Goal: Task Accomplishment & Management: Use online tool/utility

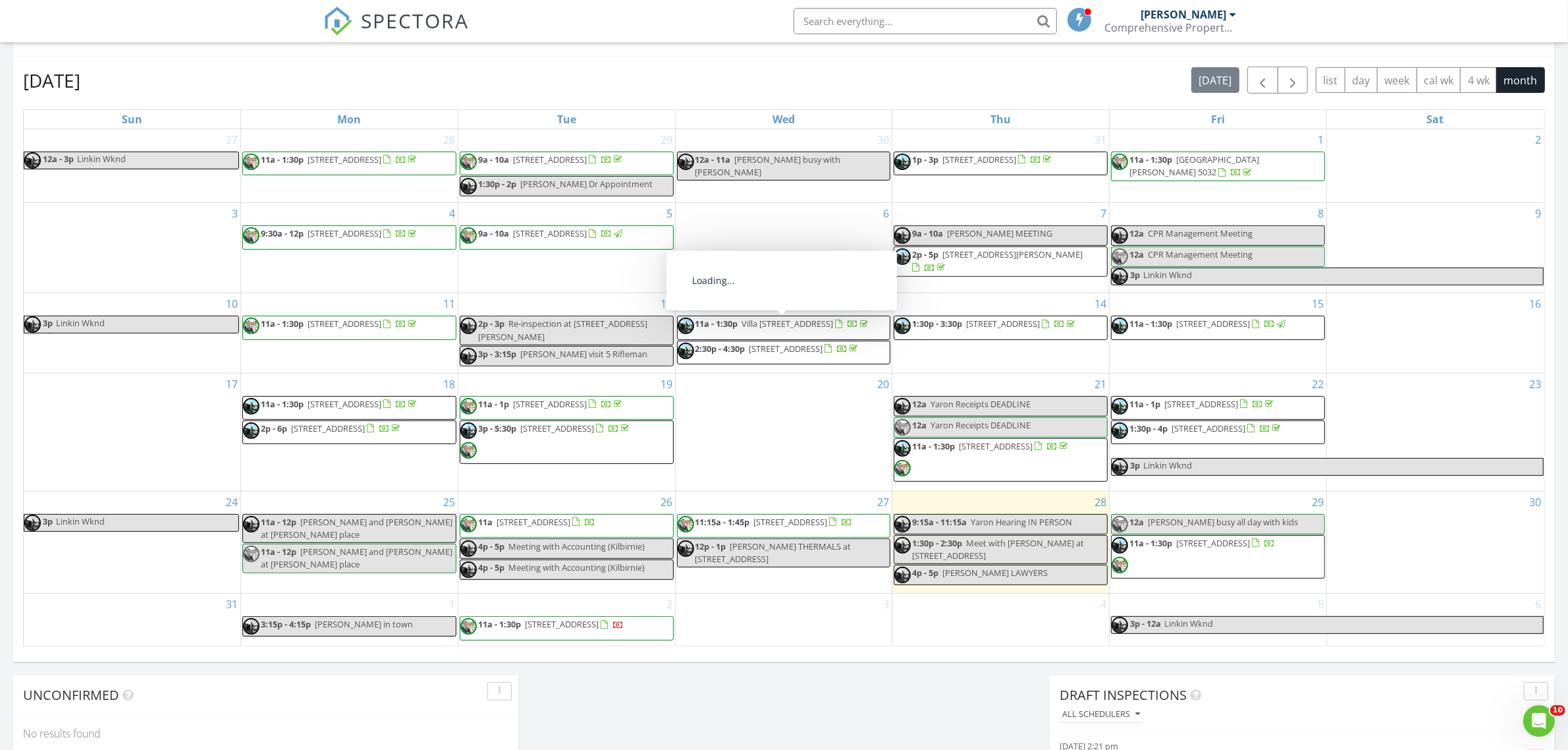
scroll to position [1224, 1594]
click at [1200, 442] on span "1:30p - 4p 7B Gray Ave, Paraparaumu Beach 5032" at bounding box center [1197, 431] width 171 height 19
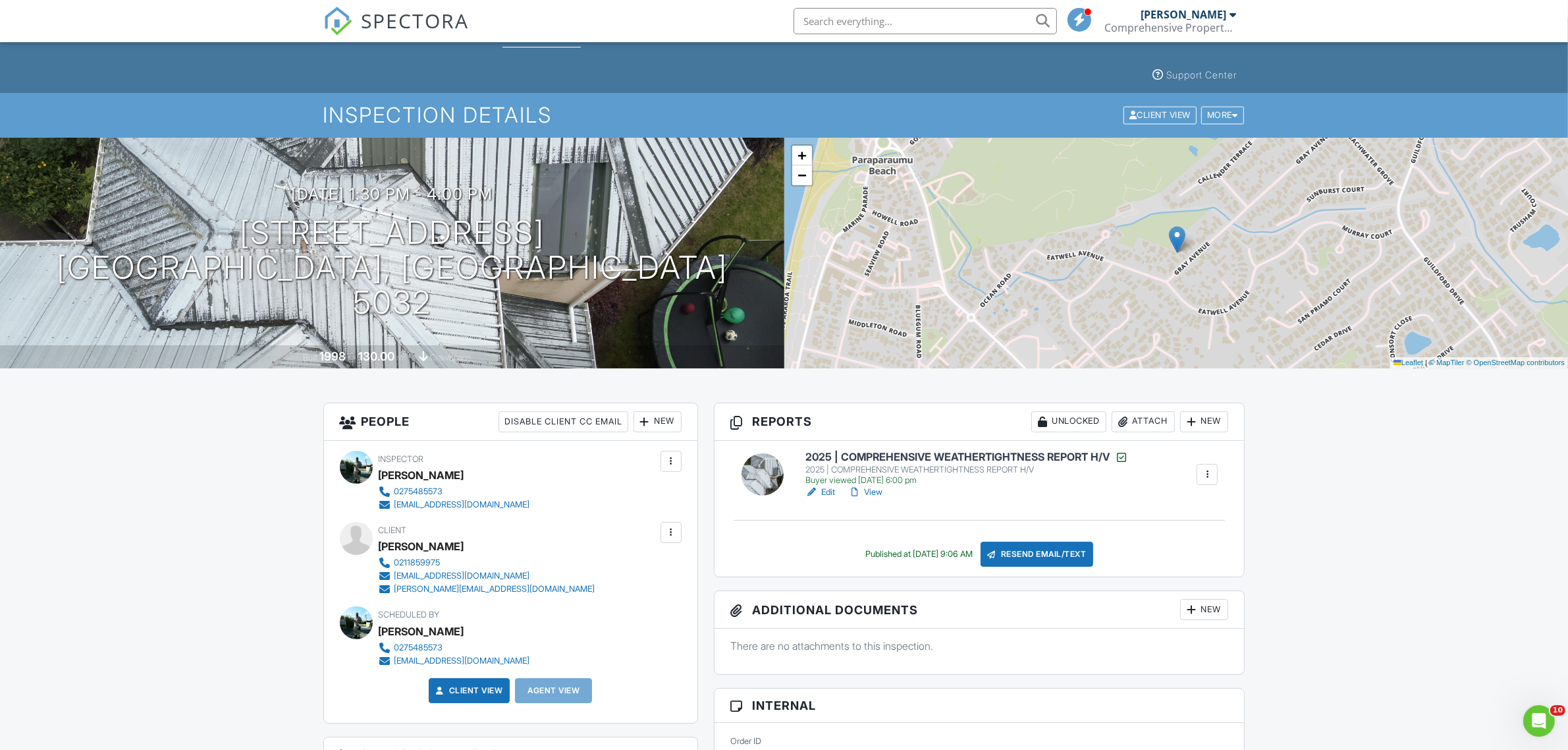
scroll to position [27, 0]
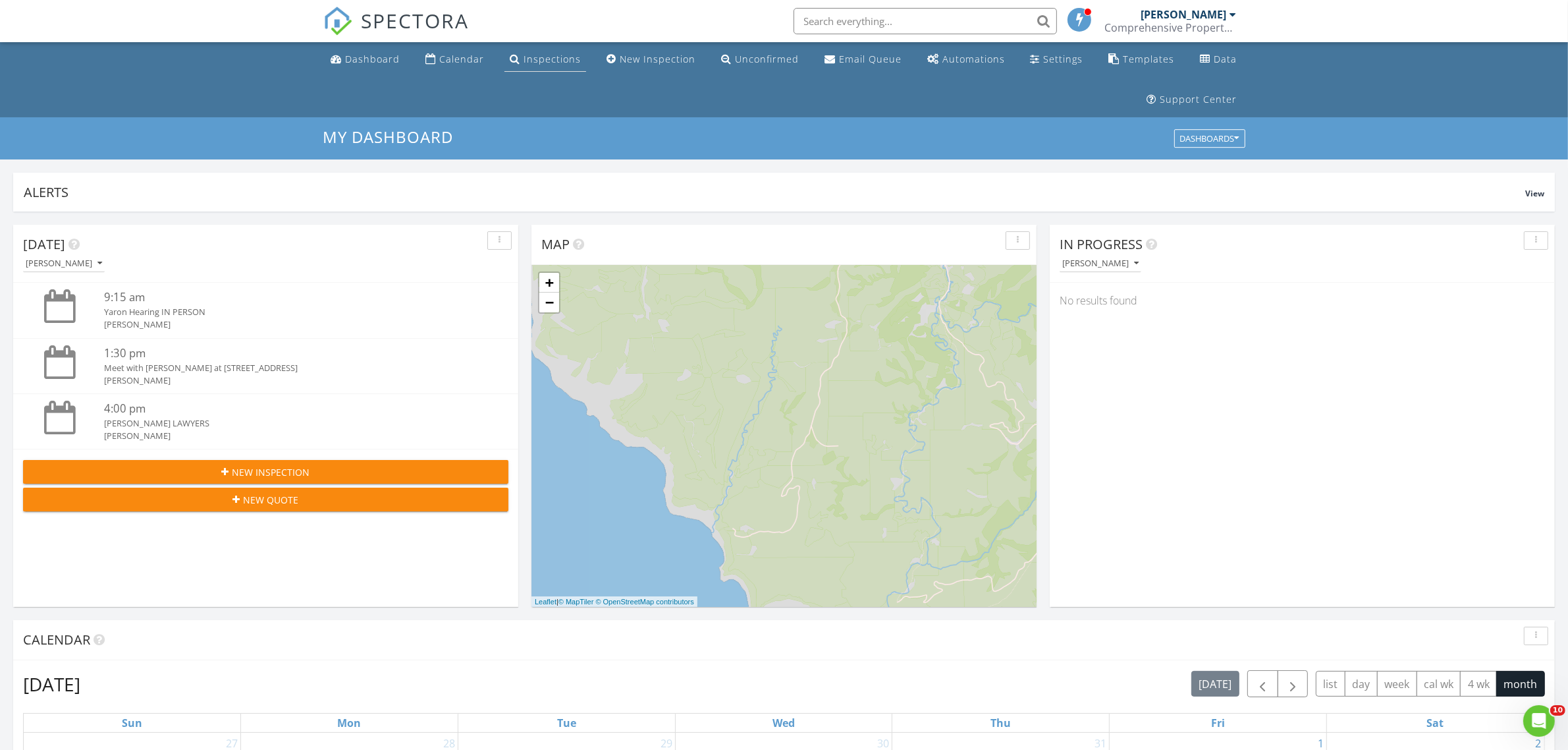
click at [557, 66] on link "Inspections" at bounding box center [545, 59] width 81 height 24
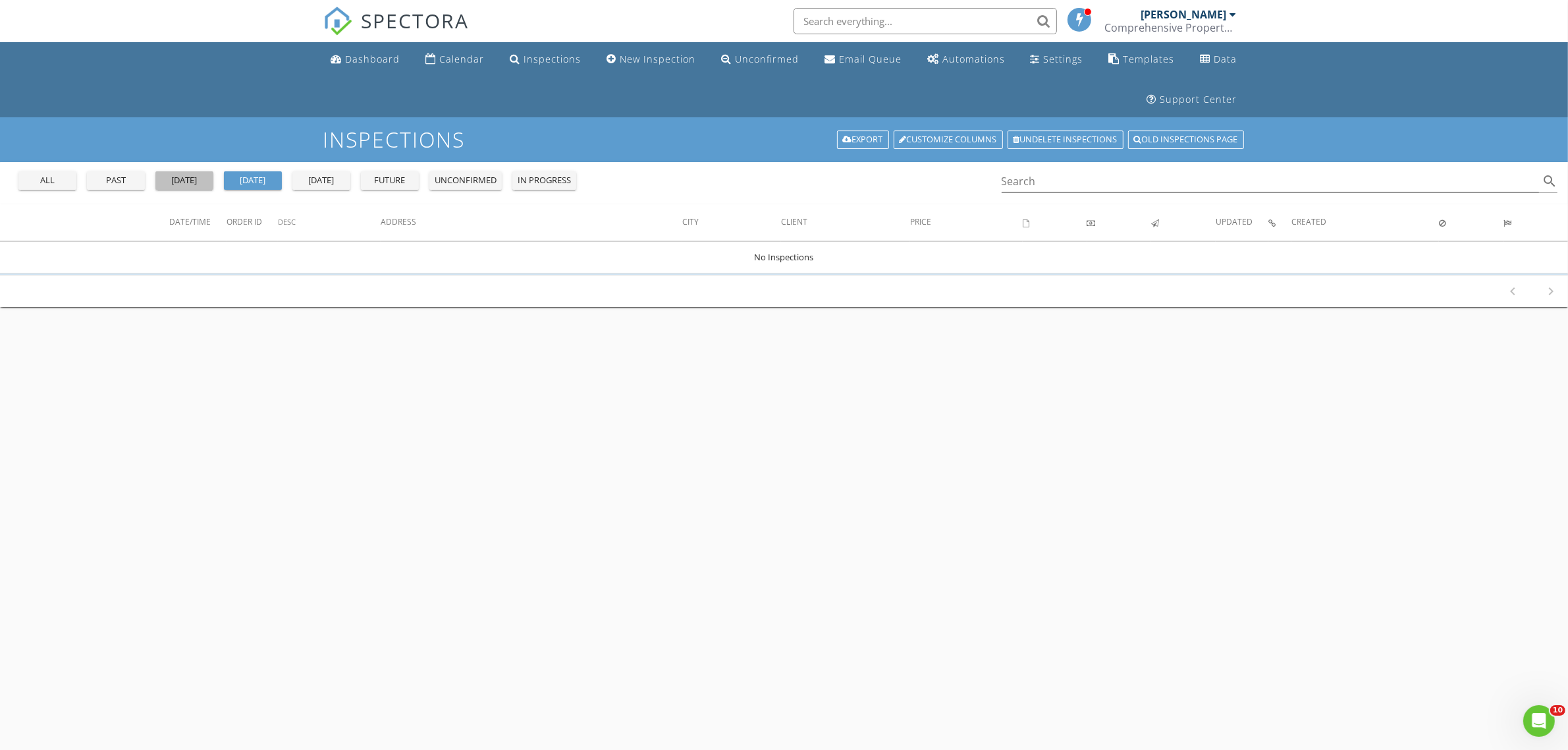
click at [186, 176] on div "yesterday" at bounding box center [184, 180] width 47 height 13
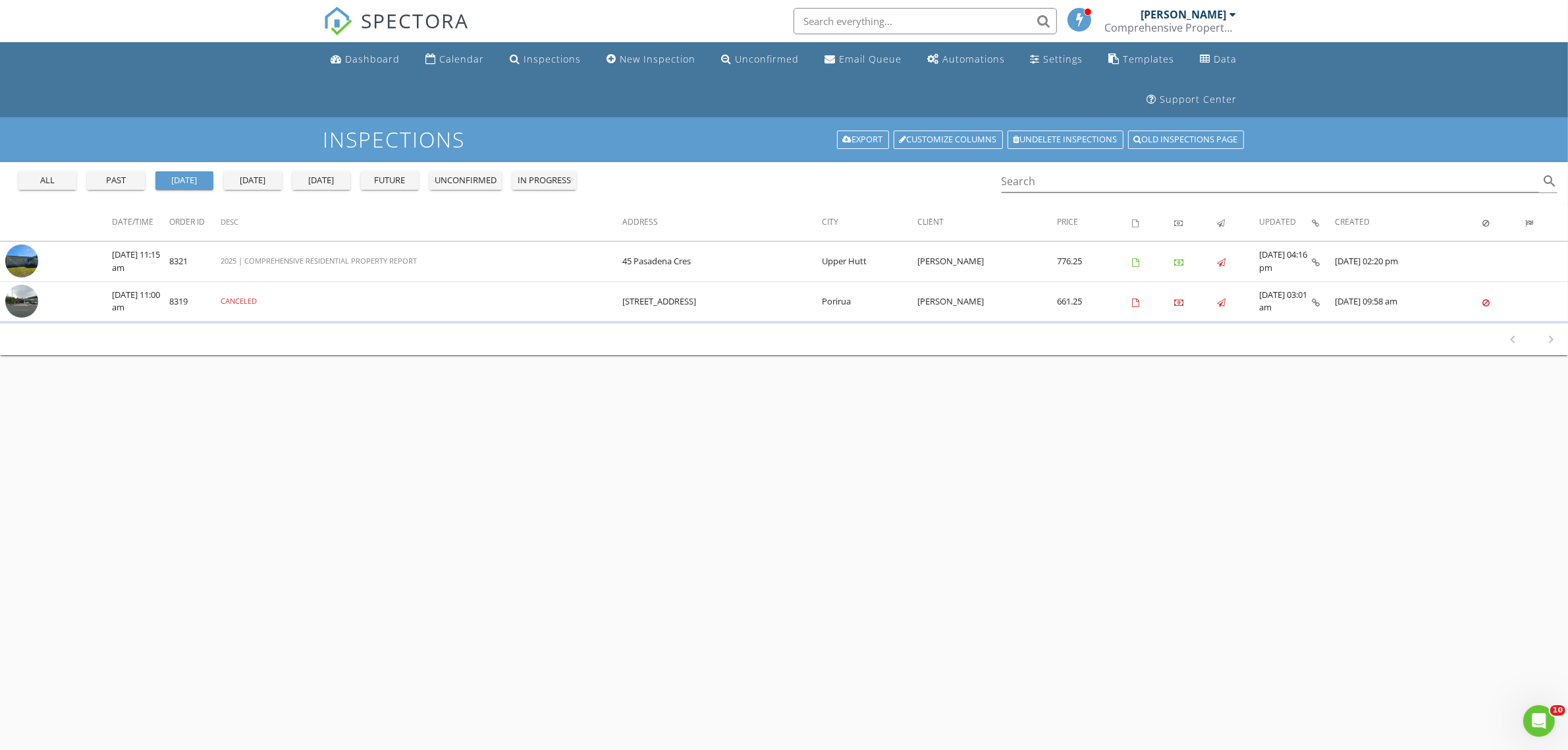
click at [124, 181] on div "past" at bounding box center [115, 180] width 47 height 13
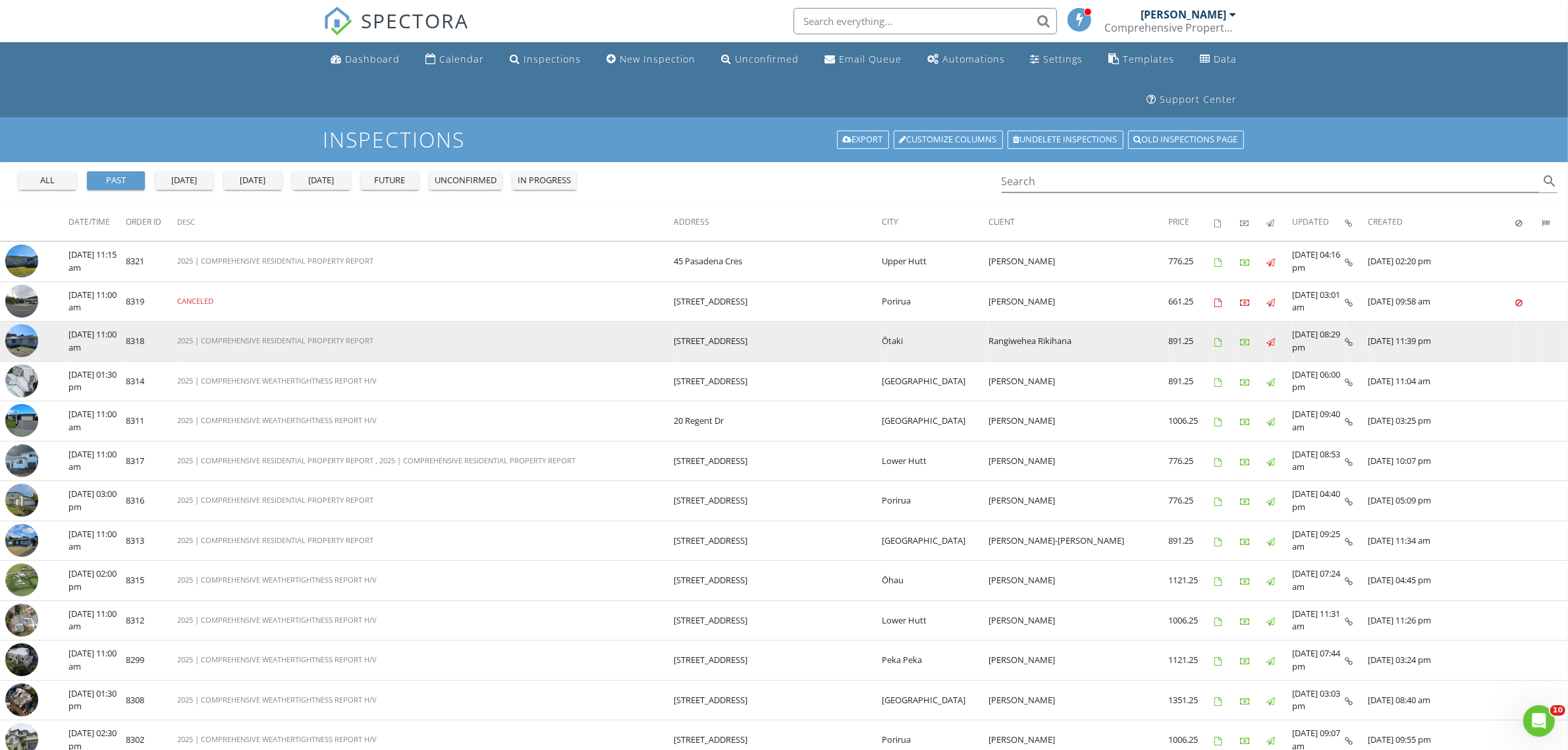
click at [1337, 341] on td "28/08/2025 08:29 pm" at bounding box center [1319, 341] width 53 height 40
click at [1345, 341] on icon at bounding box center [1349, 342] width 8 height 8
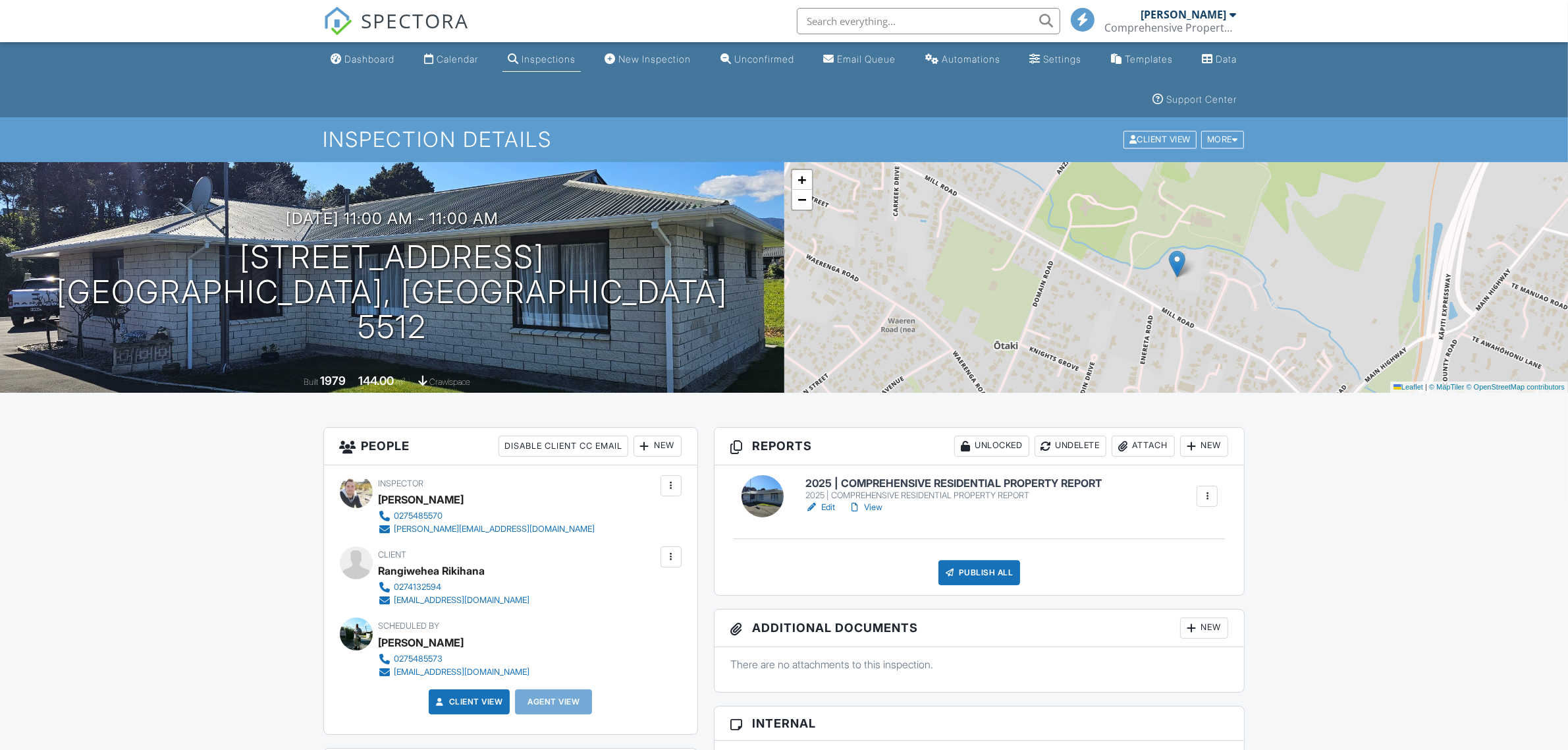
click at [874, 509] on link "View" at bounding box center [864, 507] width 34 height 13
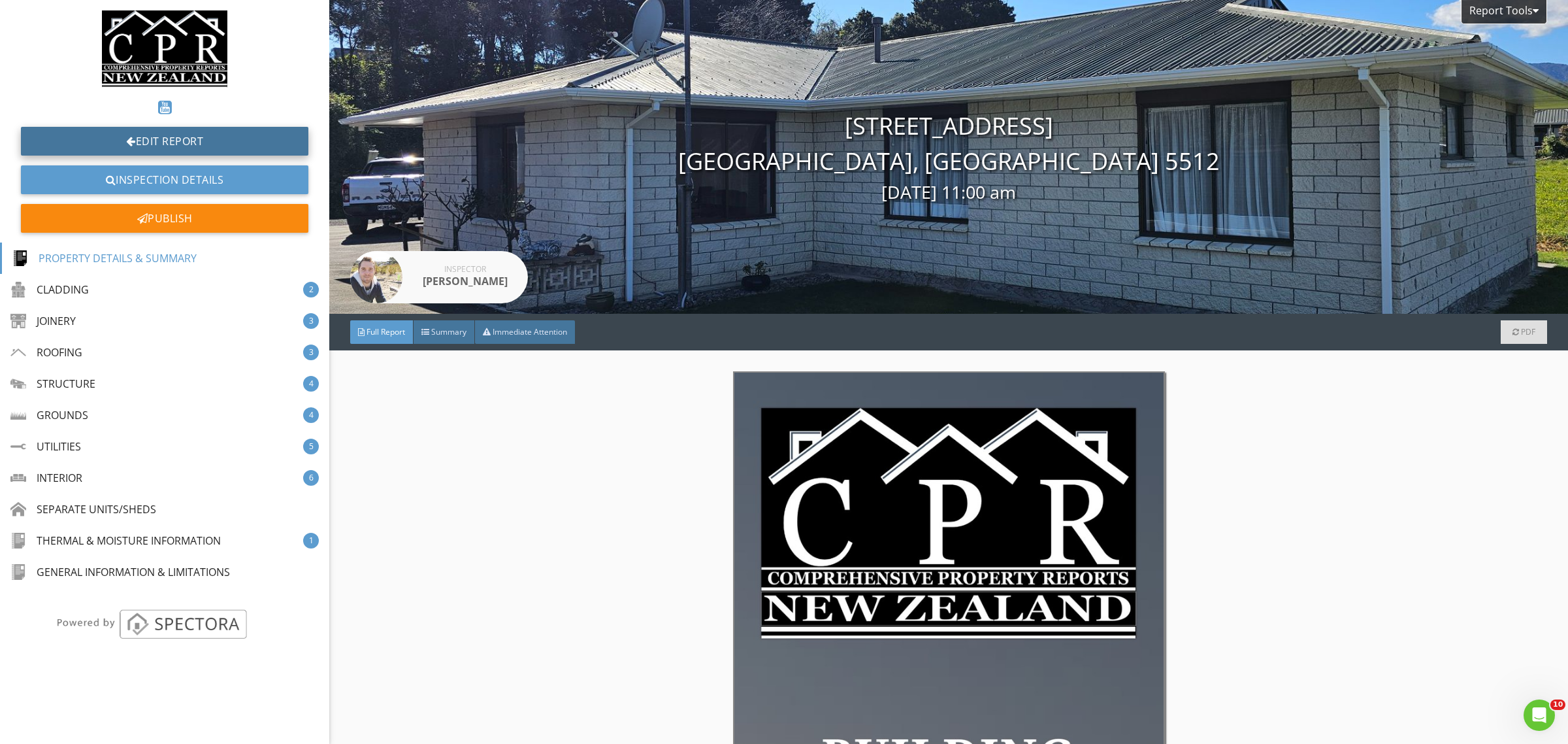
click at [213, 137] on link "Edit Report" at bounding box center [165, 140] width 288 height 28
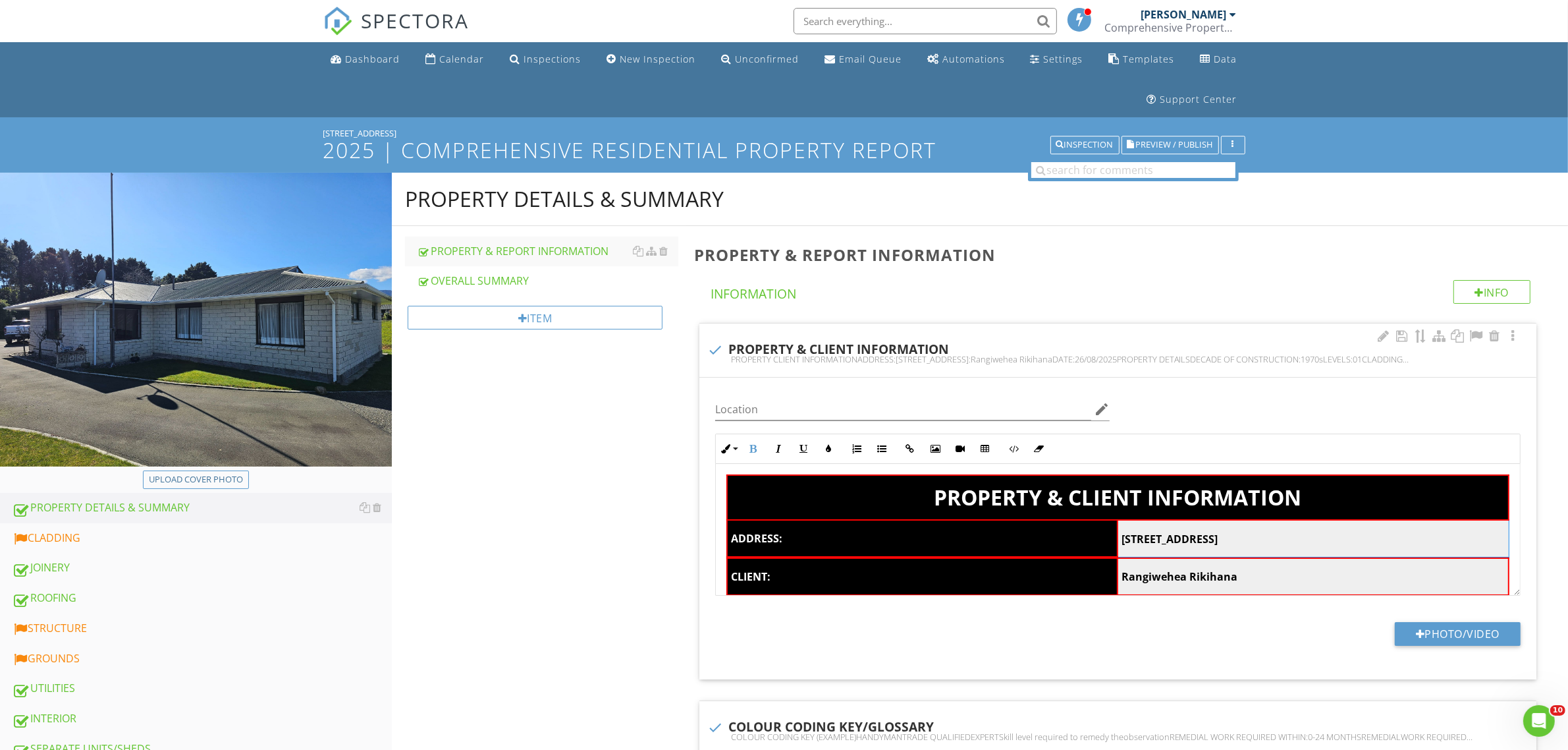
click at [1218, 538] on span "[STREET_ADDRESS]" at bounding box center [1169, 538] width 96 height 15
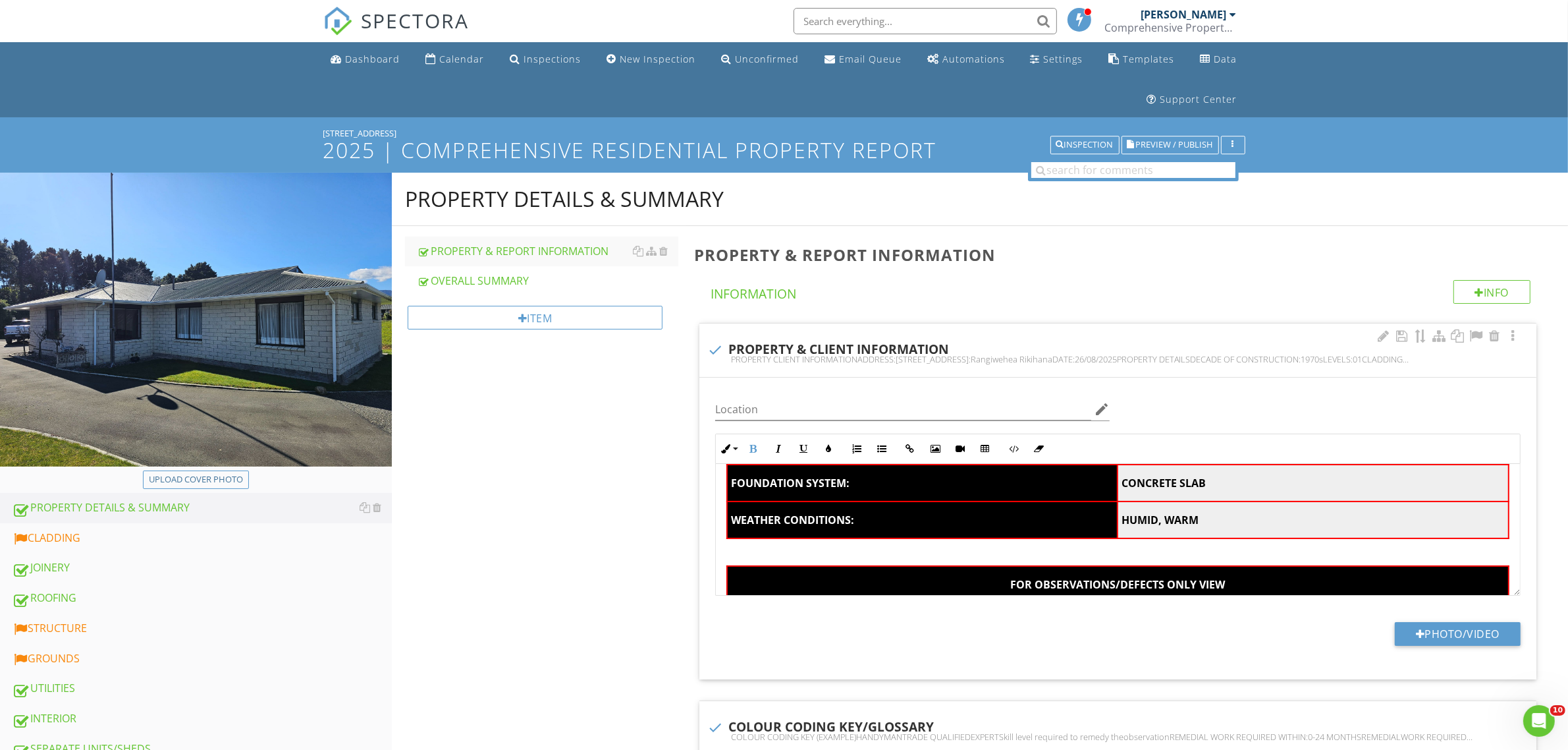
scroll to position [384, 0]
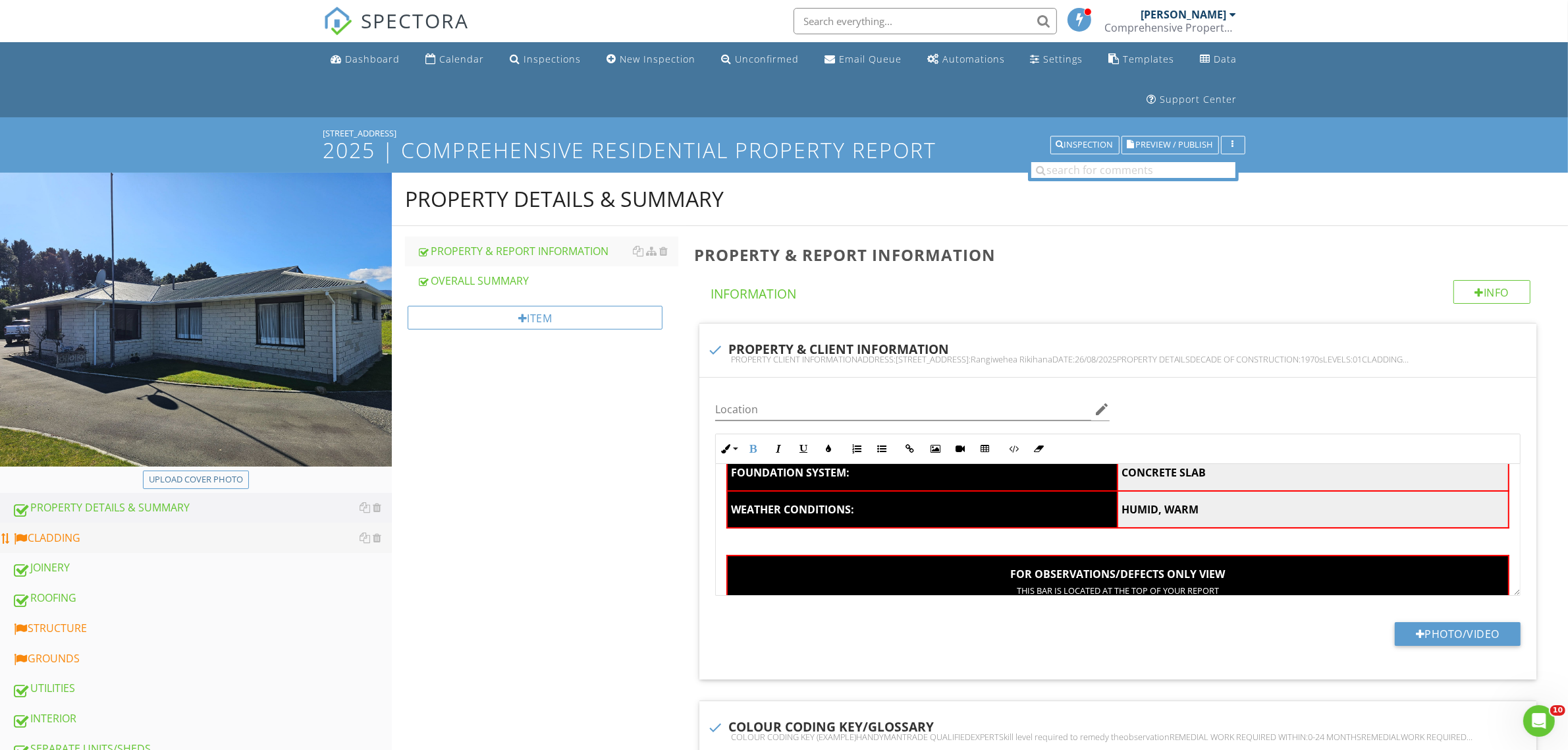
click at [151, 538] on div "CLADDING" at bounding box center [201, 538] width 380 height 18
type textarea "<table style="width: 100%;"><thead><tr><th class="fr-highlighted fr-thick " col…"
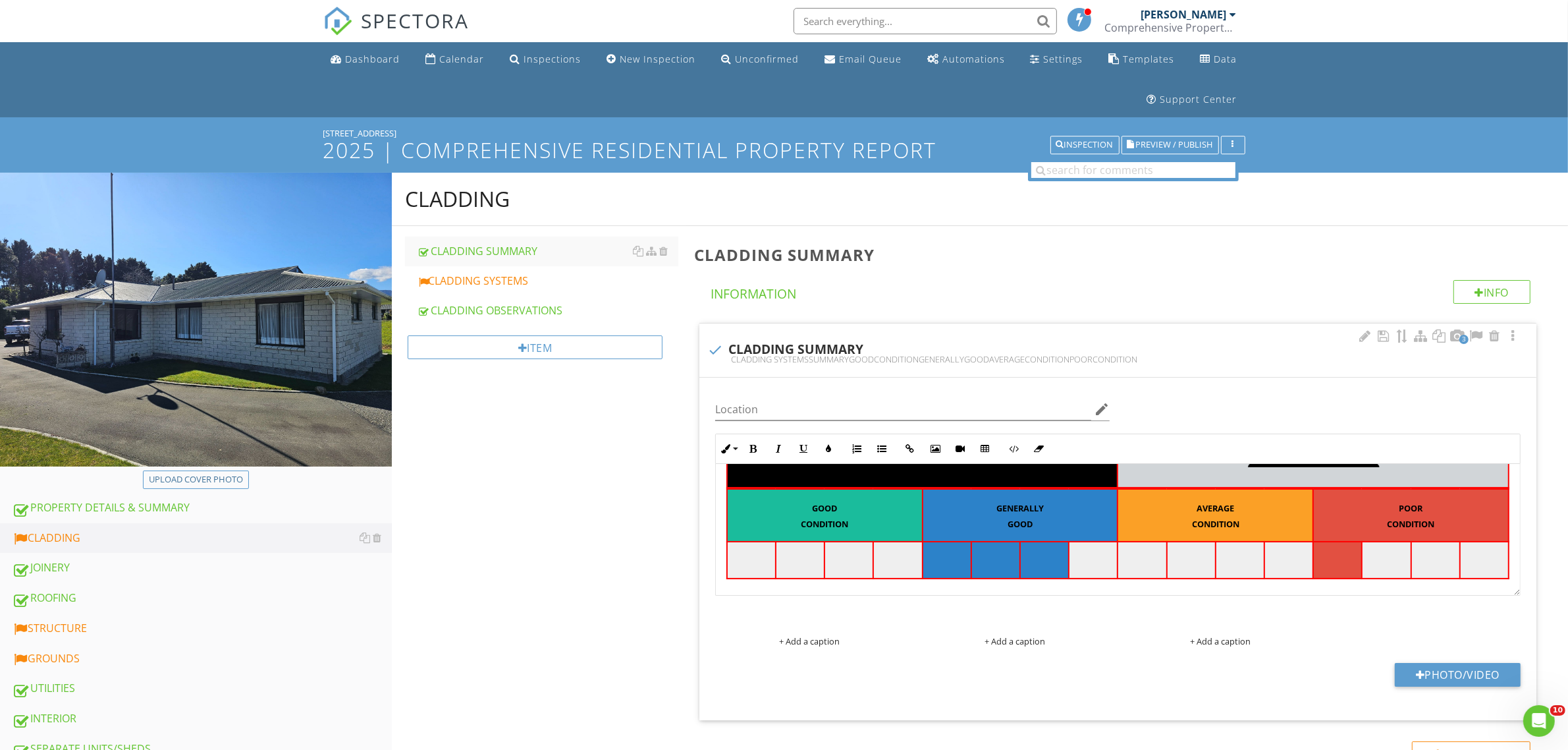
scroll to position [164, 0]
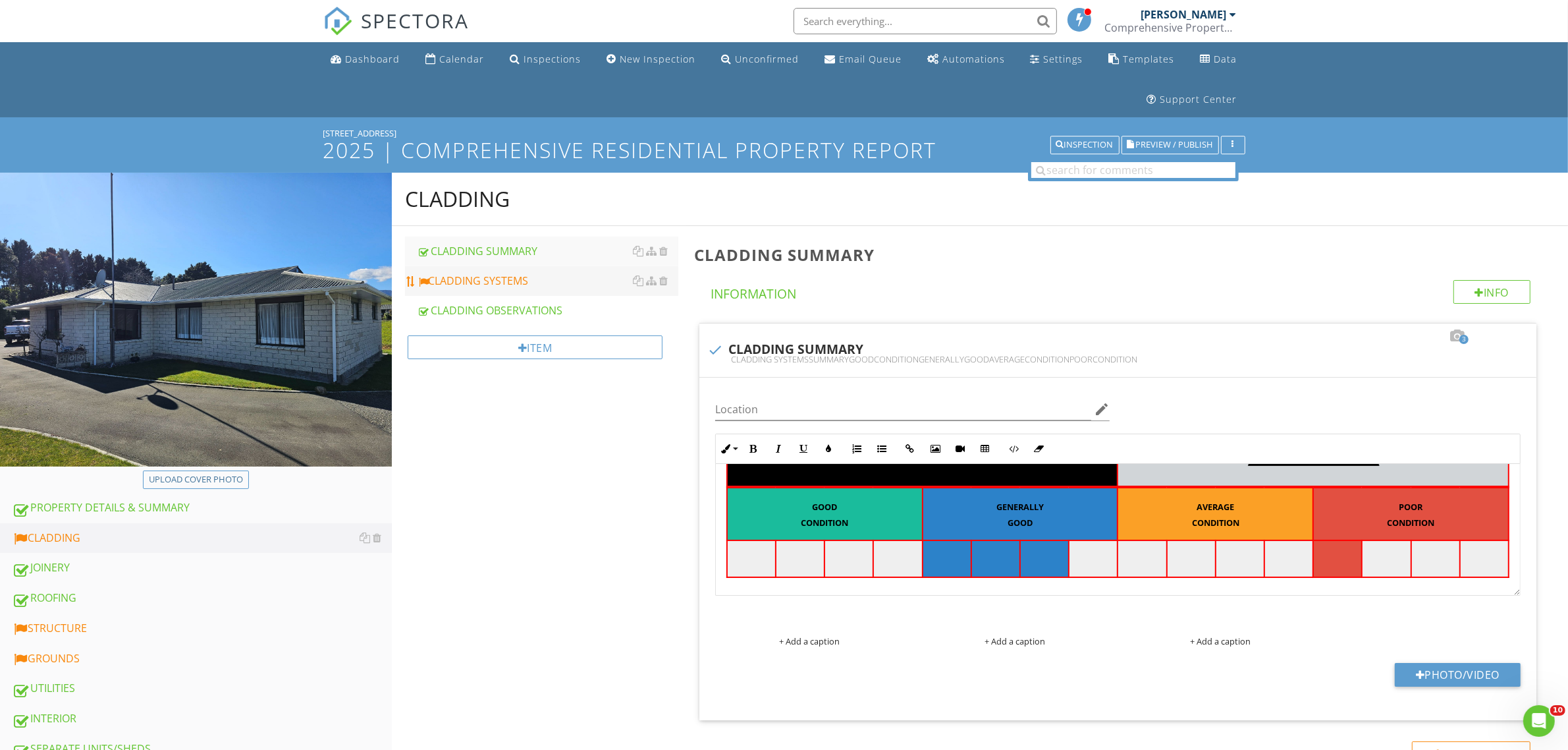
click at [541, 293] on link "CLADDING SYSTEMS" at bounding box center [547, 280] width 260 height 29
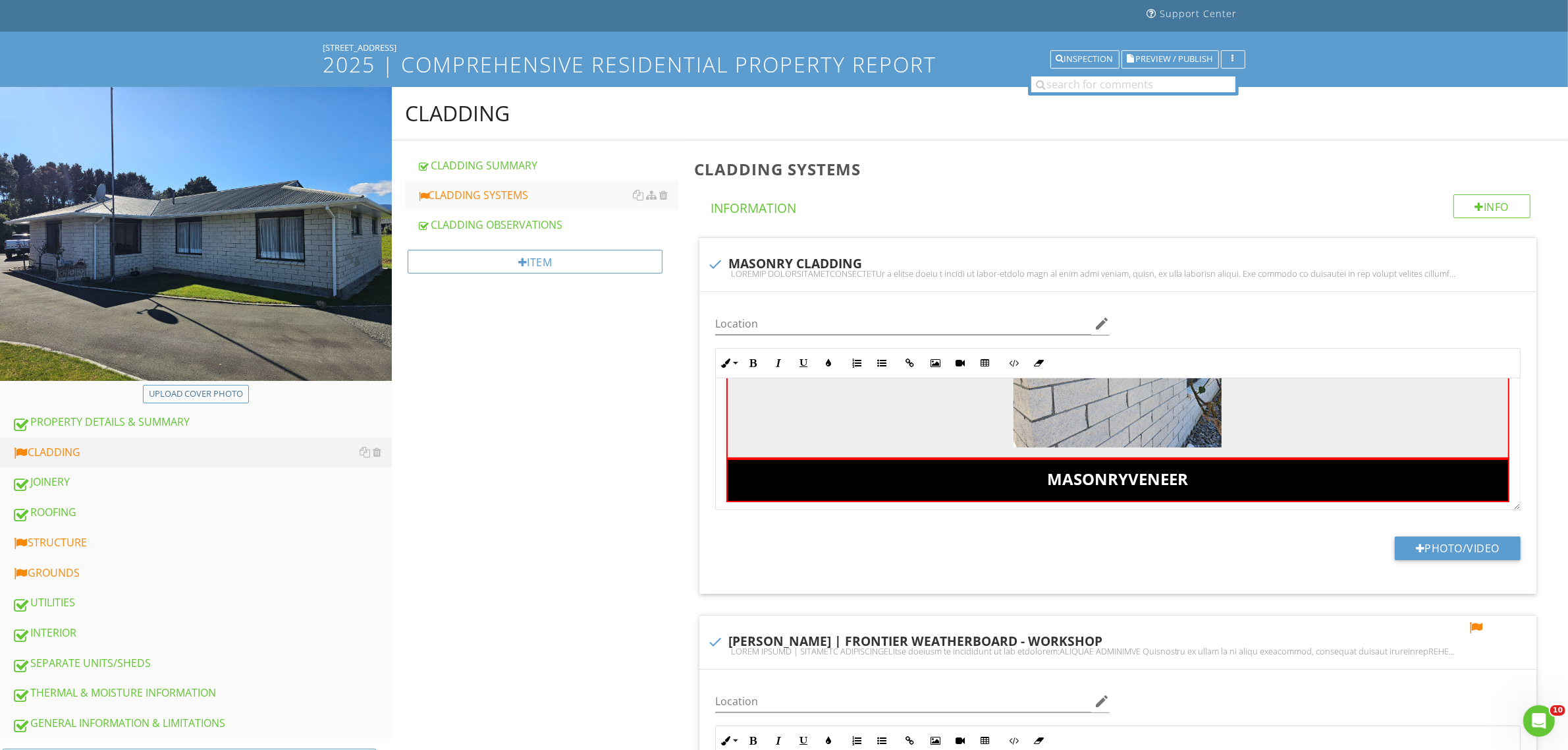
scroll to position [82, 0]
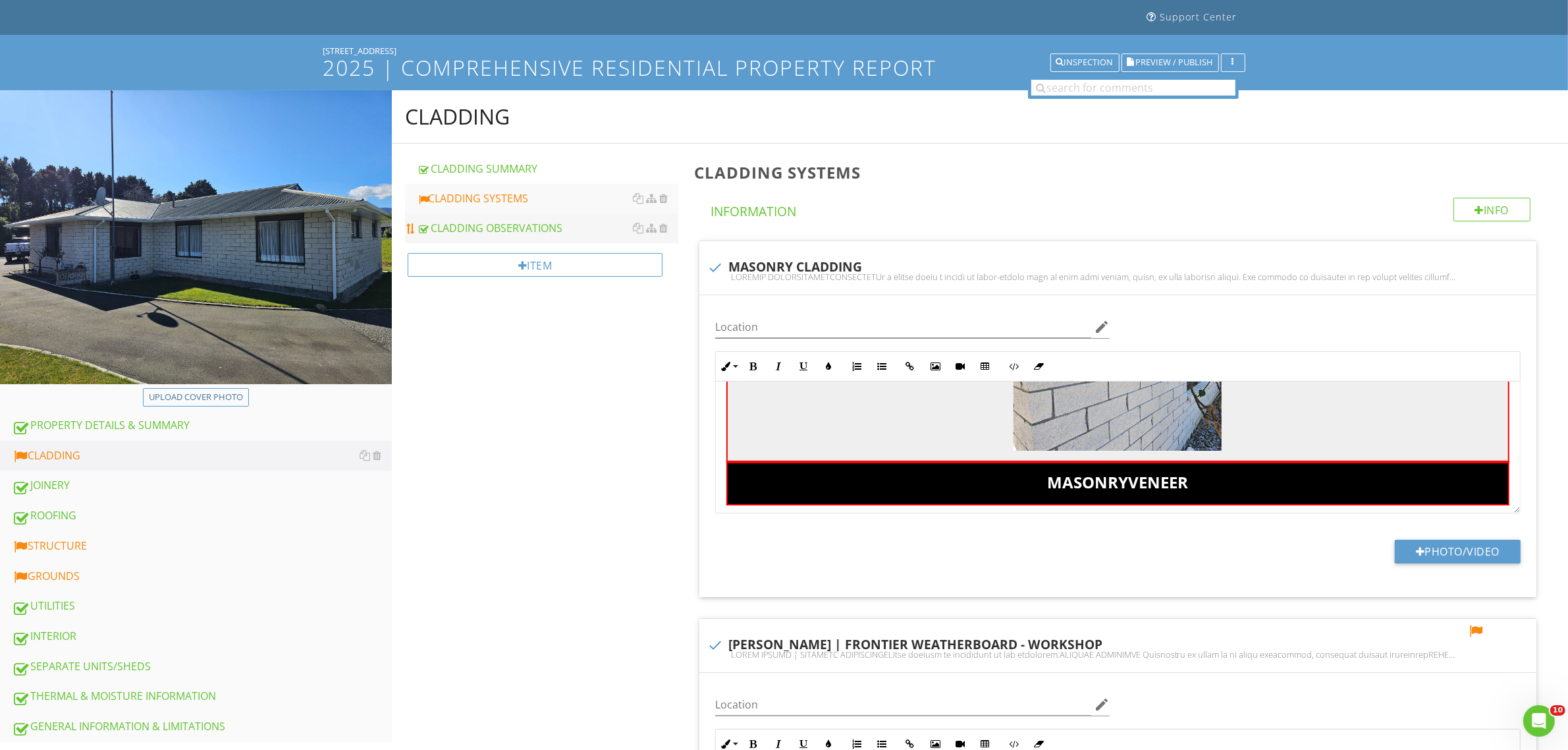
click at [531, 229] on div "CLADDING OBSERVATIONS" at bounding box center [547, 227] width 260 height 16
type textarea "<p><br></p><table class="fr-alternate-rows" style="width: 100%;"><tbody><tr><td…"
type textarea "<p><br></p><table style="width: 100%;"><thead><tr><th class="fr-highlighted fr-…"
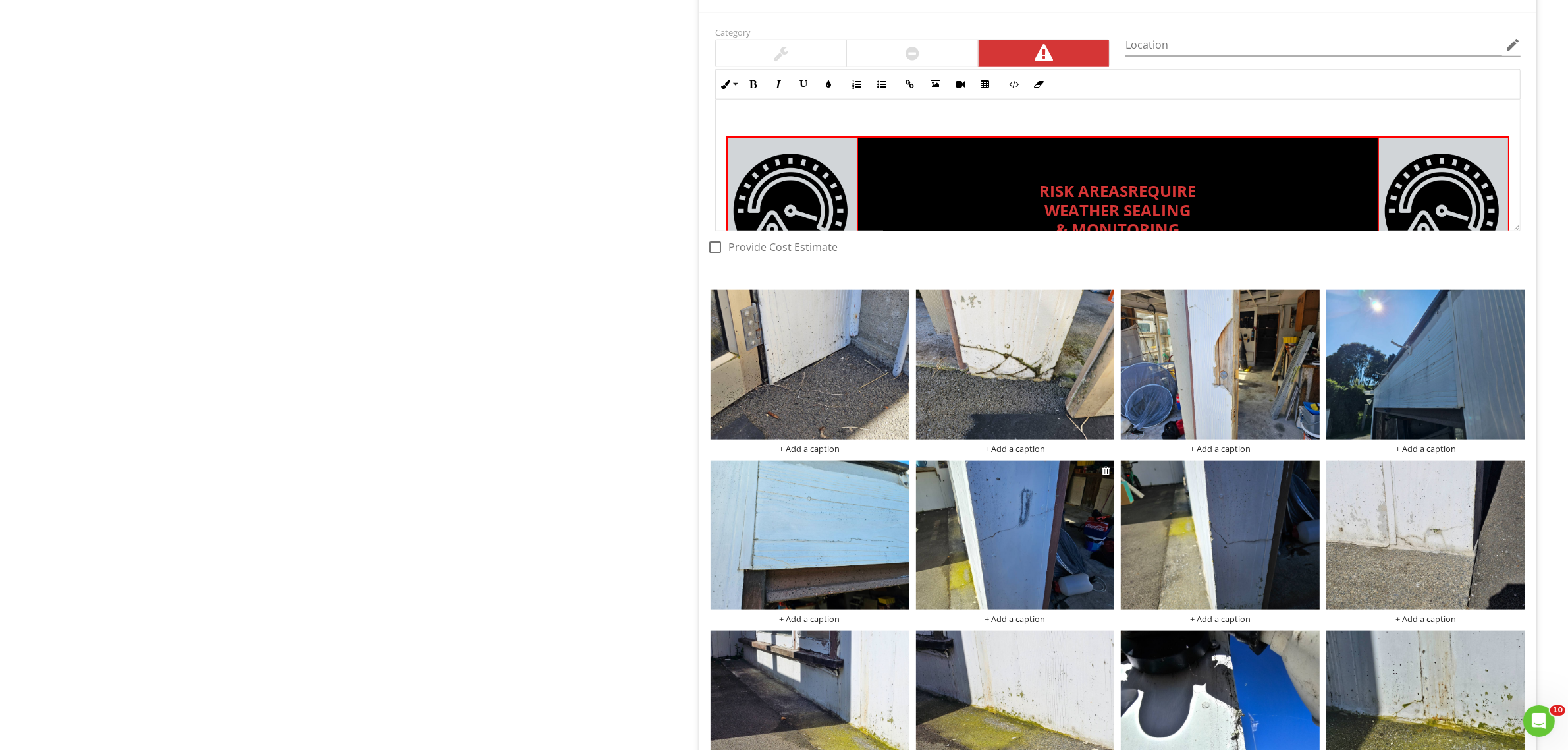
scroll to position [1784, 0]
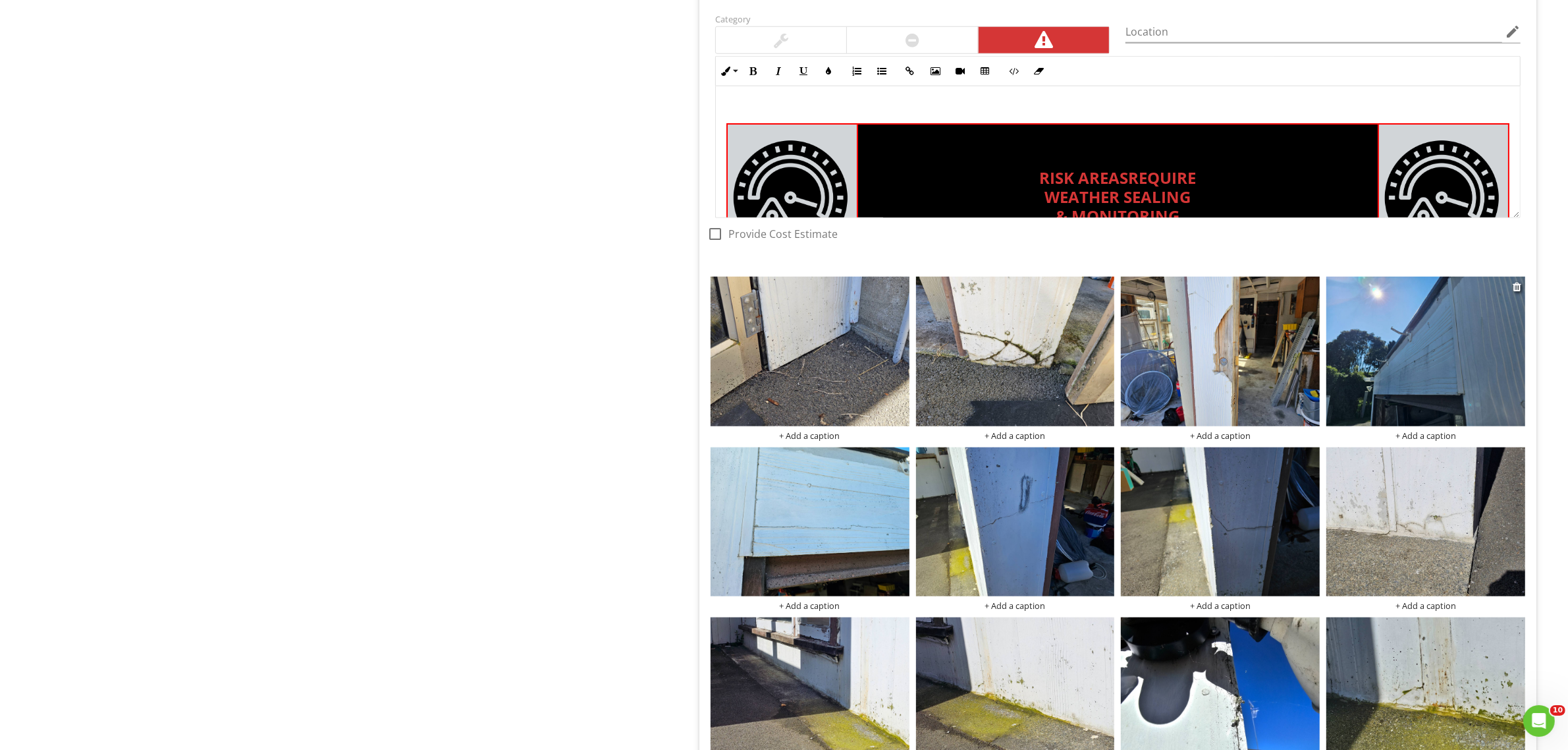
click at [1437, 381] on img at bounding box center [1425, 350] width 199 height 149
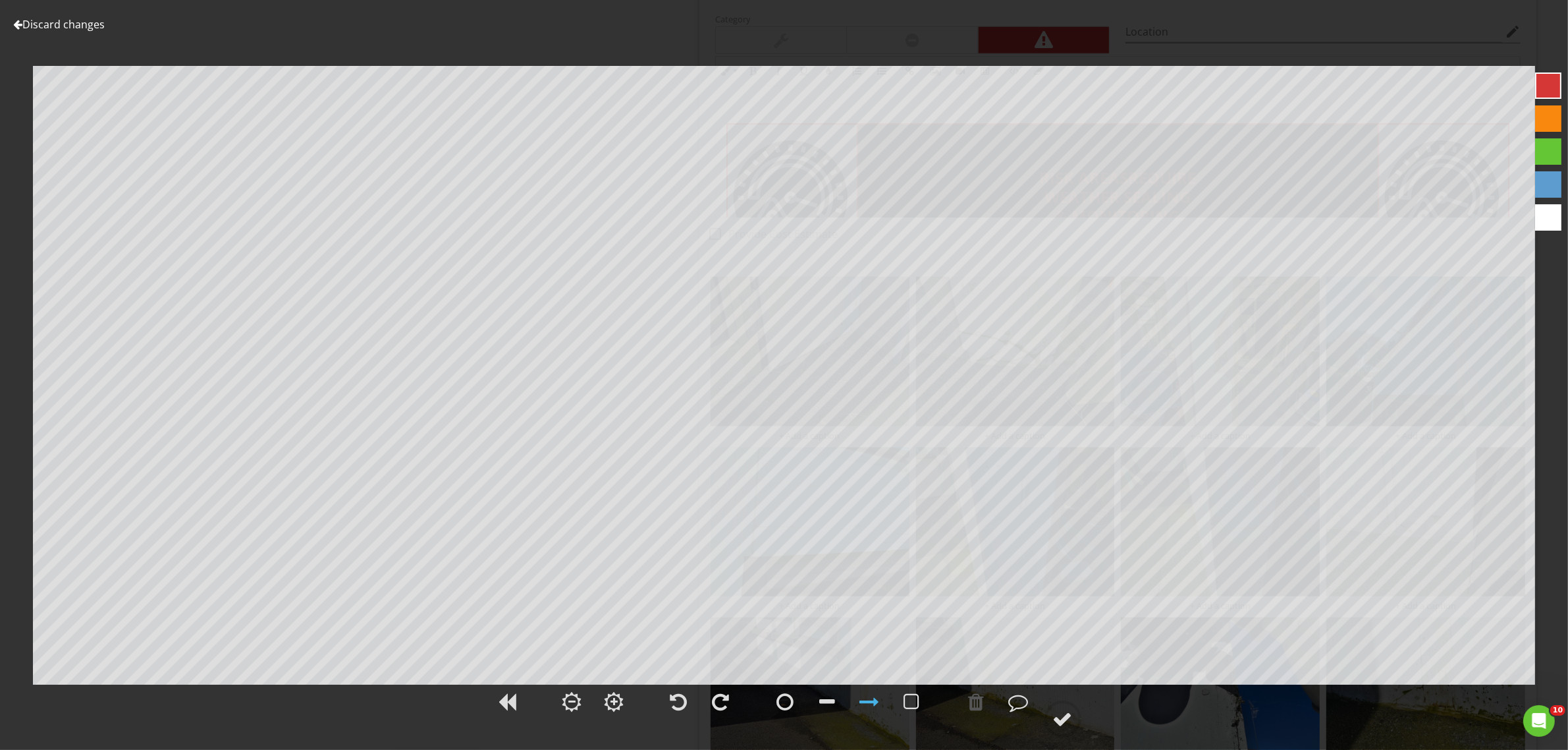
click at [54, 22] on link "Discard changes" at bounding box center [58, 25] width 91 height 15
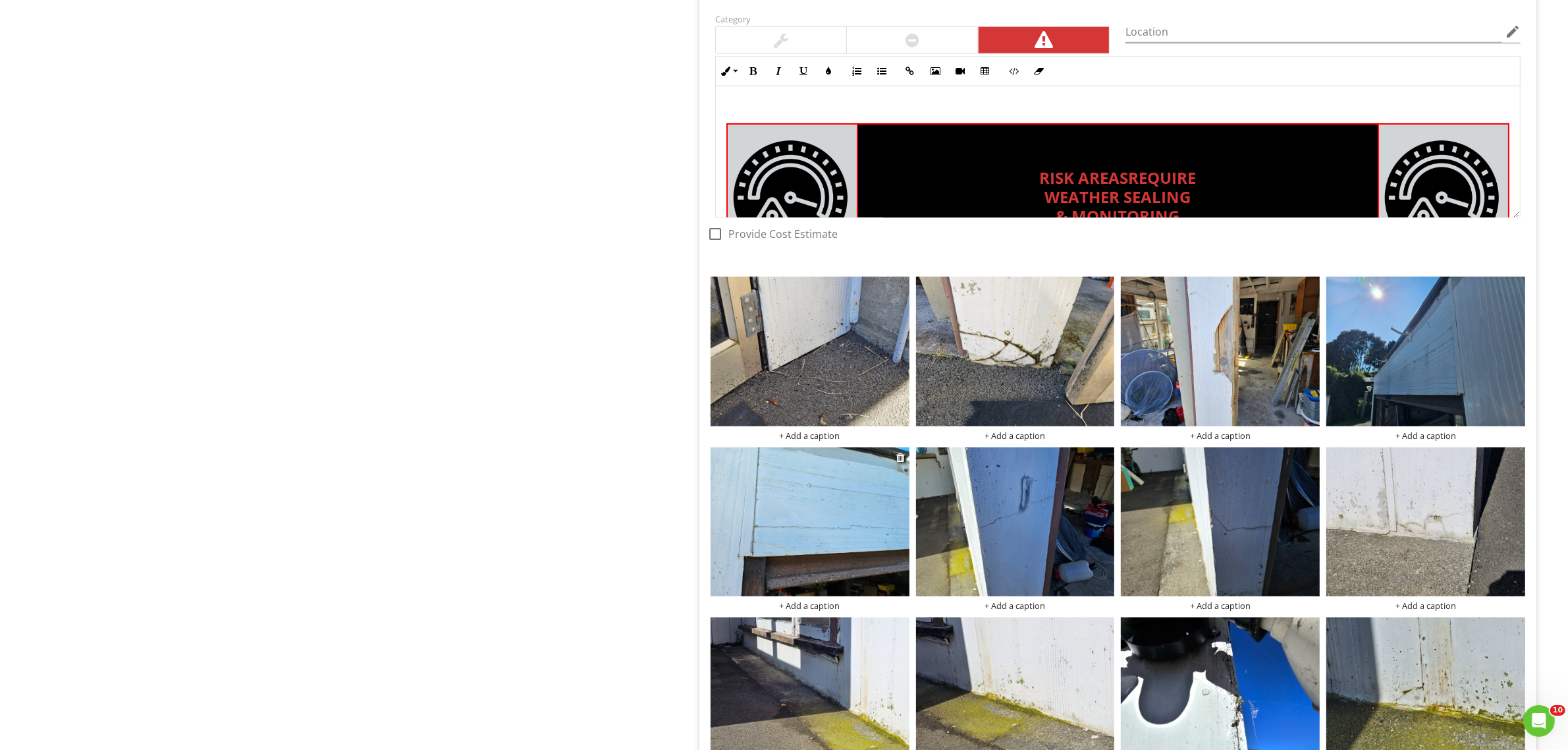
click at [857, 547] on img at bounding box center [809, 521] width 199 height 149
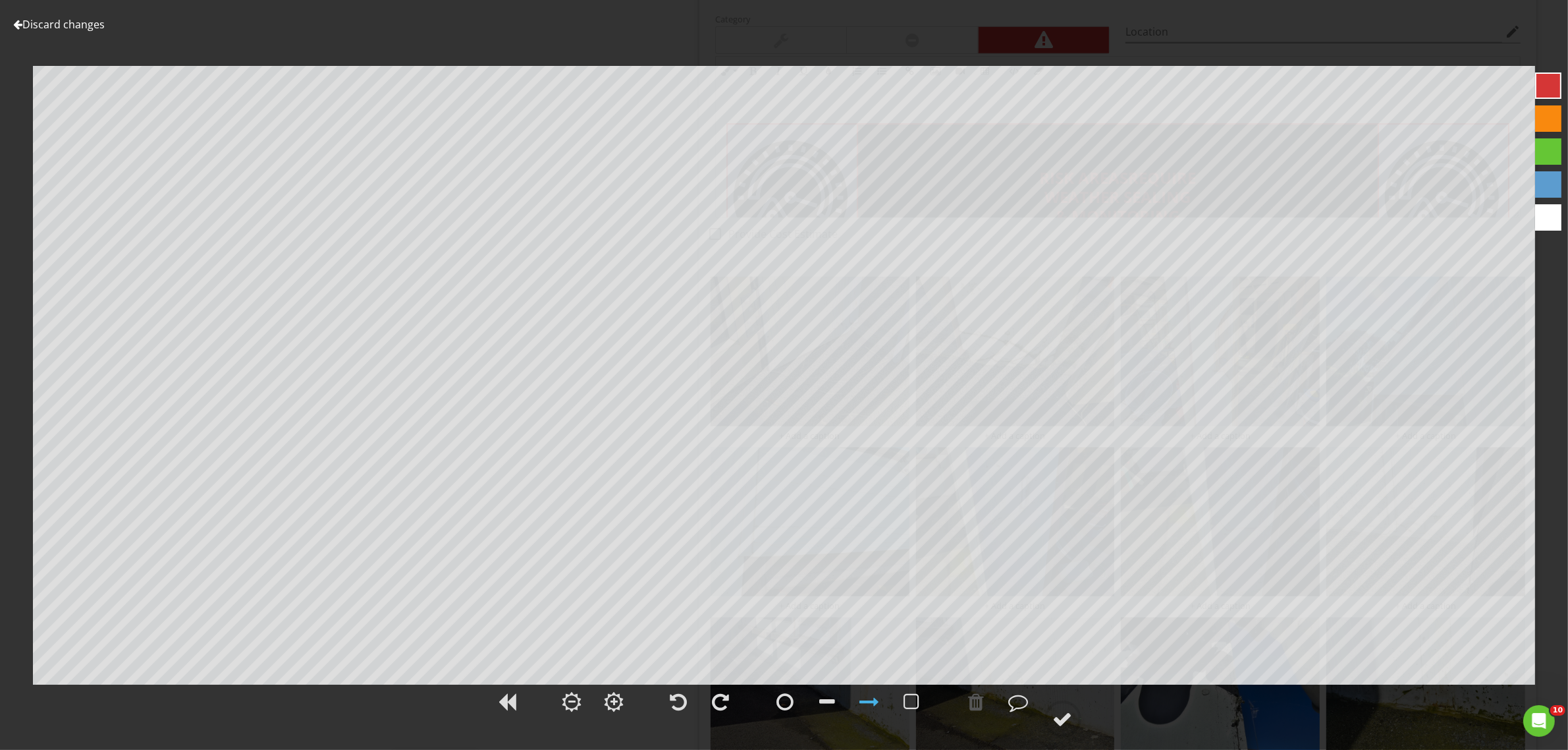
click at [31, 24] on link "Discard changes" at bounding box center [58, 25] width 91 height 15
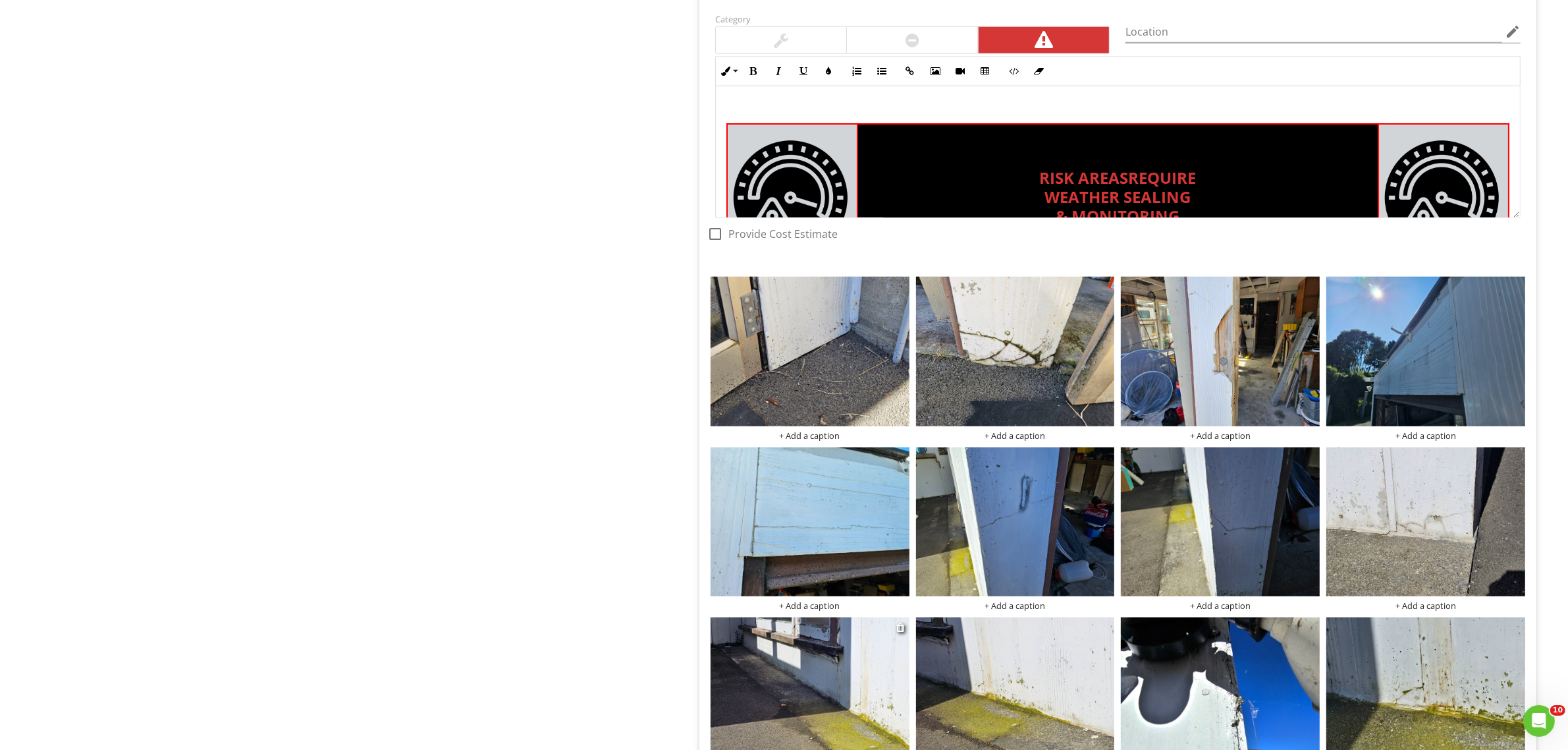
click at [889, 686] on img at bounding box center [809, 691] width 199 height 149
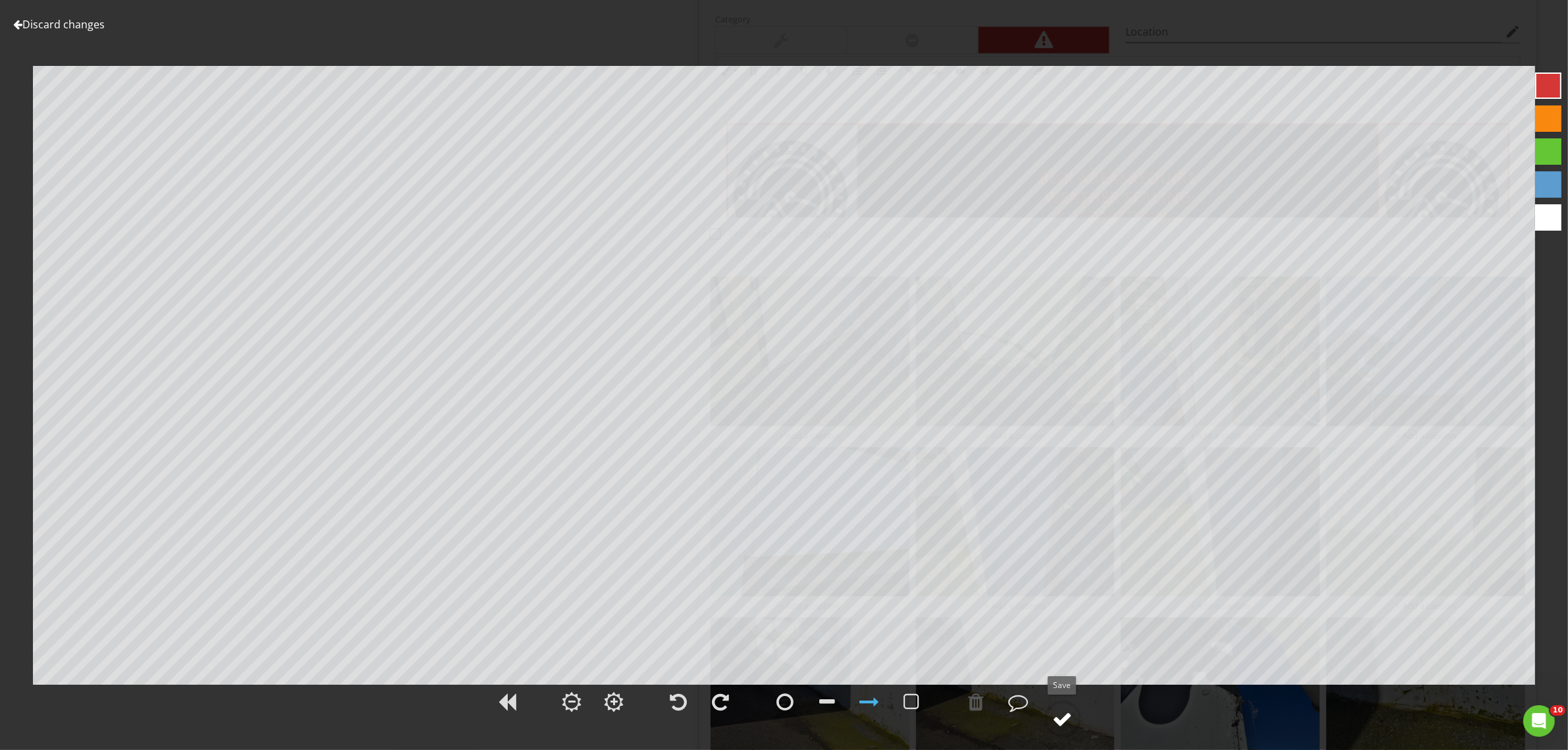
click at [1061, 720] on div at bounding box center [1062, 718] width 19 height 19
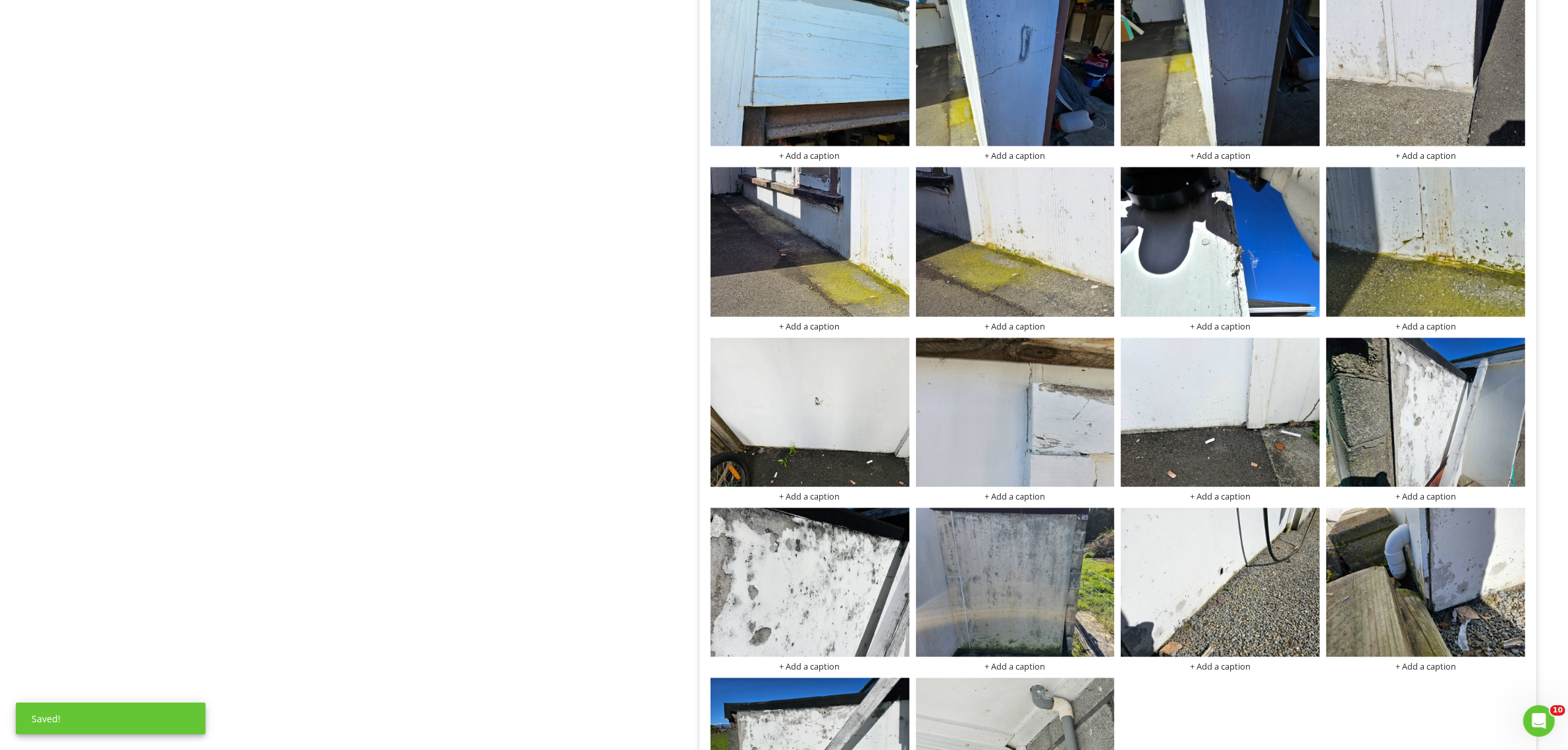
scroll to position [2250, 0]
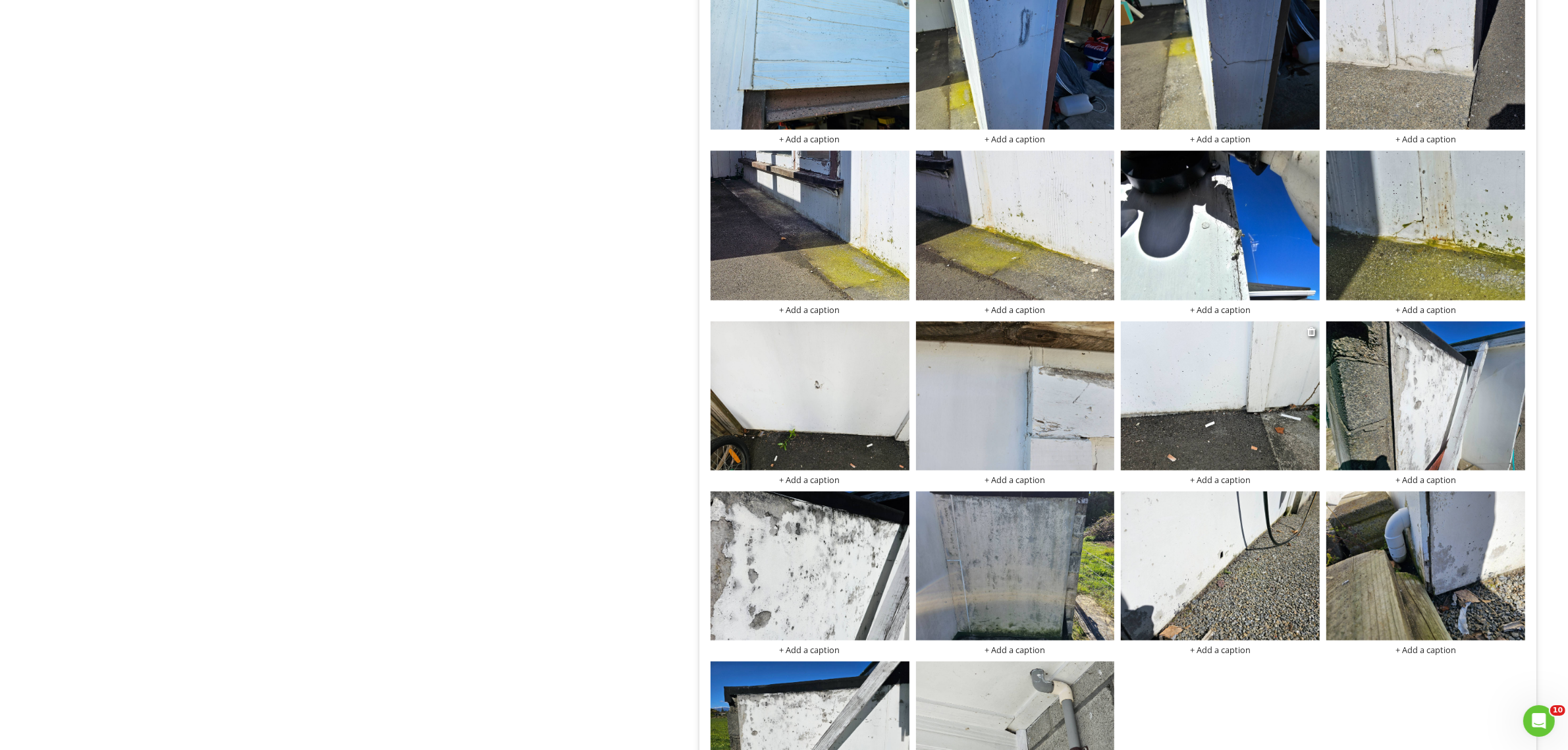
click at [1206, 403] on img at bounding box center [1220, 395] width 199 height 149
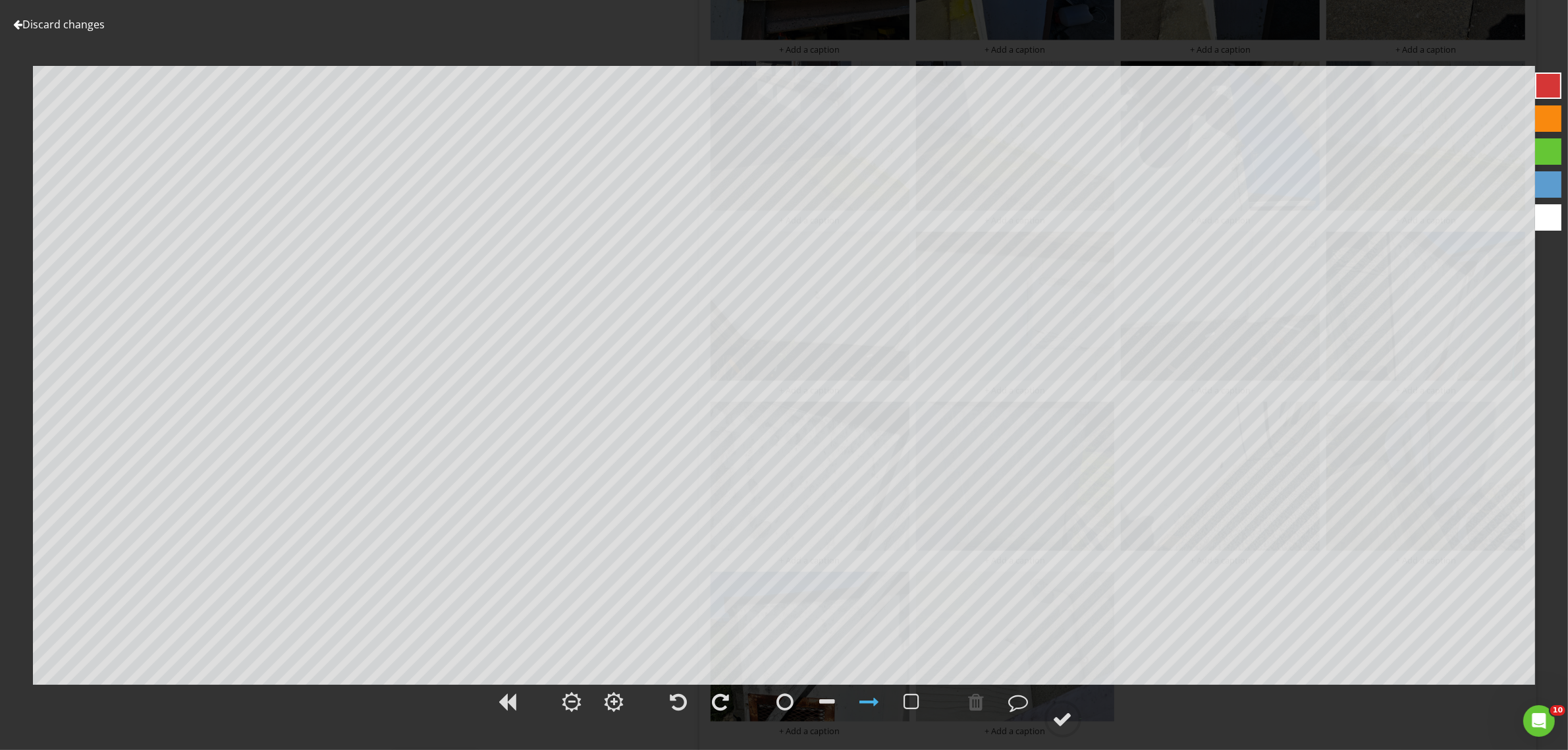
scroll to position [2360, 0]
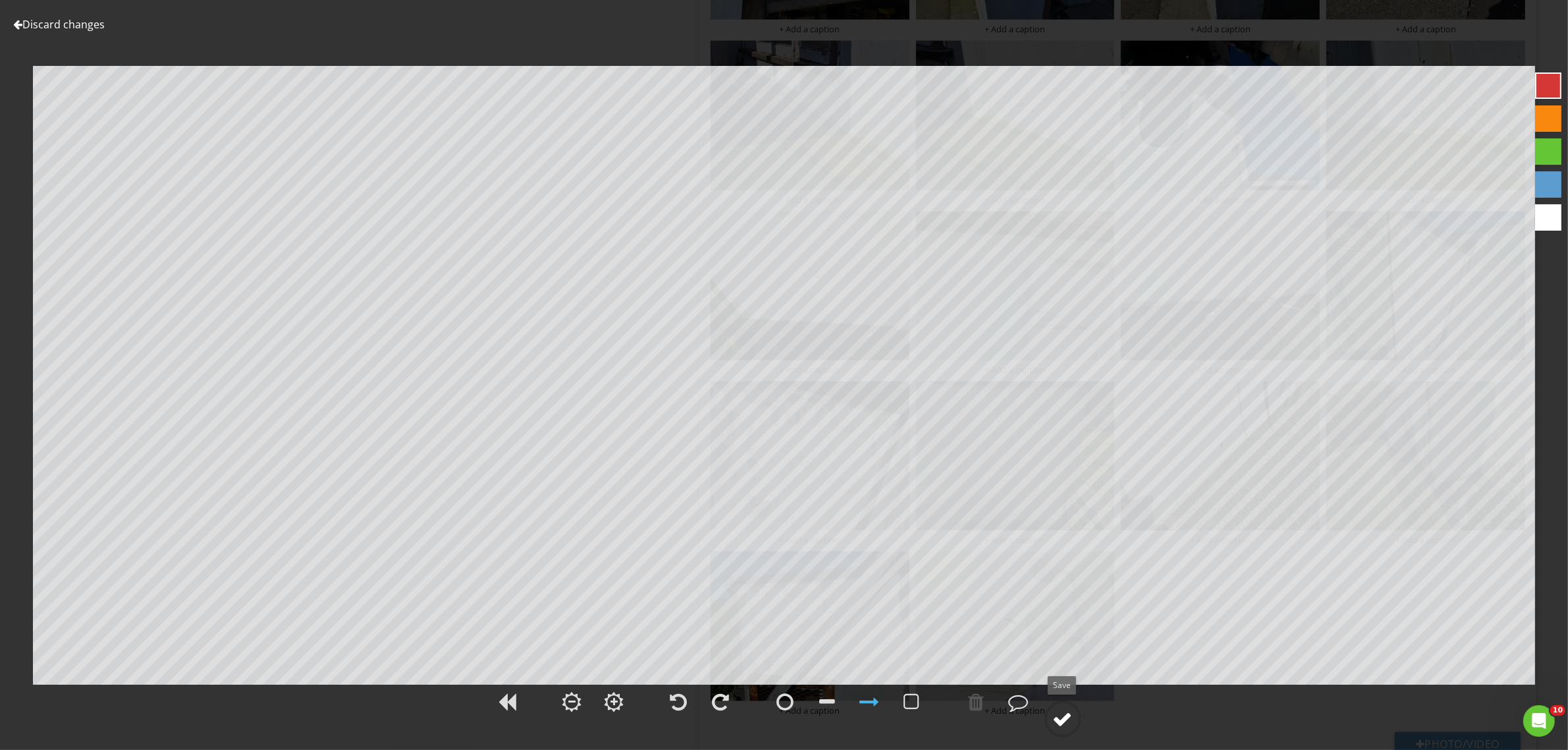
click at [1068, 722] on div at bounding box center [1062, 718] width 19 height 19
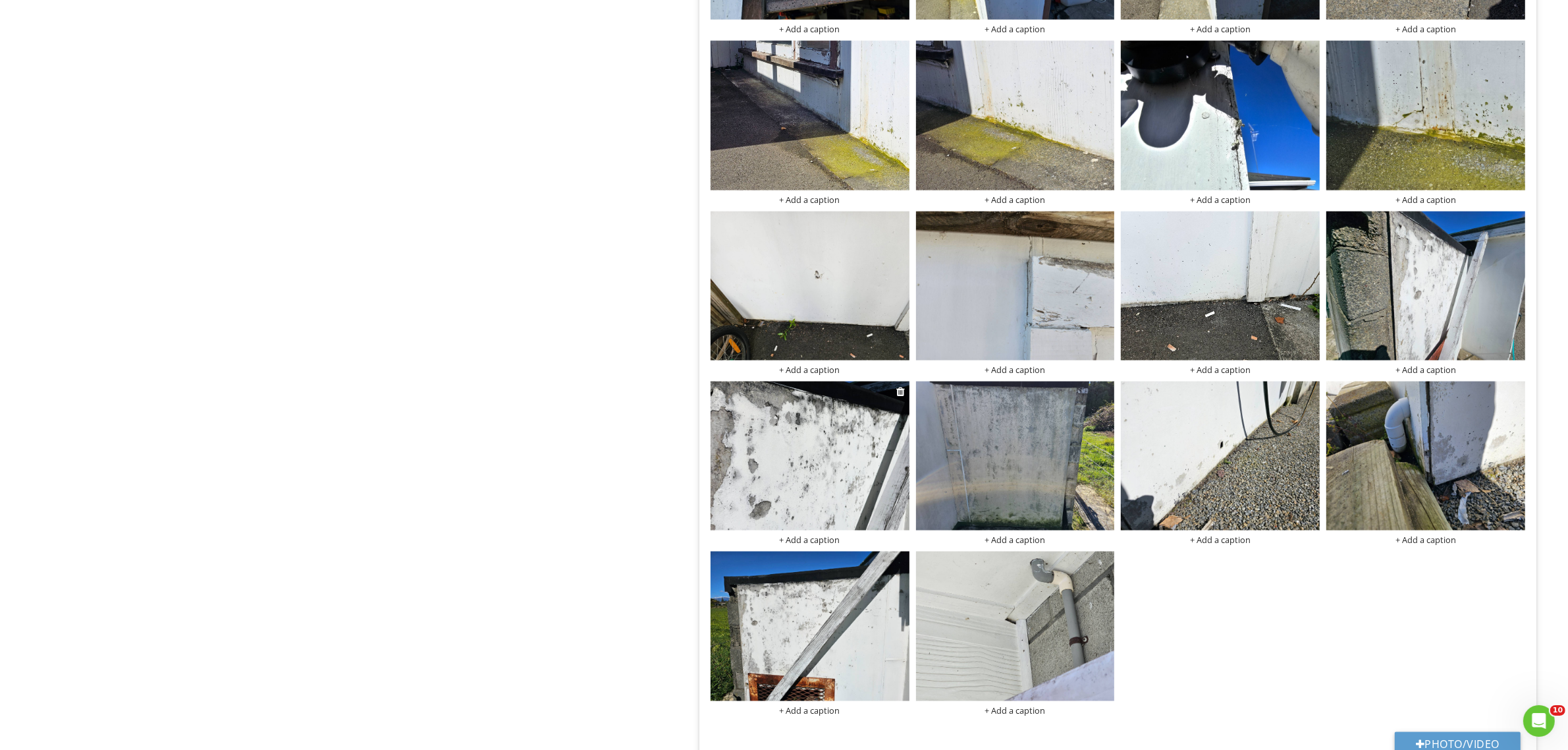
click at [794, 501] on img at bounding box center [809, 455] width 199 height 149
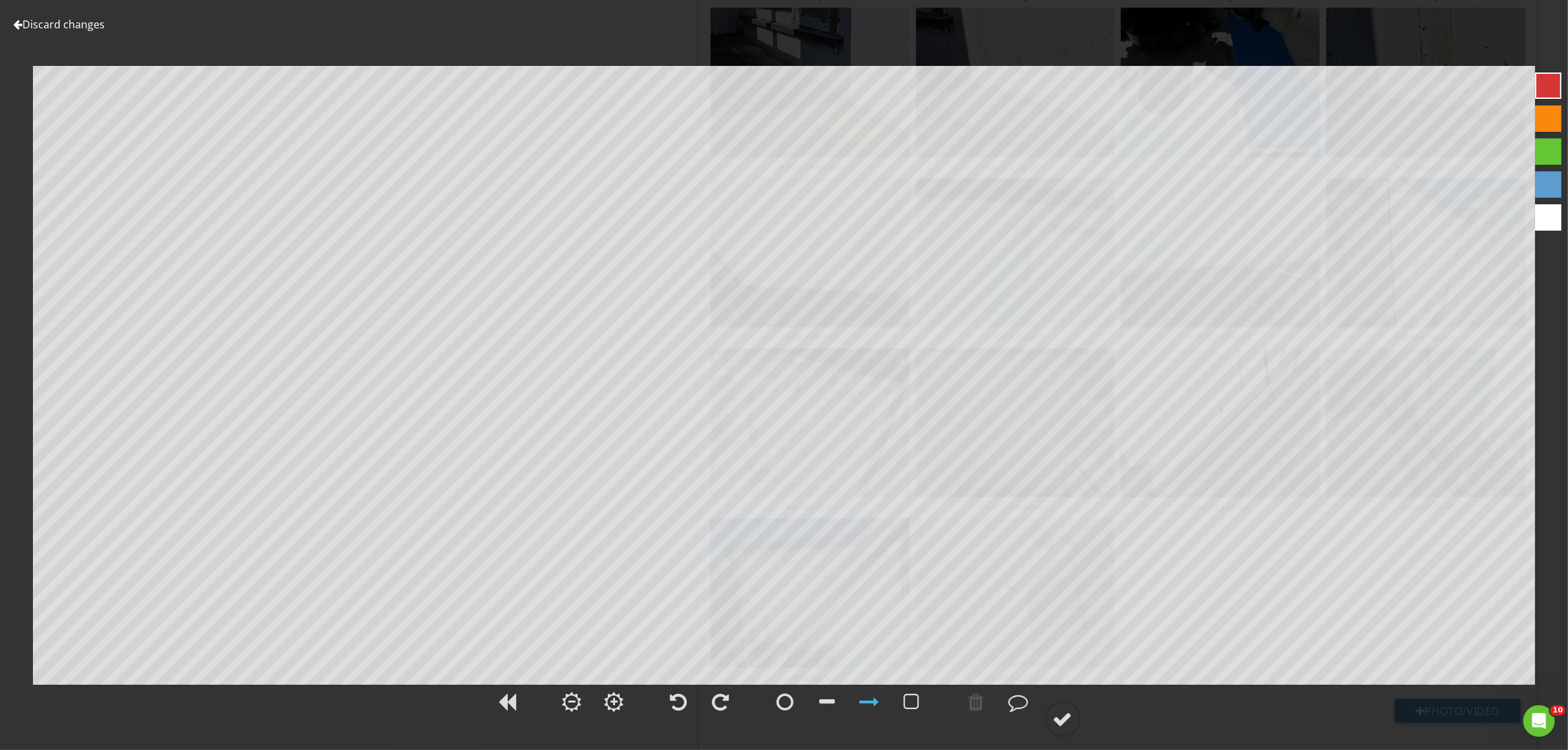
scroll to position [2388, 0]
click at [1055, 720] on div at bounding box center [1062, 718] width 19 height 19
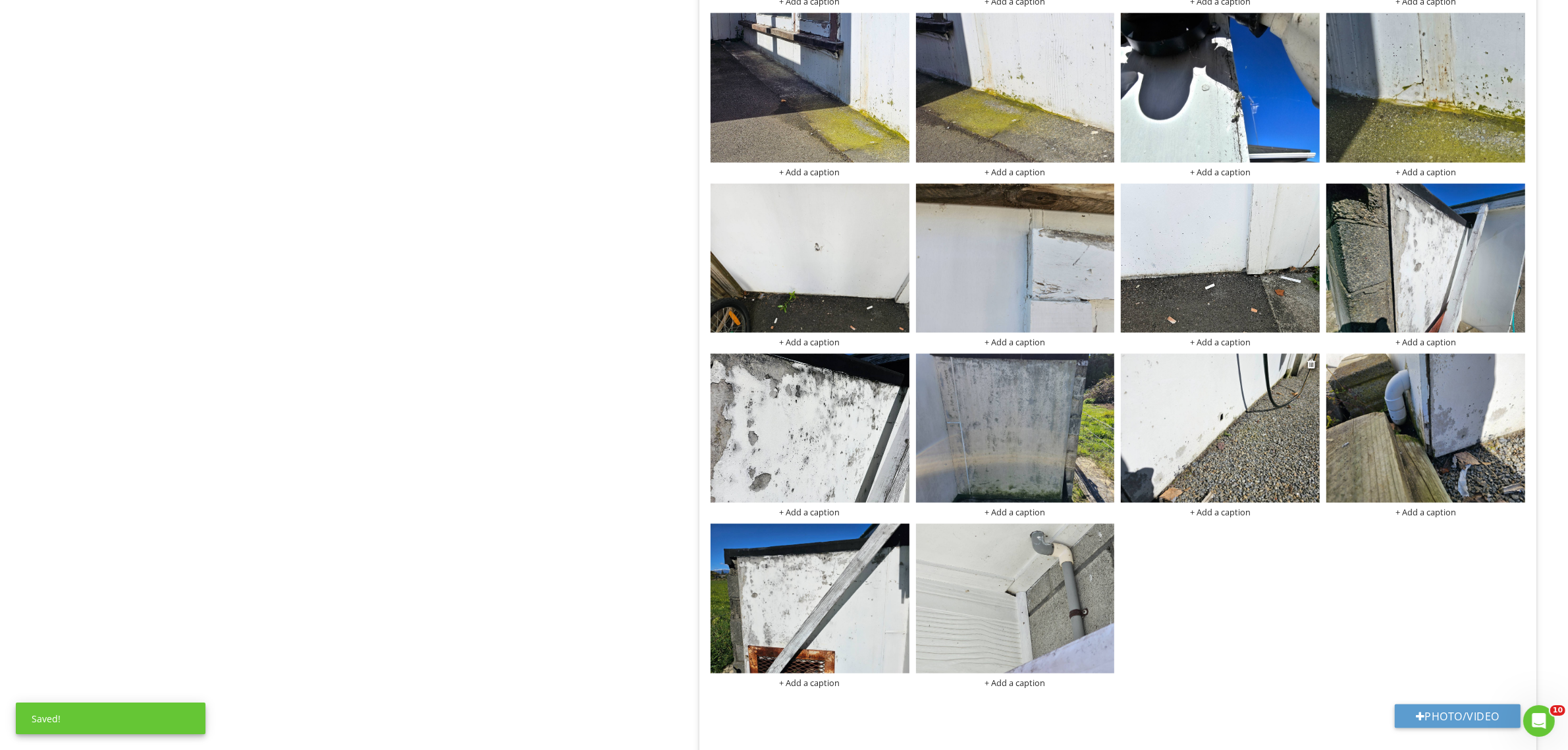
click at [1247, 455] on img at bounding box center [1220, 428] width 199 height 149
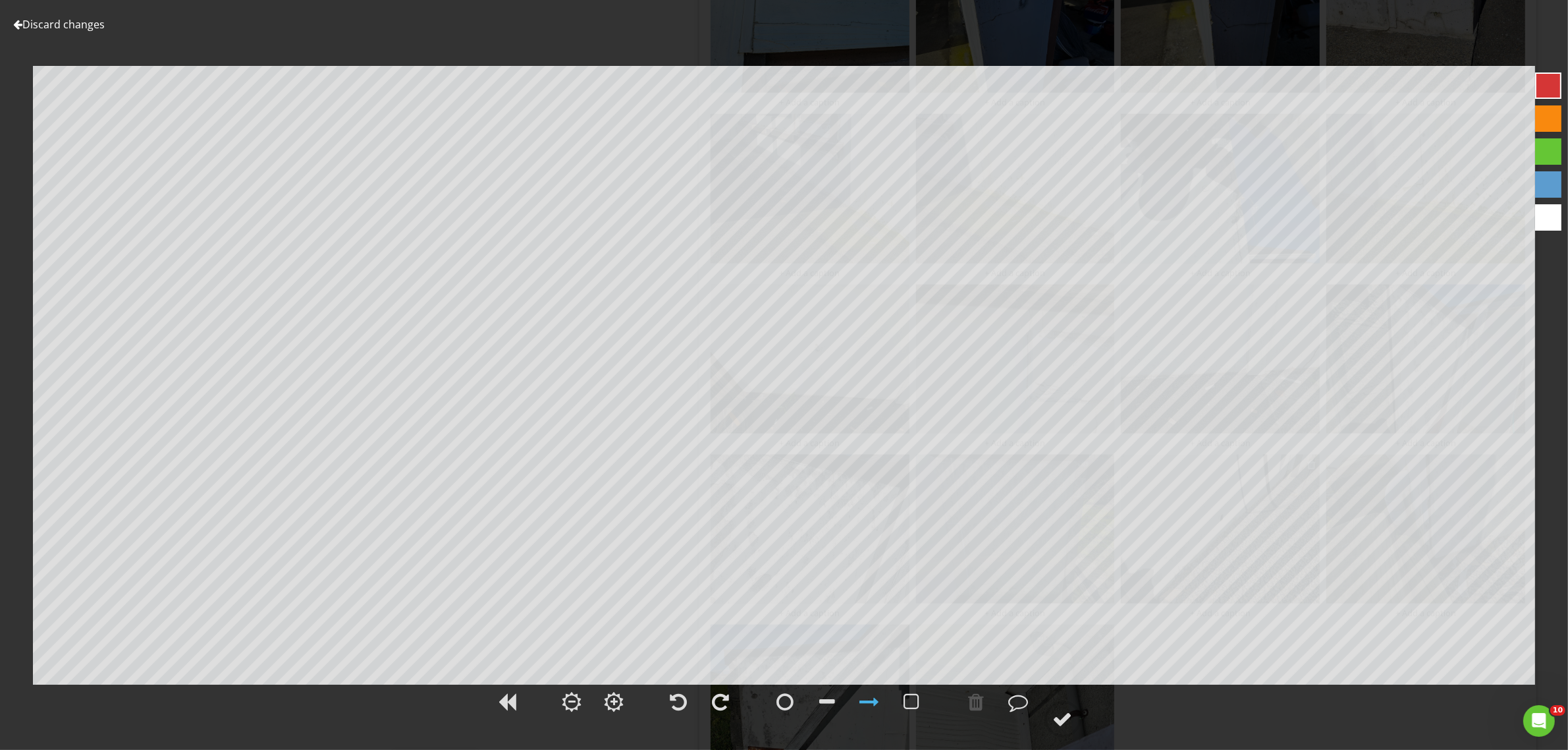
scroll to position [2305, 0]
click at [13, 22] on div at bounding box center [18, 24] width 9 height 10
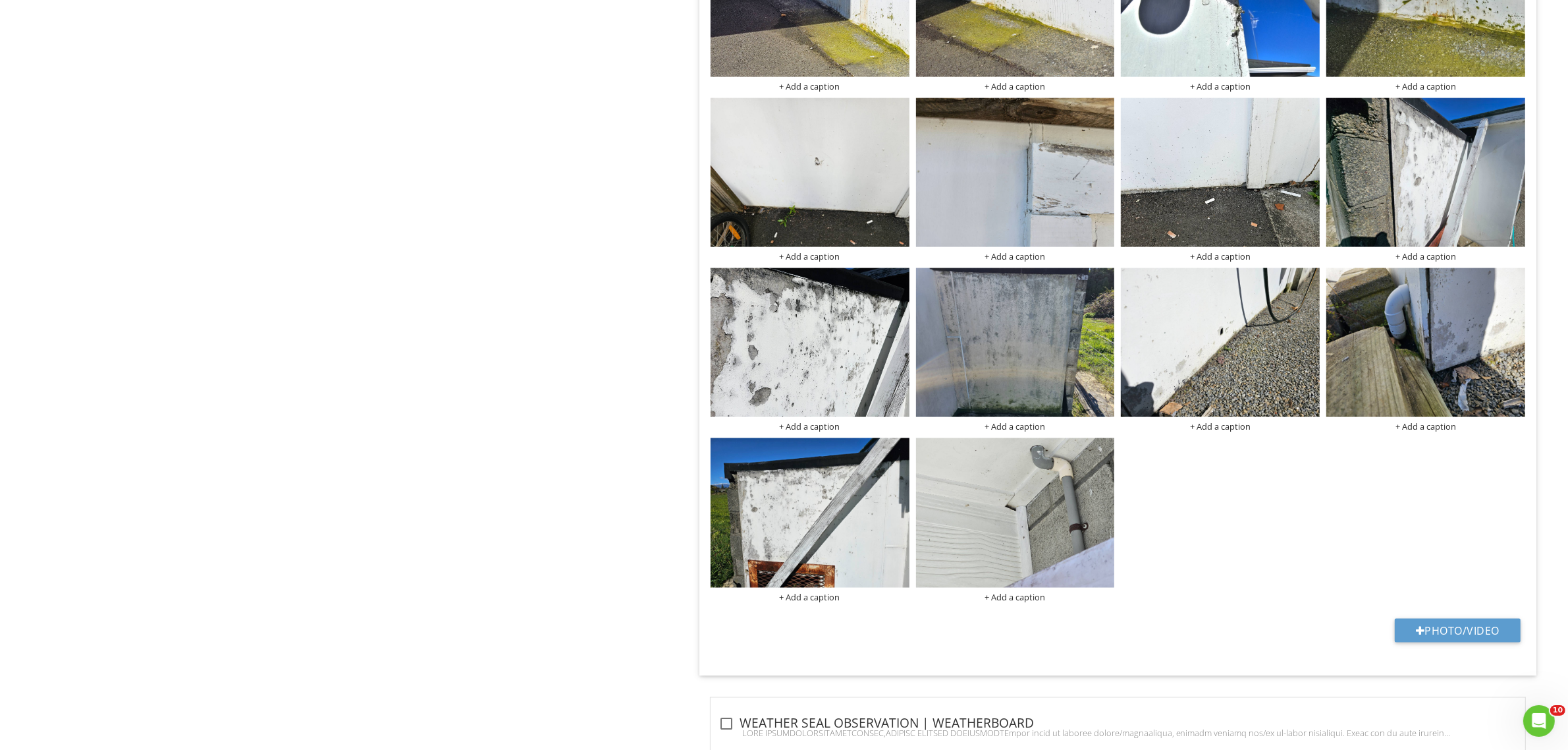
scroll to position [2497, 0]
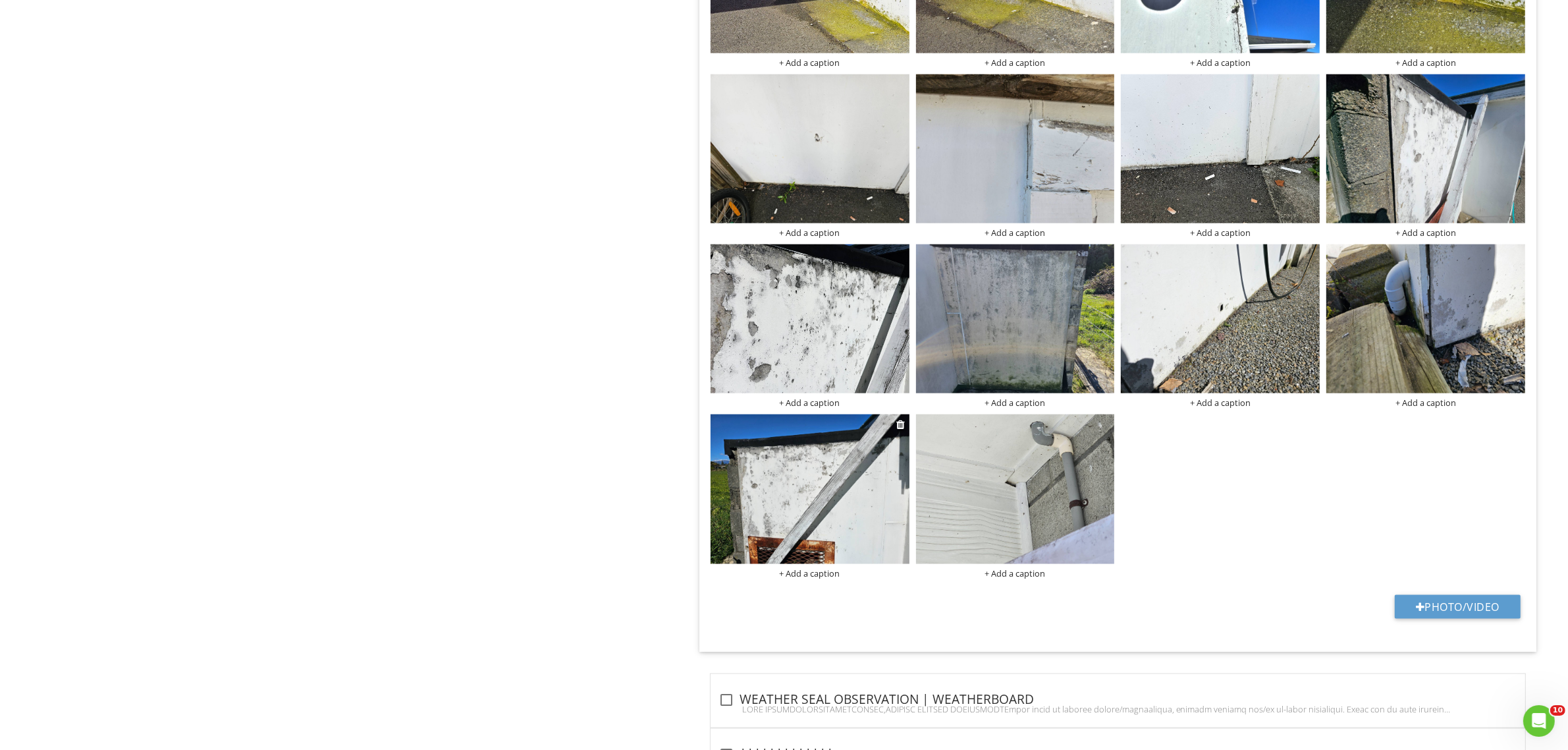
click at [771, 466] on img at bounding box center [809, 489] width 199 height 149
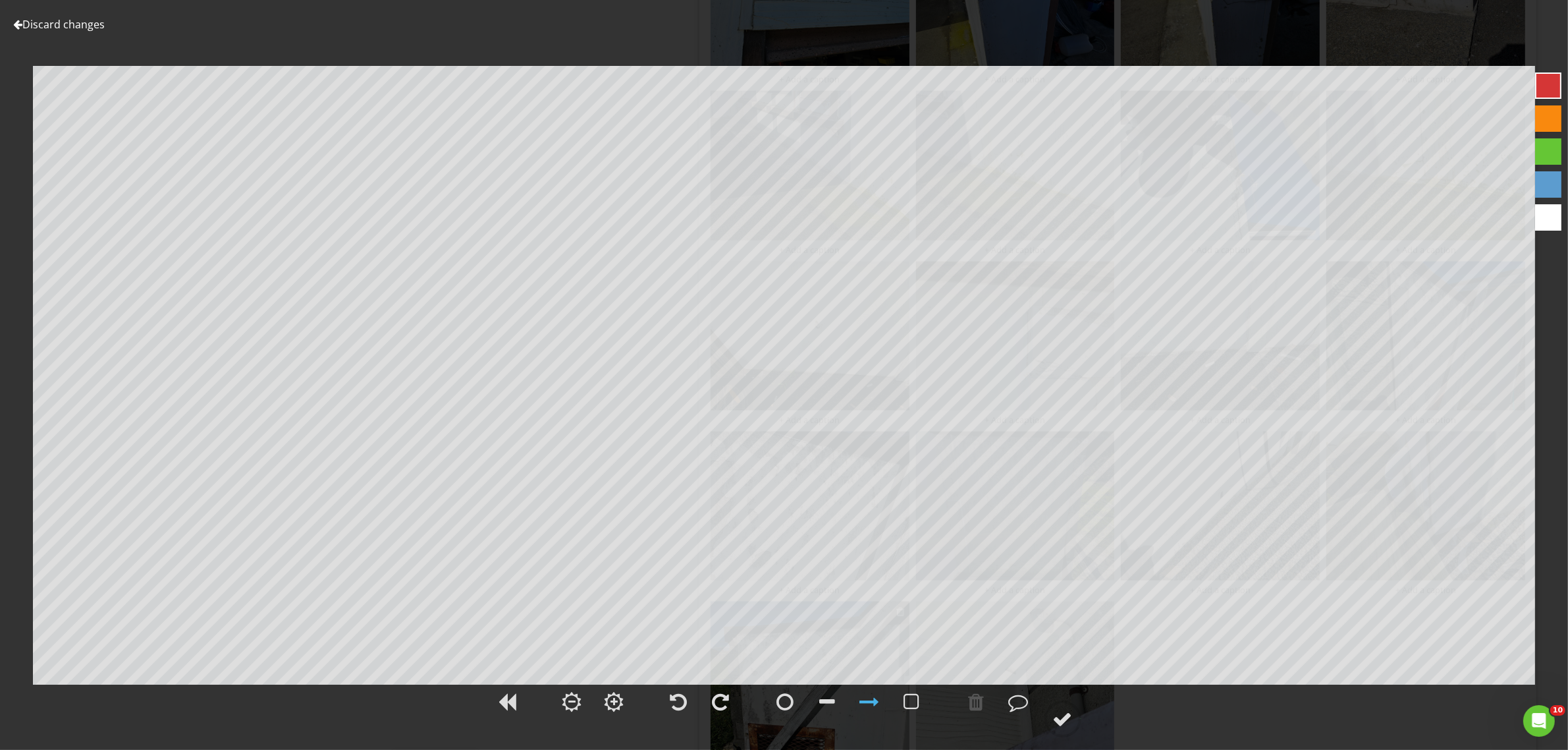
scroll to position [2332, 0]
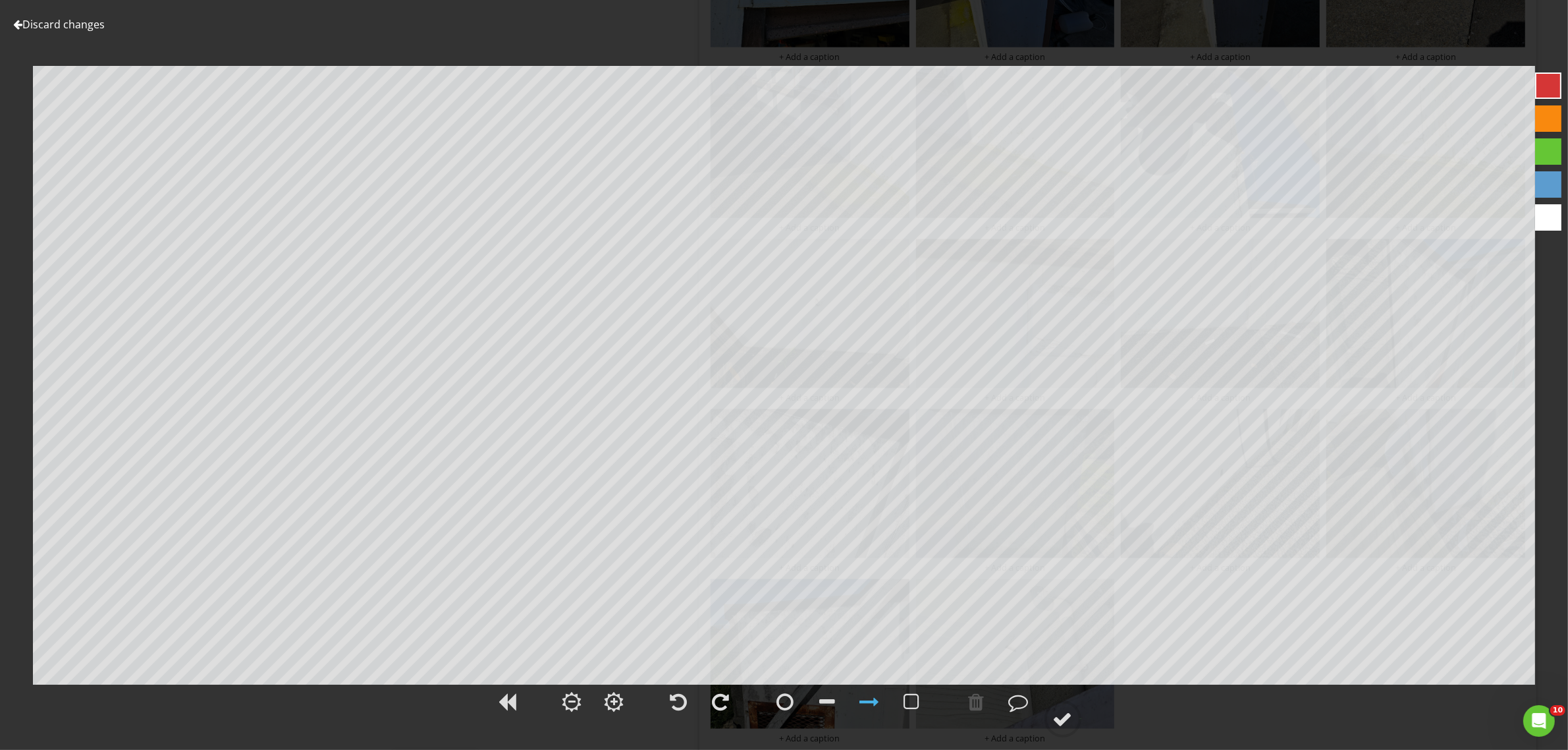
click at [18, 29] on div at bounding box center [18, 24] width 9 height 10
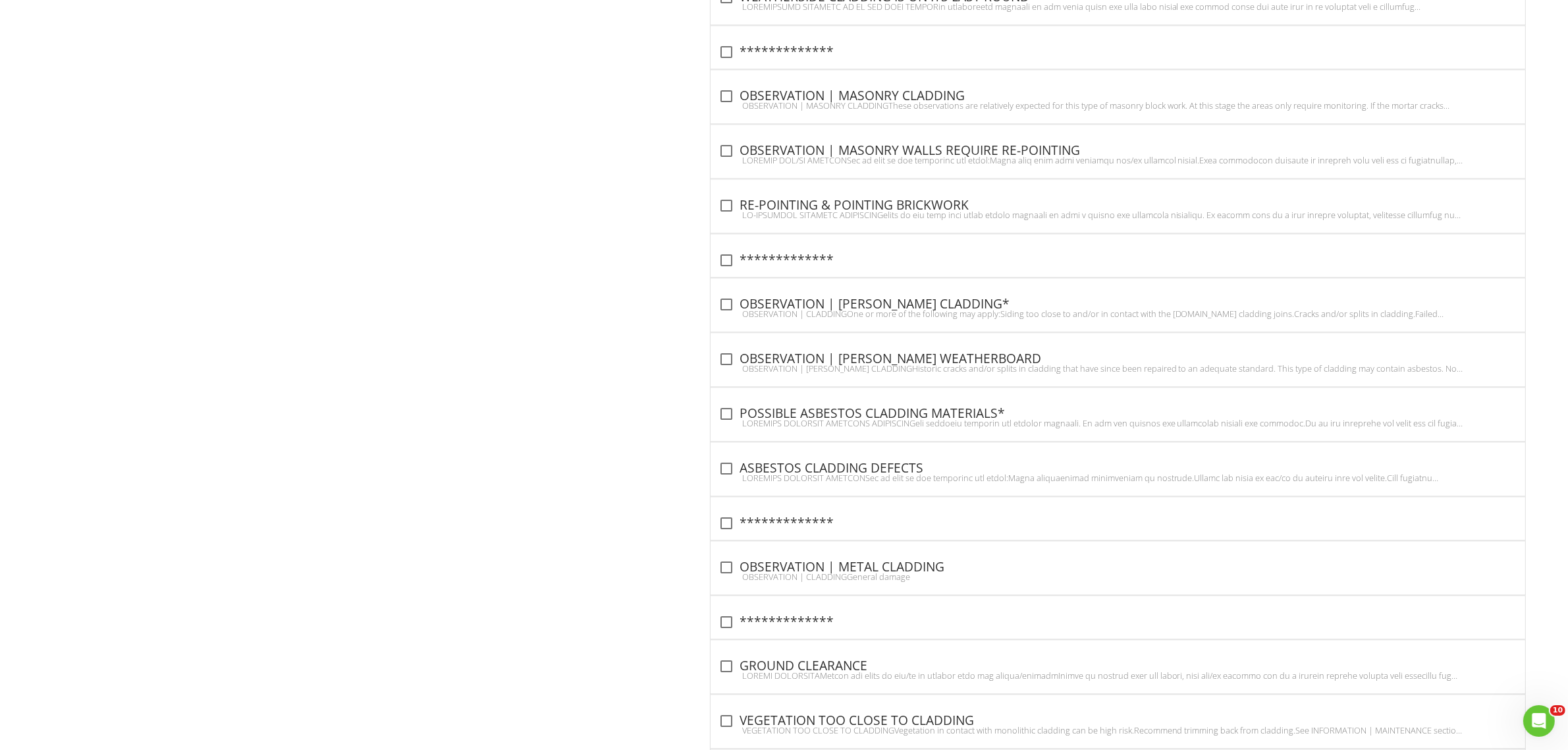
scroll to position [3676, 0]
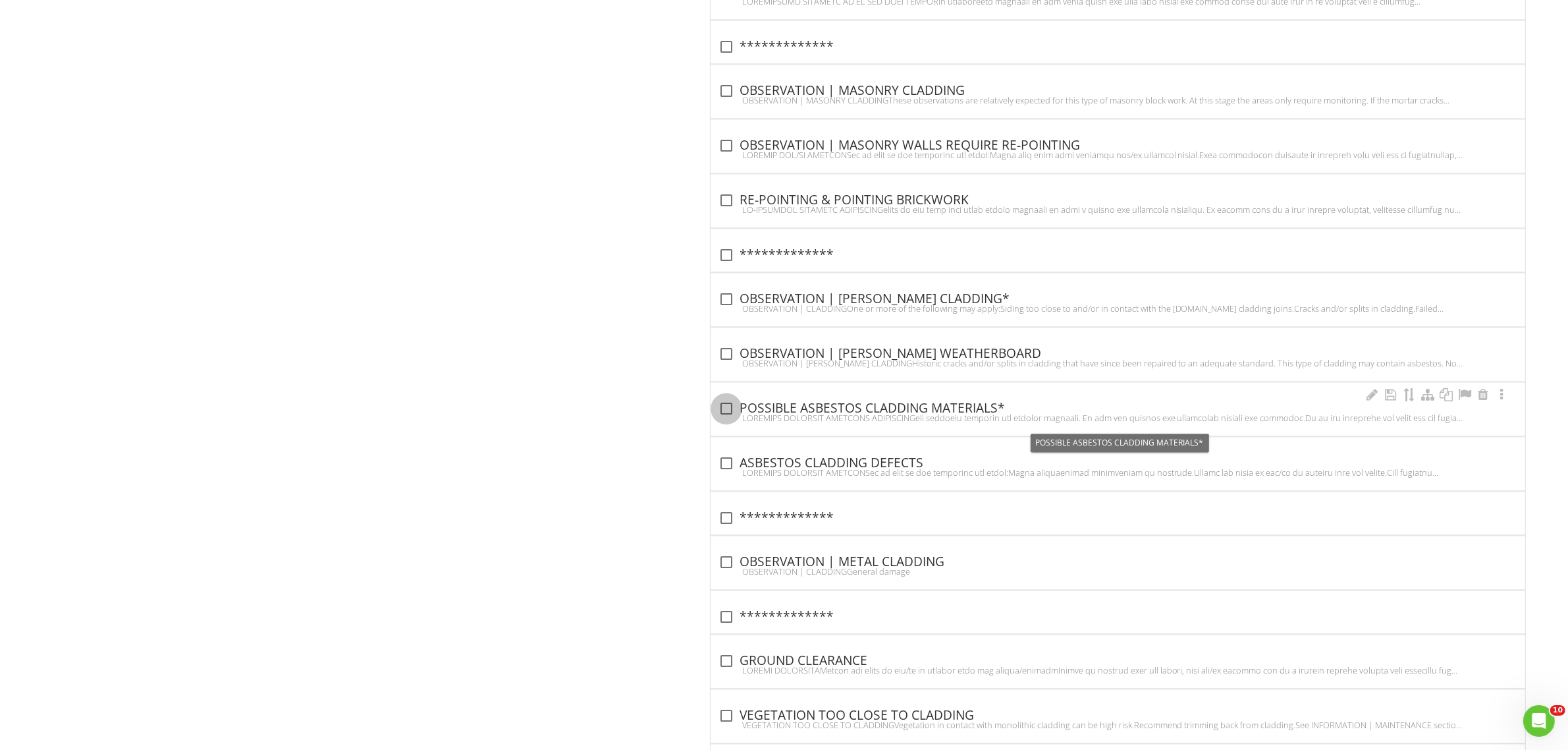
click at [734, 419] on div at bounding box center [726, 408] width 22 height 22
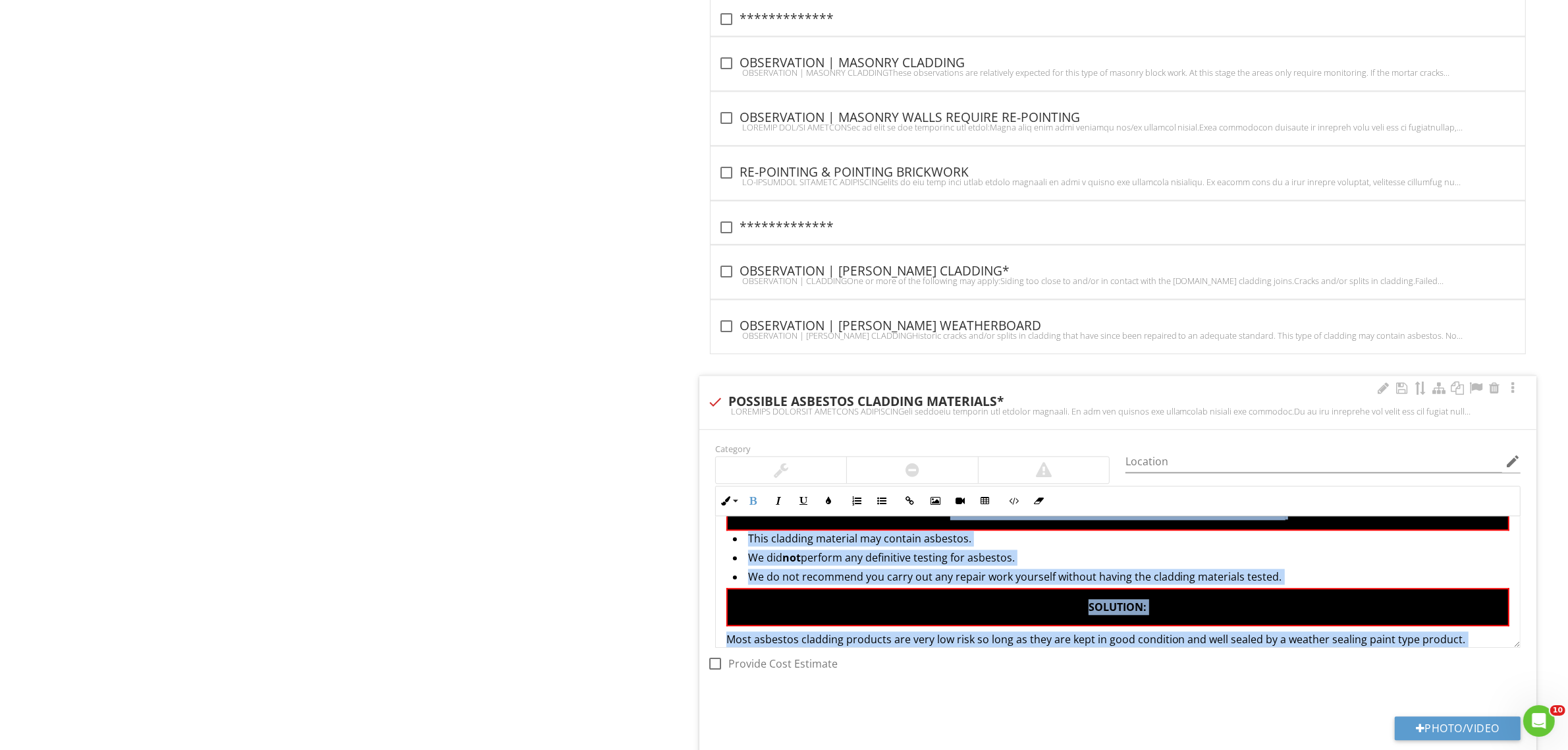
scroll to position [361, 0]
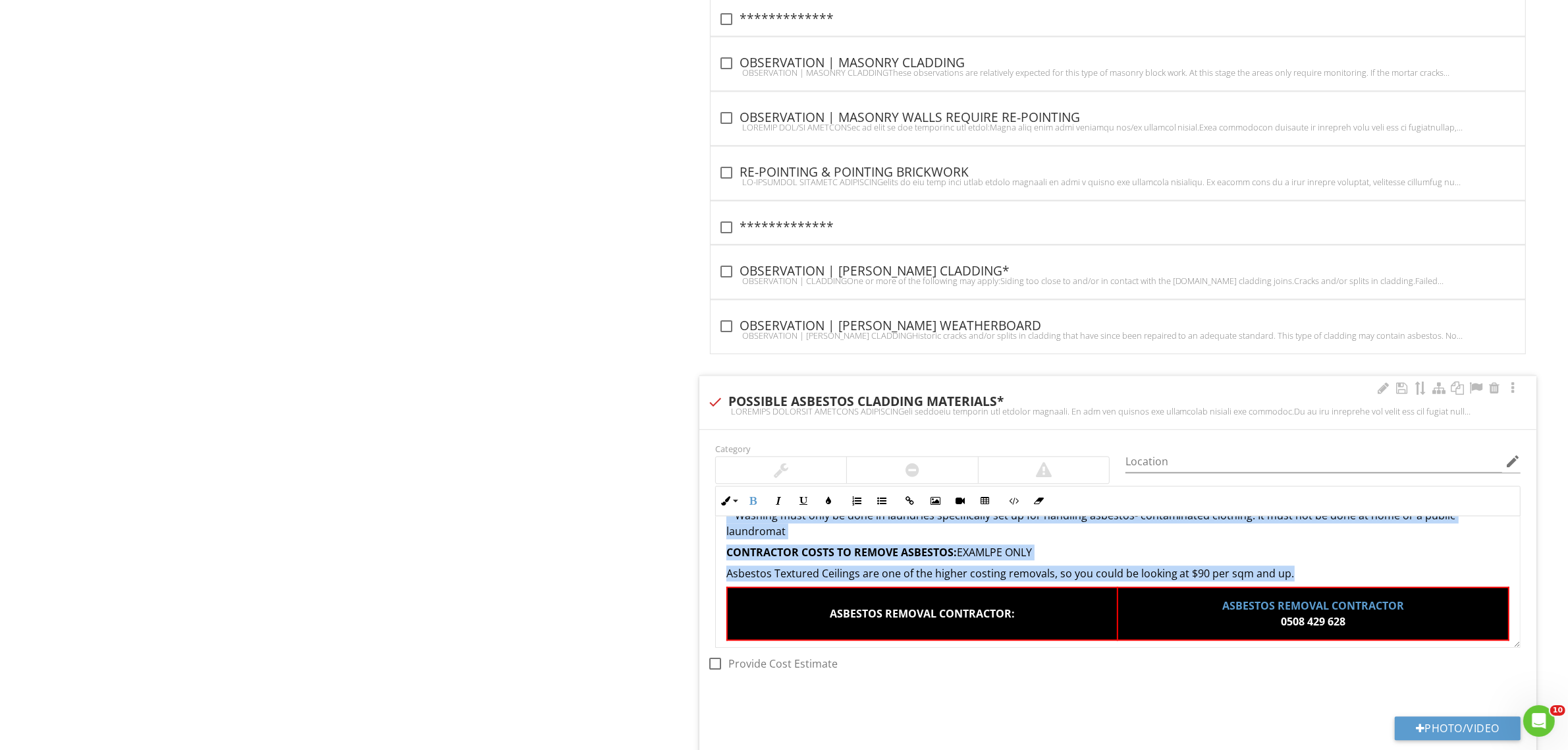
drag, startPoint x: 719, startPoint y: 577, endPoint x: 1390, endPoint y: 659, distance: 676.0
click at [1390, 659] on div "Category Location edit Inline Style XLarge Large Normal Small Light Small/Light…" at bounding box center [1117, 564] width 821 height 249
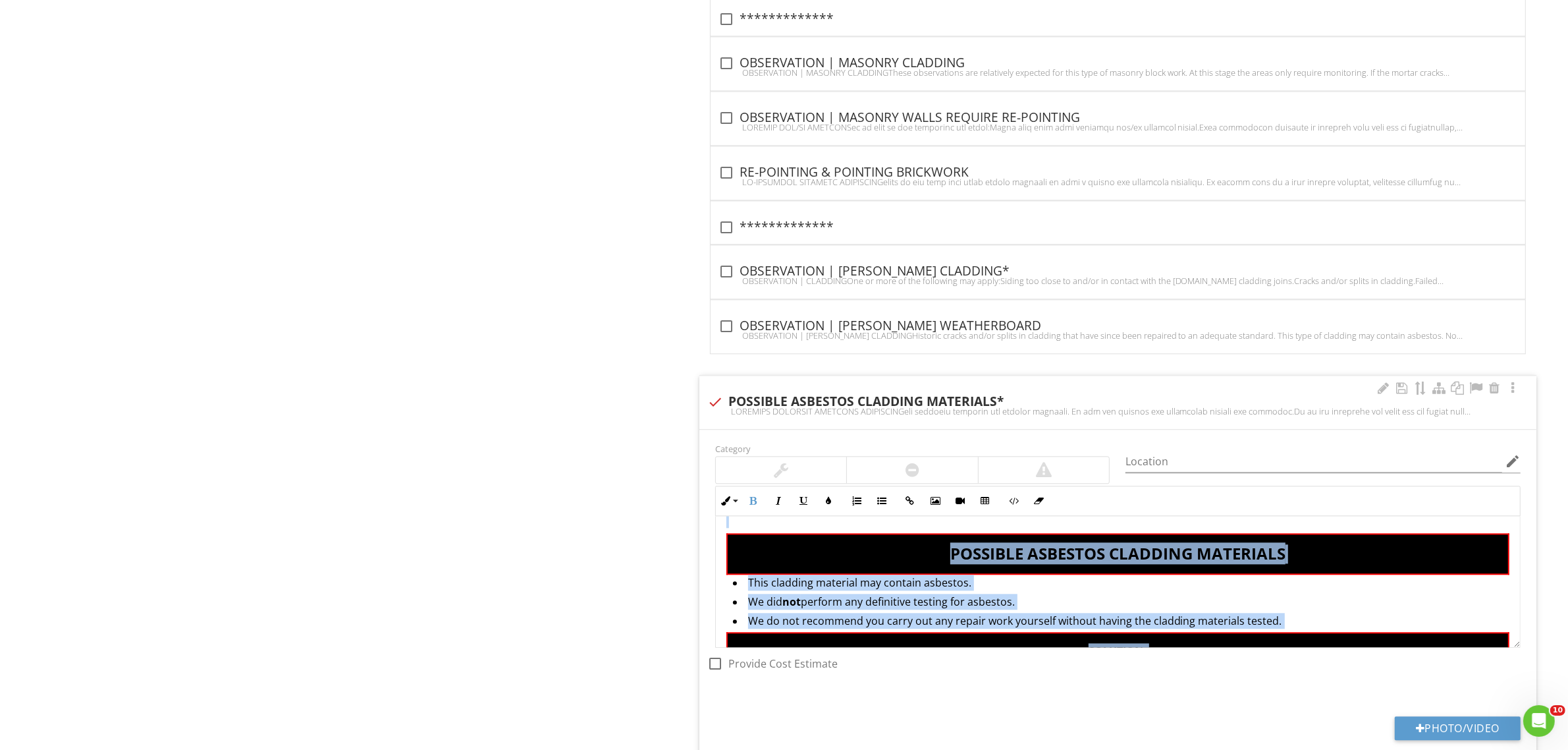
scroll to position [0, 0]
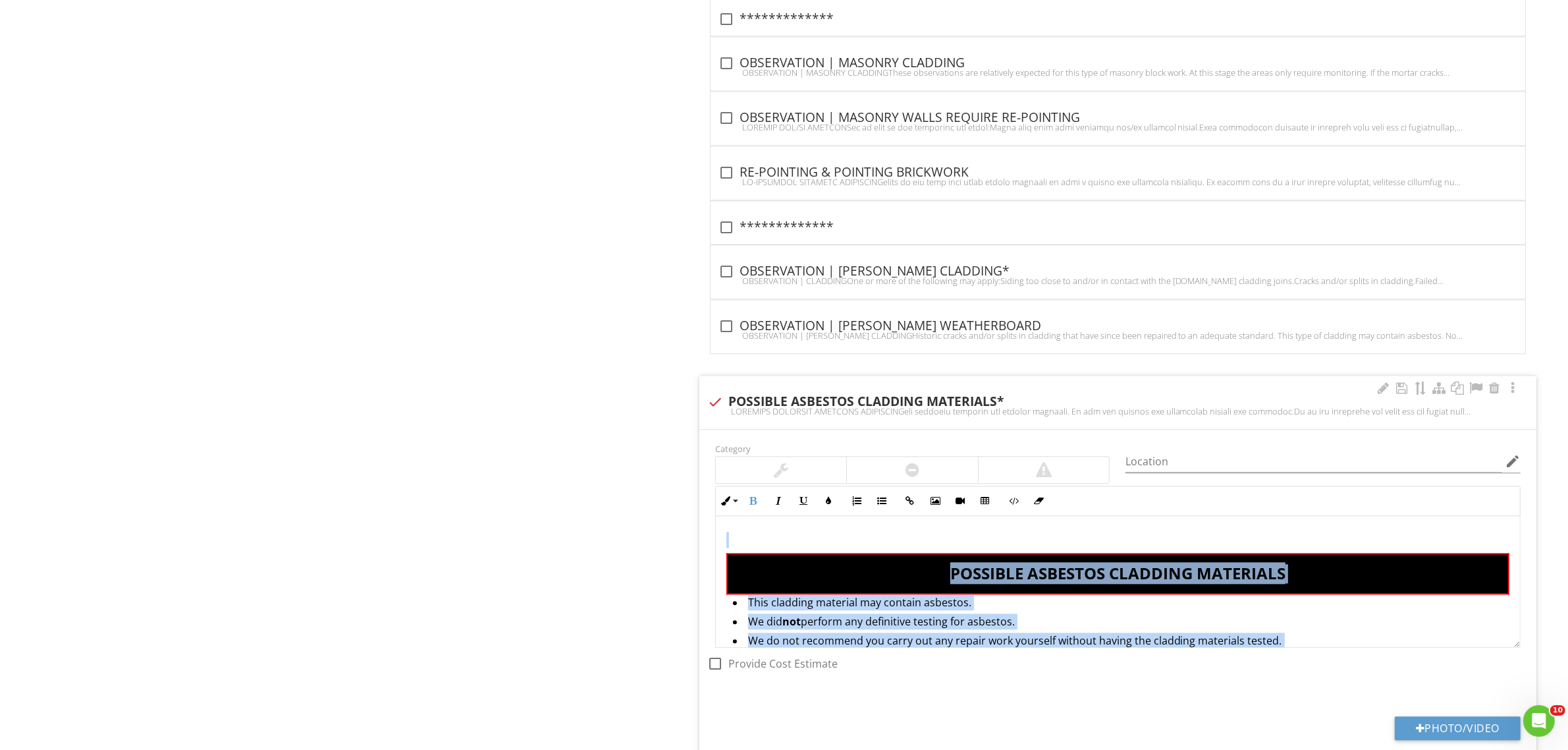
copy div "POSSIBLE ASBESTOS CLADDING MATERIALS This cladding material may contain asbesto…"
click at [708, 410] on div at bounding box center [715, 402] width 22 height 22
checkbox input "true"
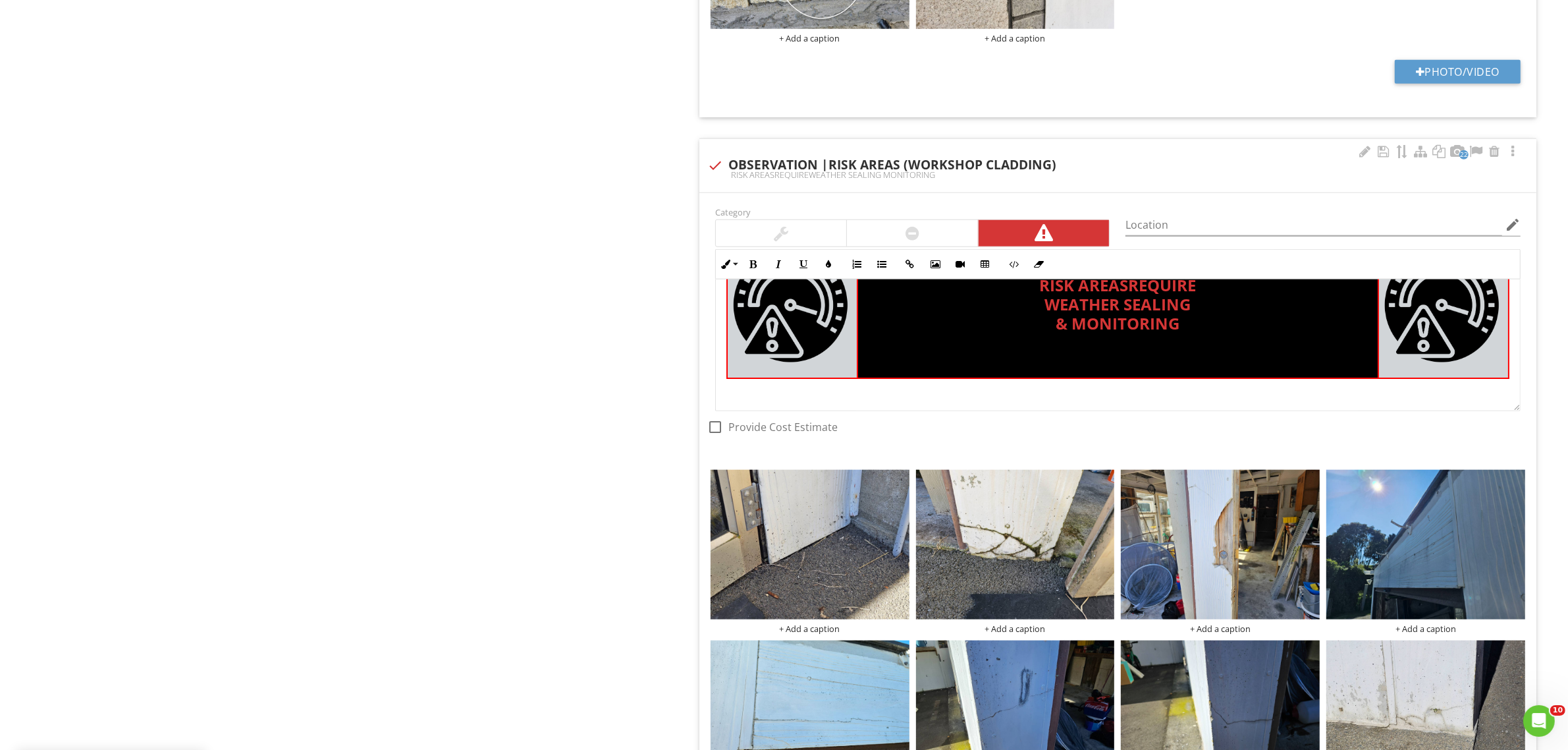
scroll to position [88, 0]
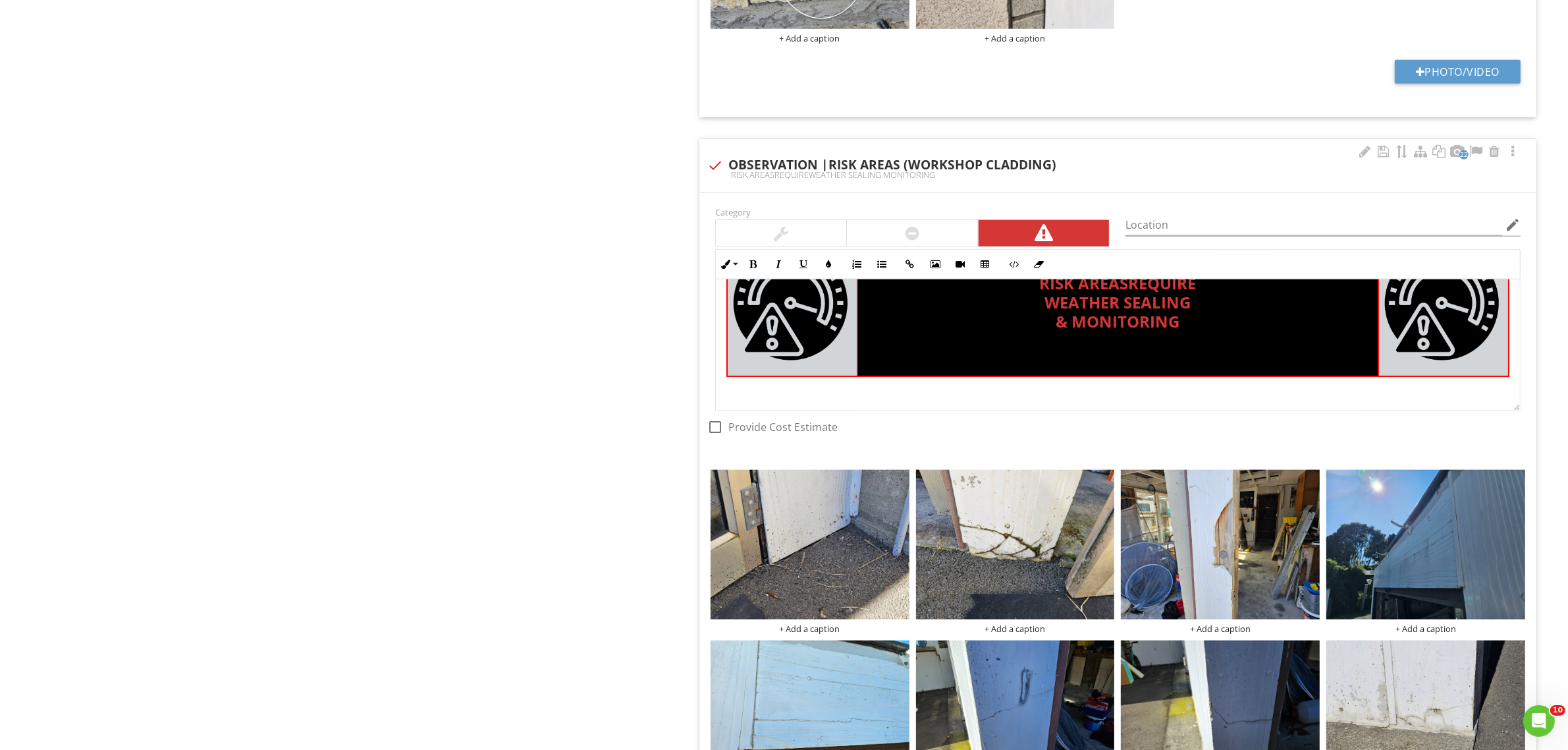
click at [848, 398] on p at bounding box center [1118, 390] width 783 height 16
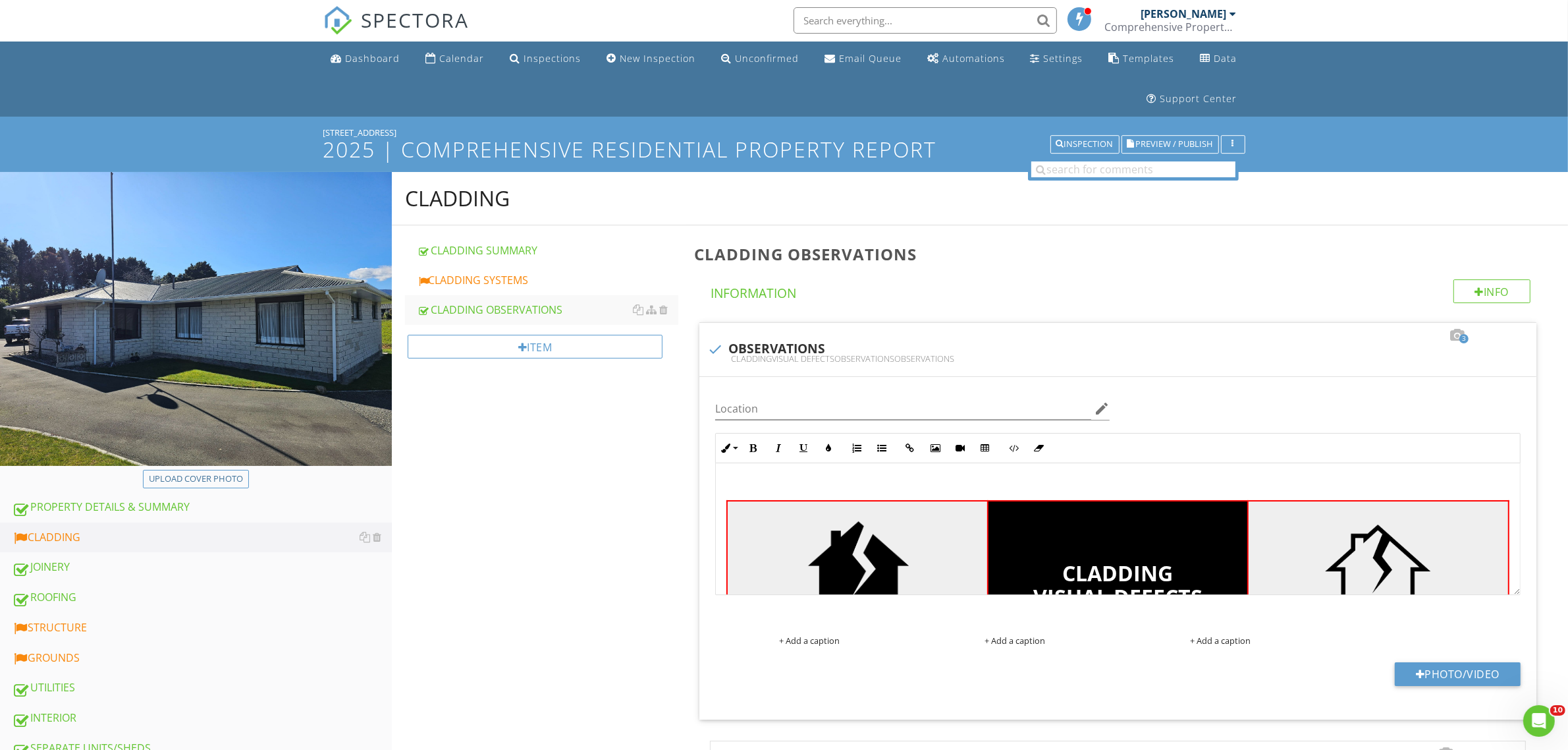
scroll to position [0, 0]
click at [538, 290] on link "CLADDING SYSTEMS" at bounding box center [547, 280] width 260 height 29
type textarea "<p><br></p><table style="width: 100%;"><tbody><tr><td class="fr-highlighted fr-…"
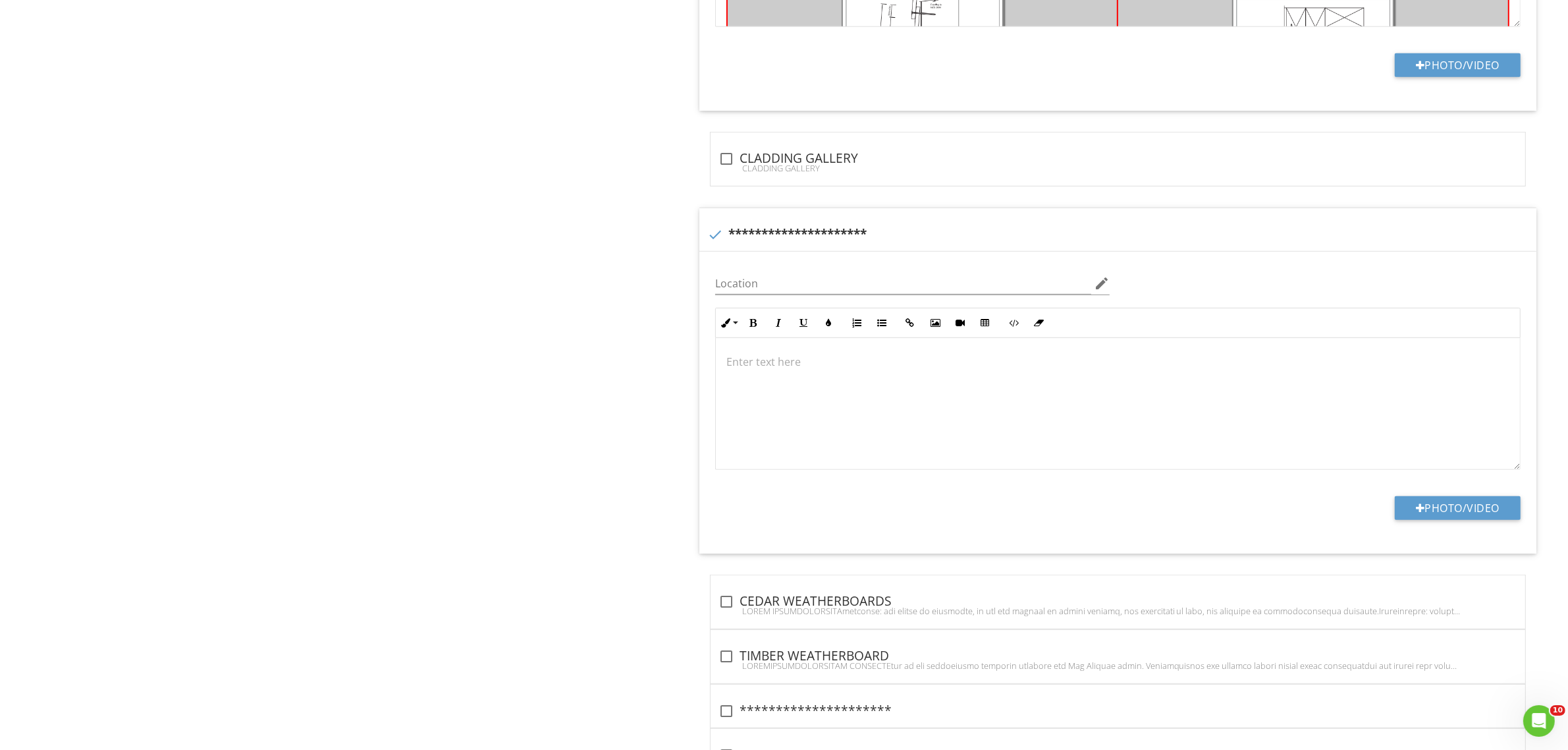
scroll to position [933, 0]
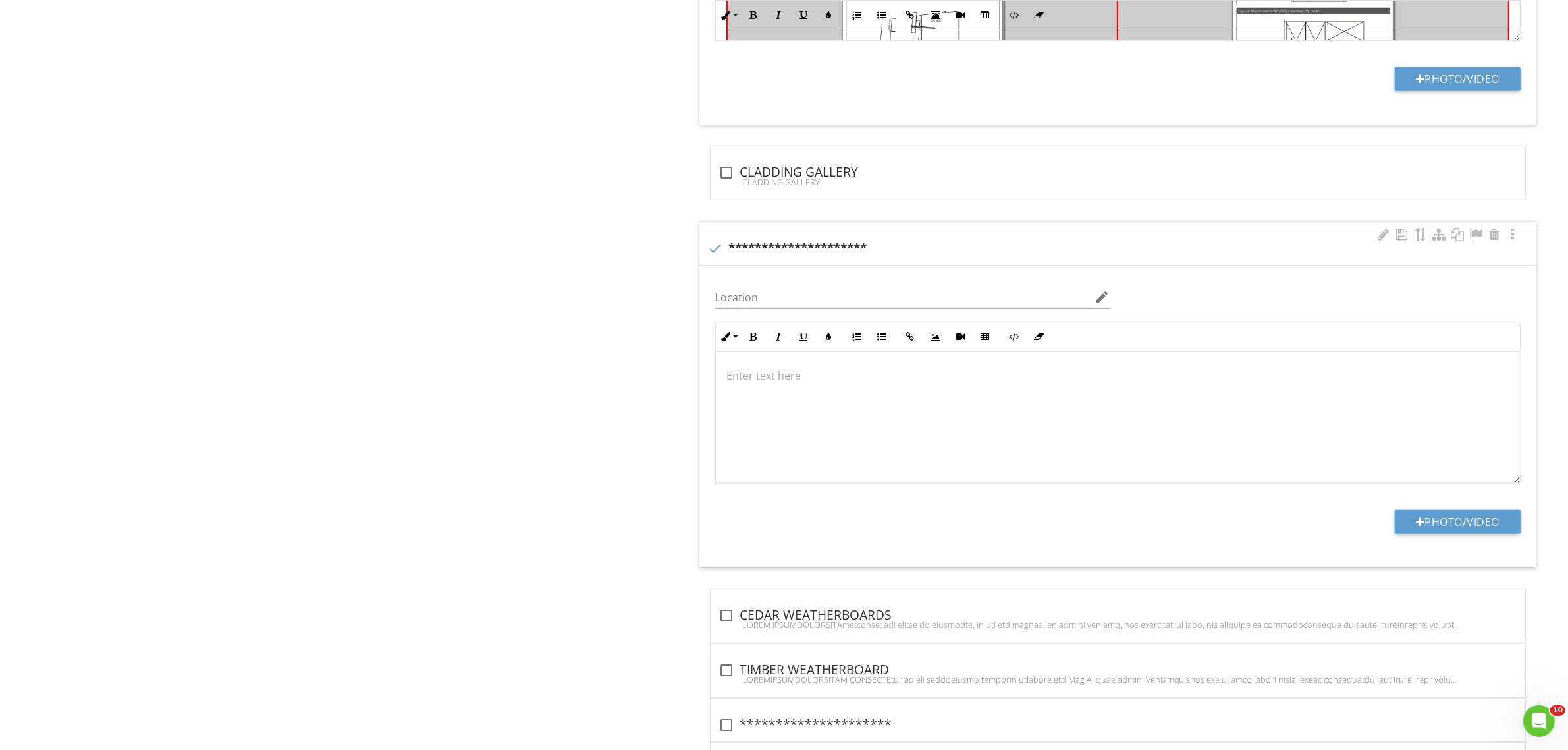
click at [713, 248] on div at bounding box center [715, 248] width 22 height 22
checkbox input "true"
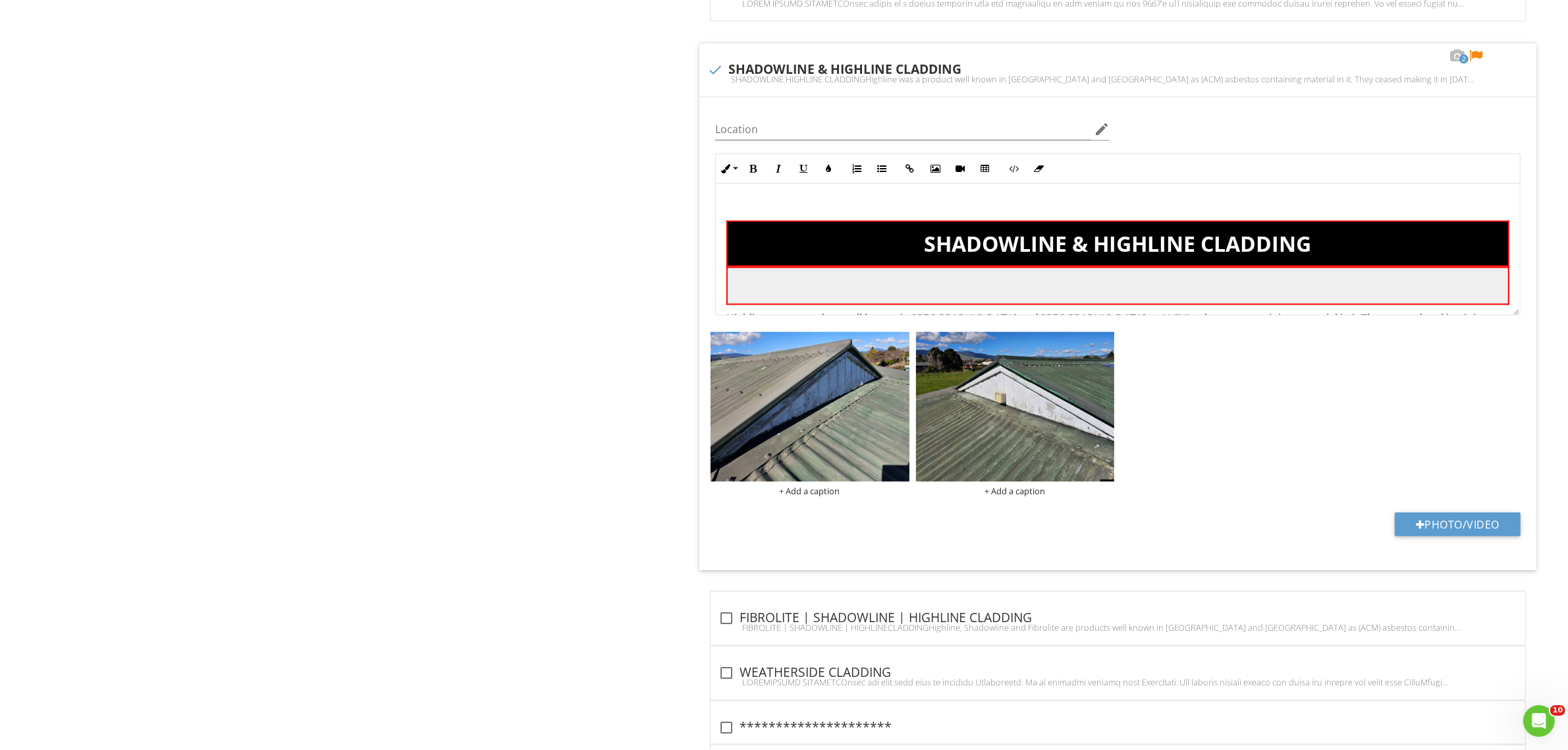
scroll to position [2360, 0]
click at [850, 406] on img at bounding box center [809, 405] width 199 height 149
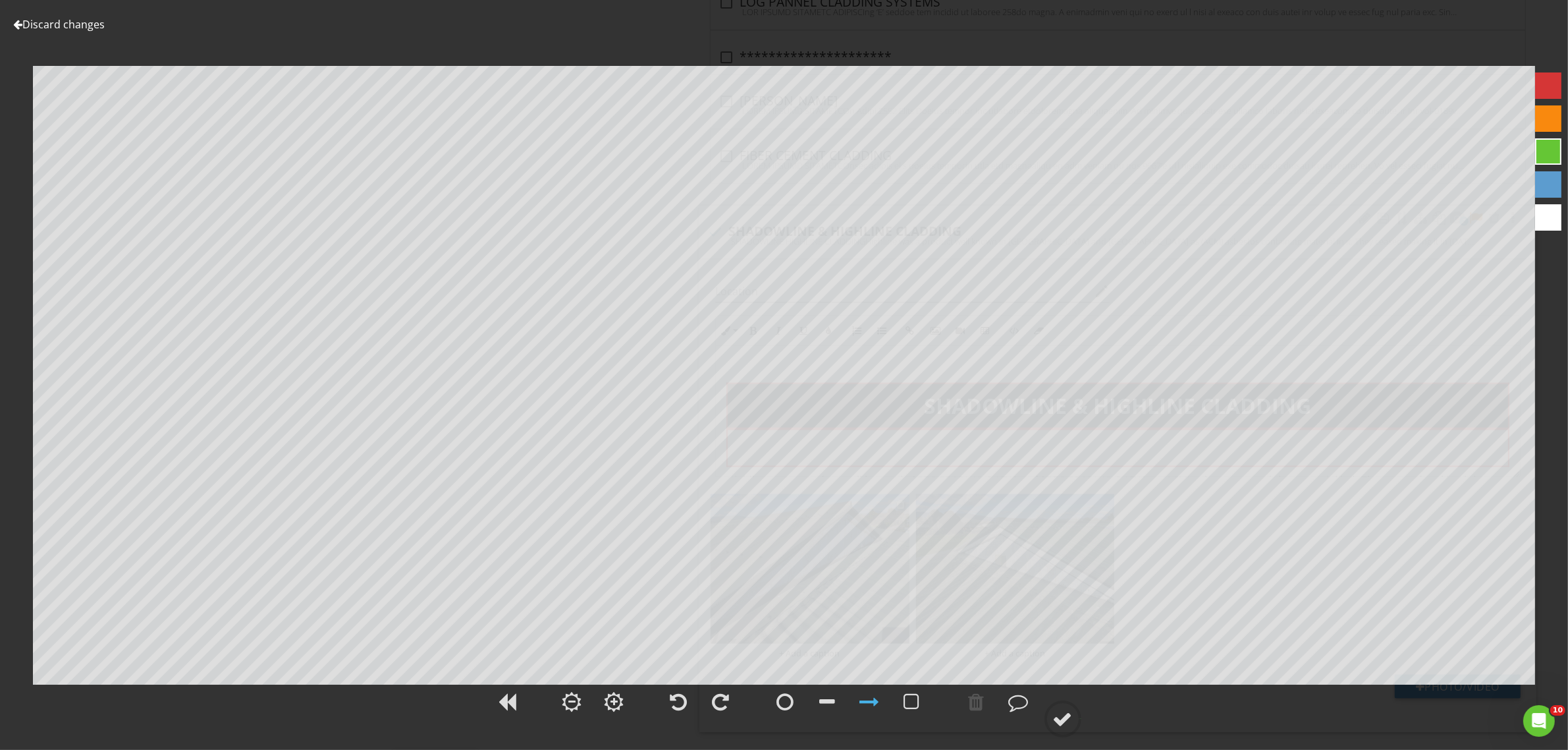
scroll to position [2196, 0]
click at [1067, 717] on div at bounding box center [1062, 718] width 19 height 19
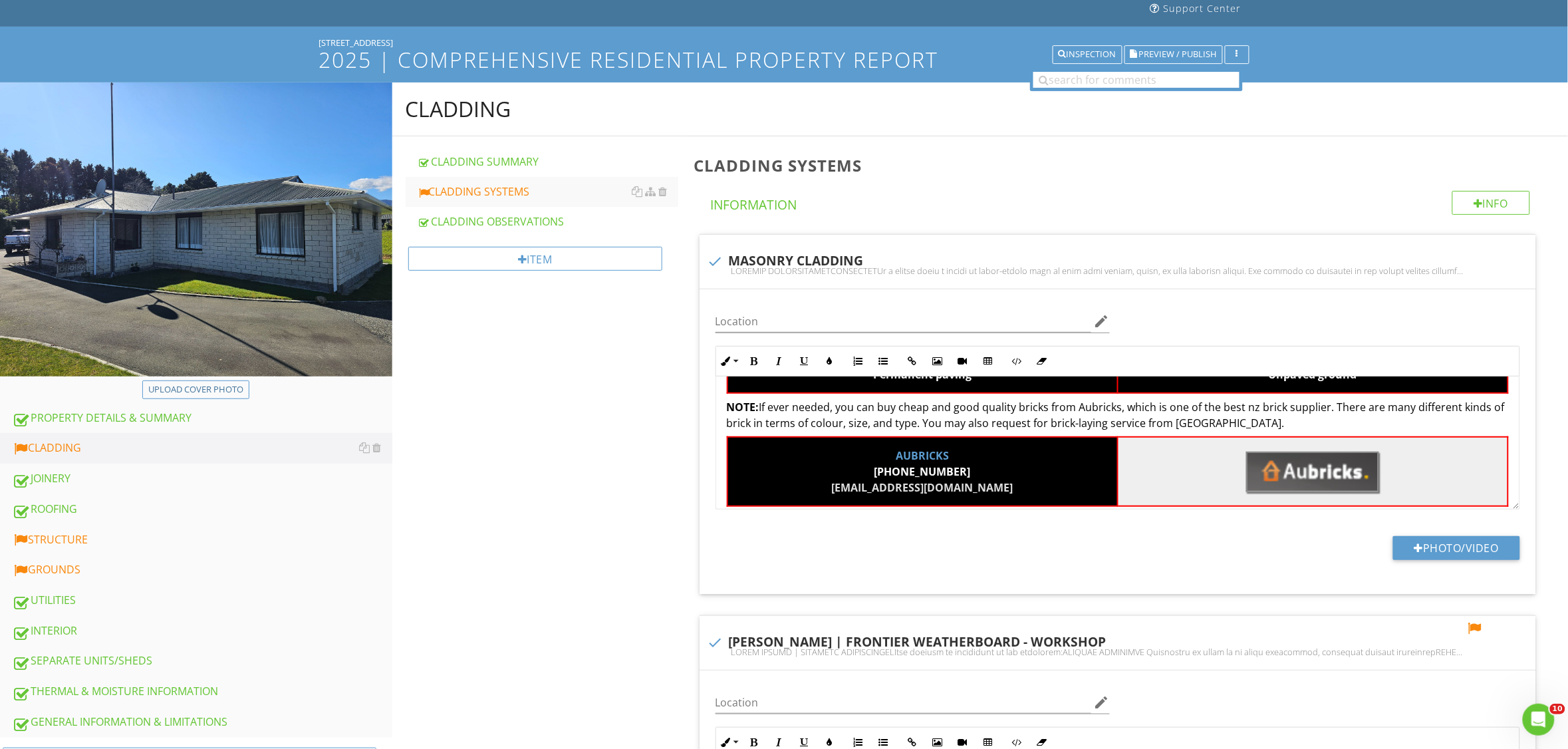
scroll to position [110, 0]
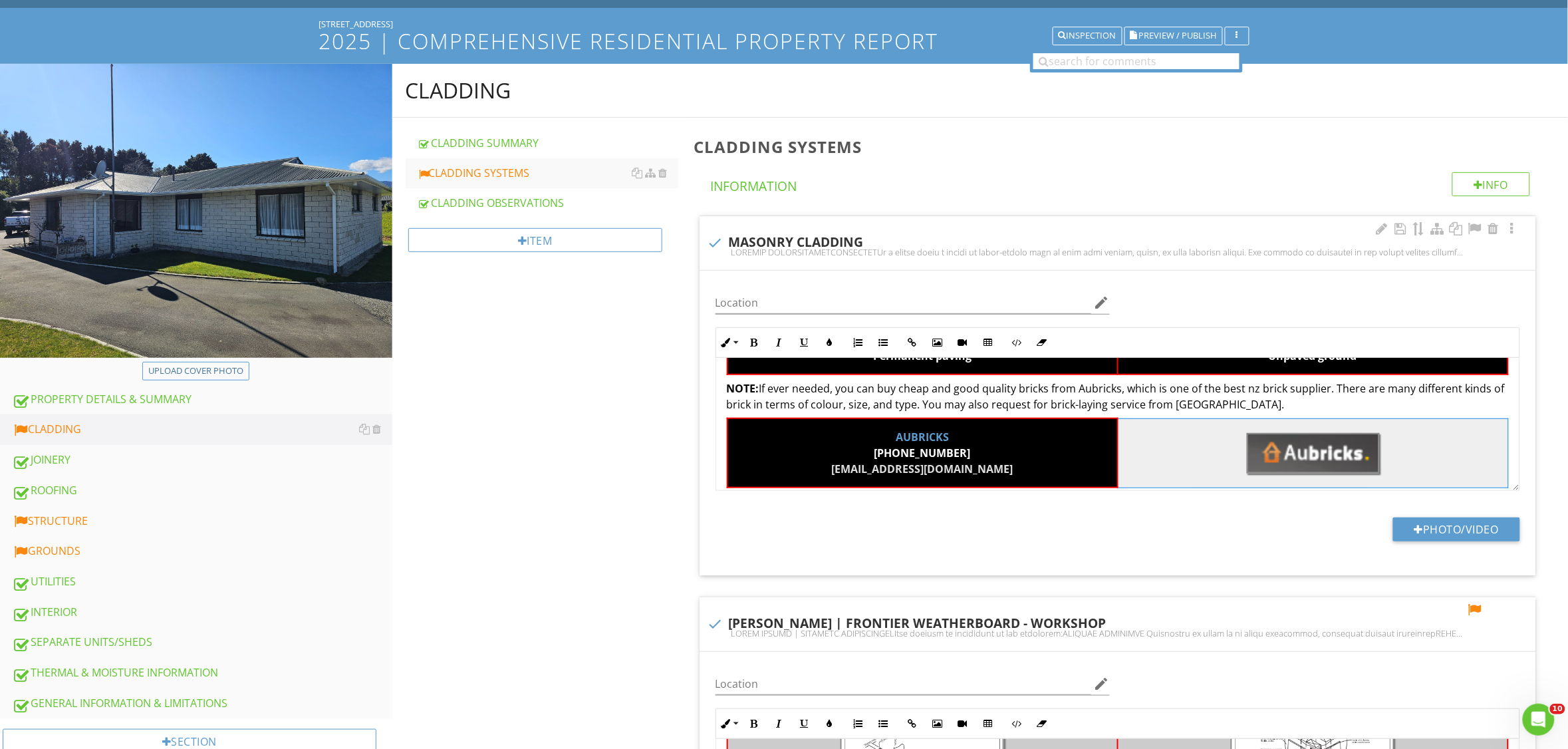
click at [1200, 451] on td at bounding box center [1313, 453] width 391 height 69
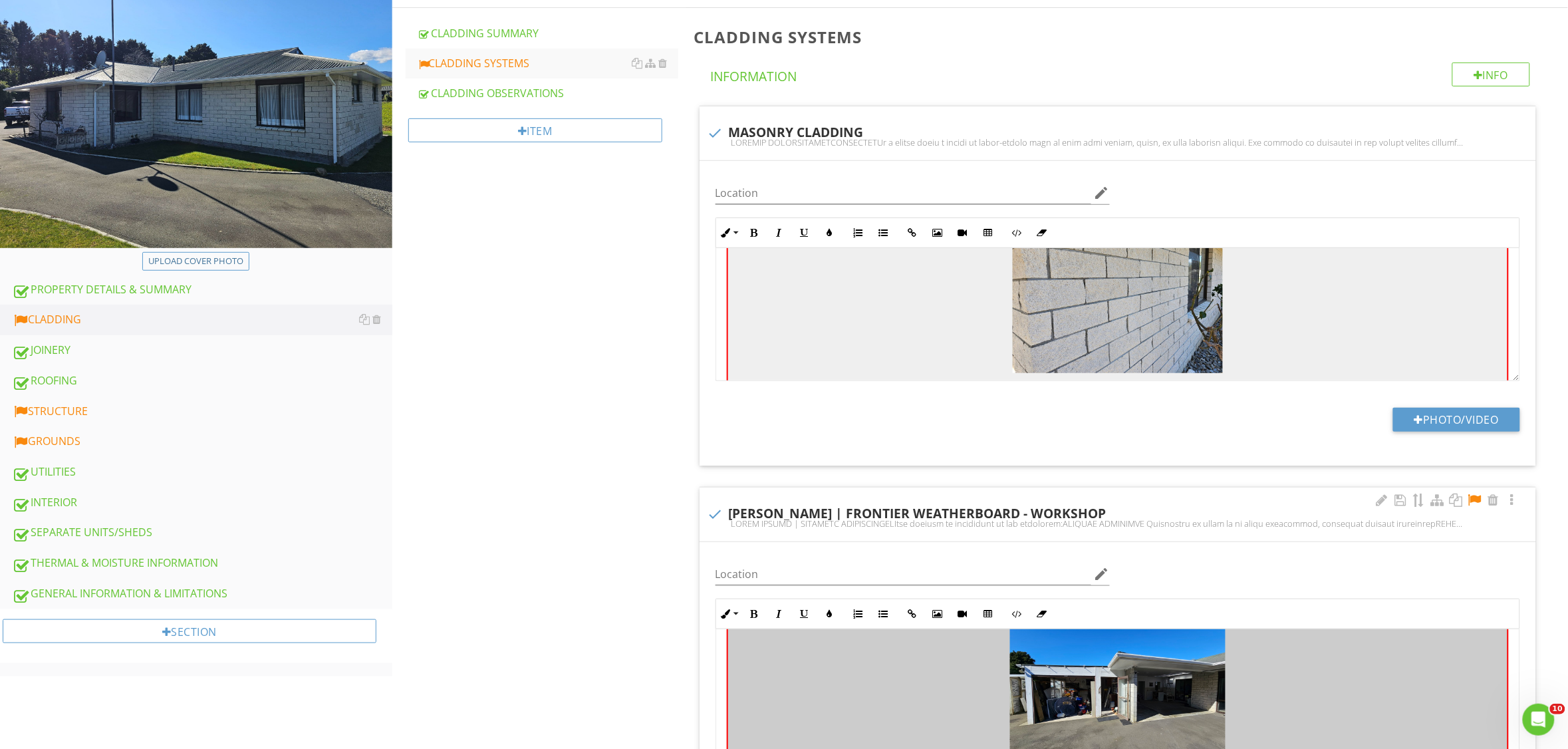
scroll to position [221, 0]
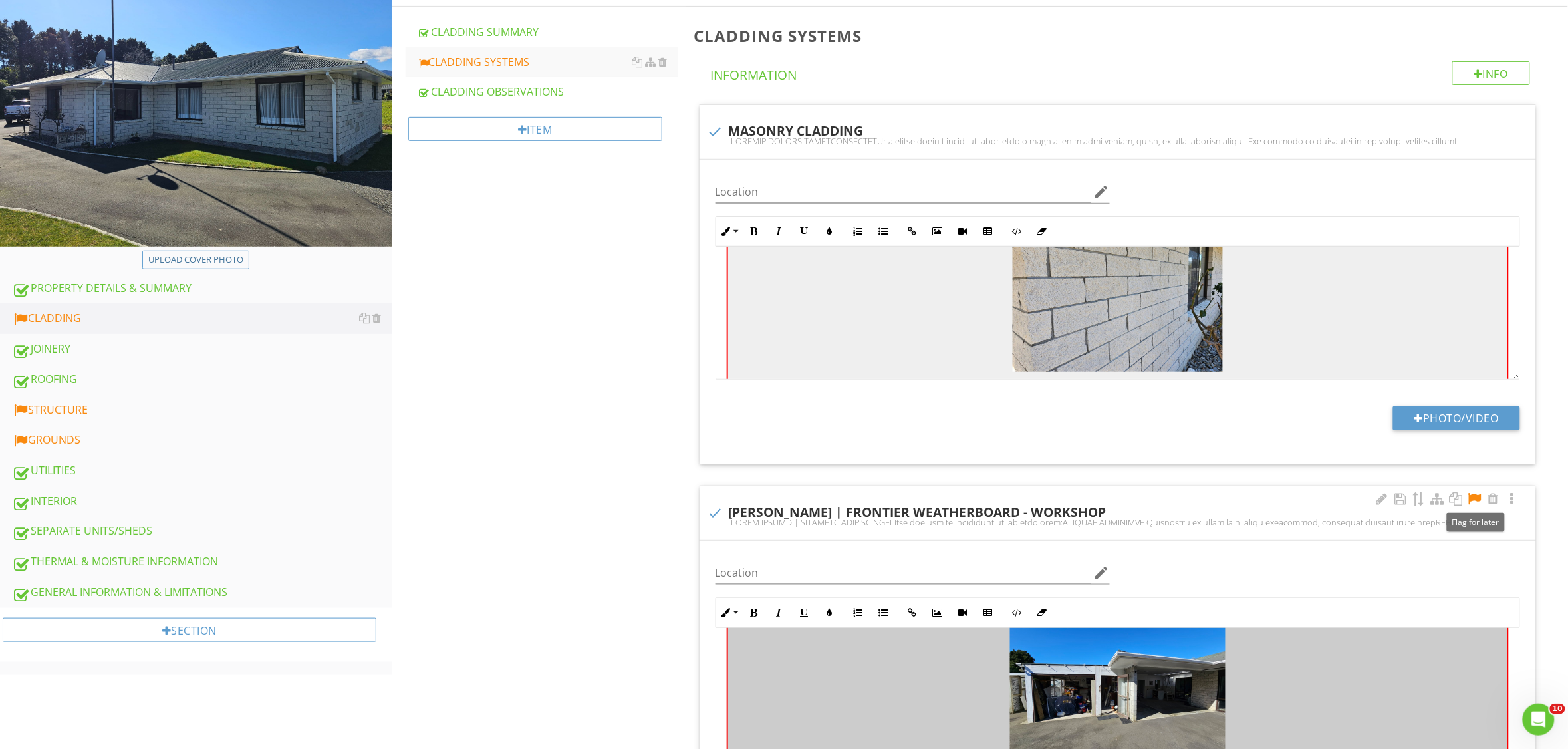
click at [1480, 501] on div at bounding box center [1475, 499] width 16 height 13
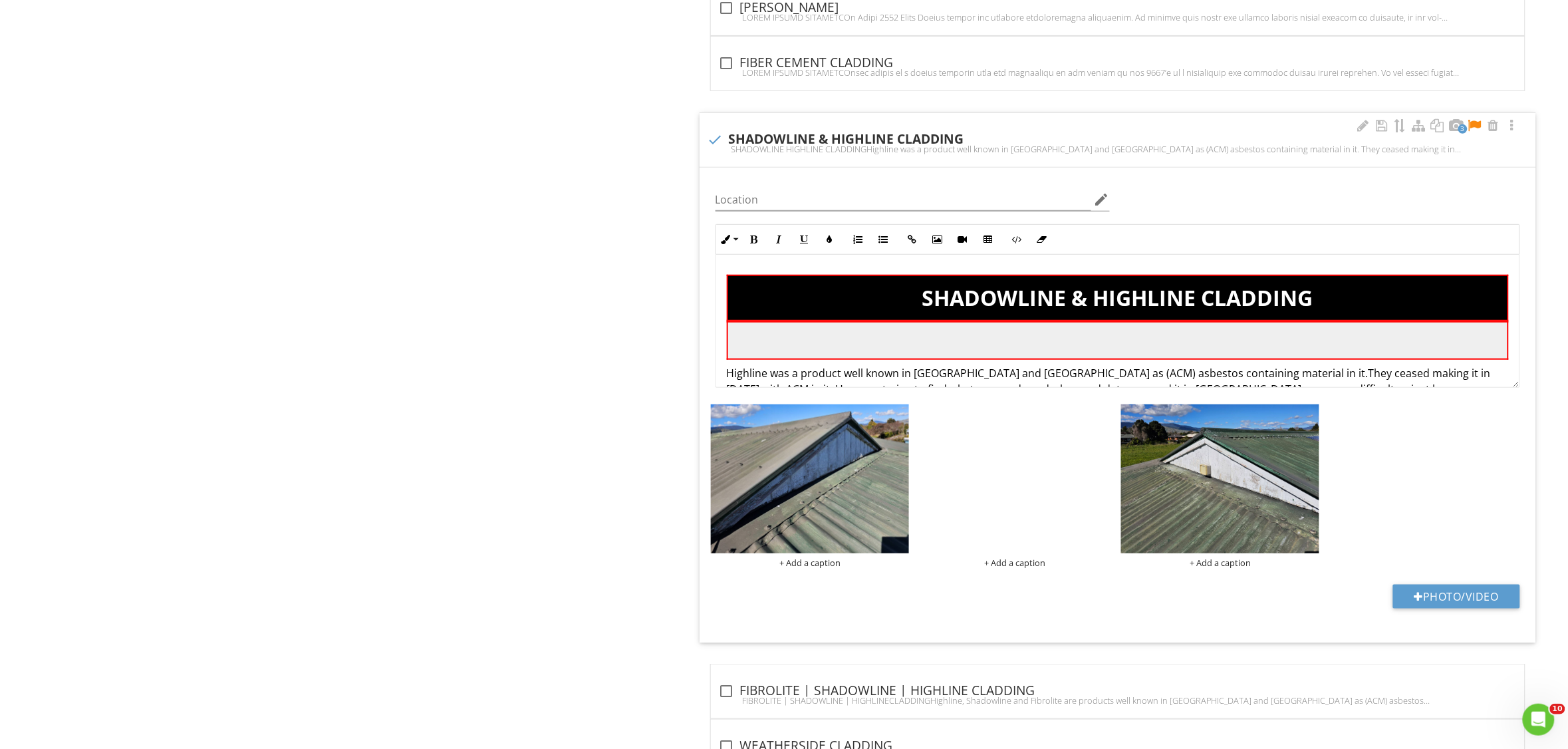
scroll to position [2355, 0]
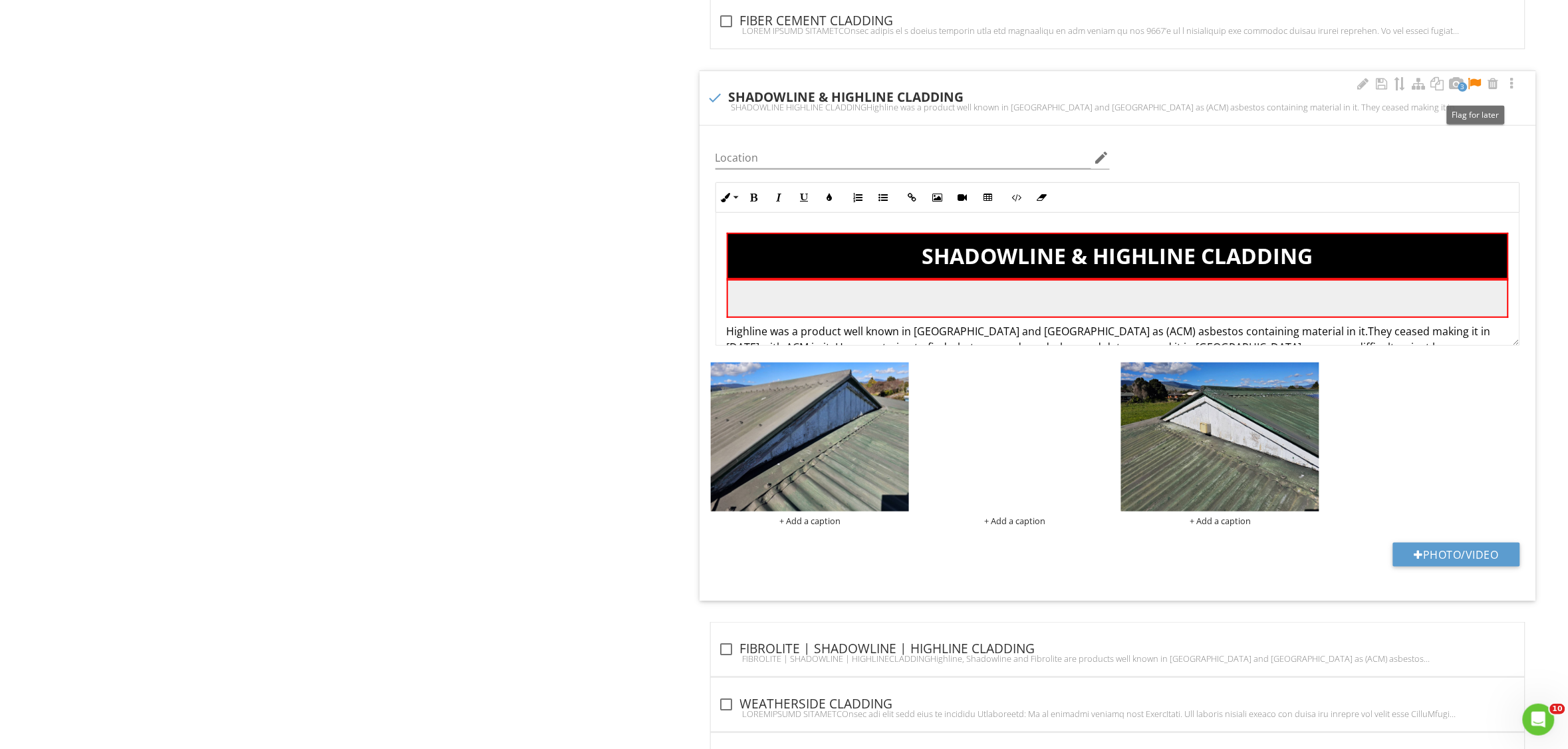
click at [1478, 90] on div at bounding box center [1475, 84] width 16 height 13
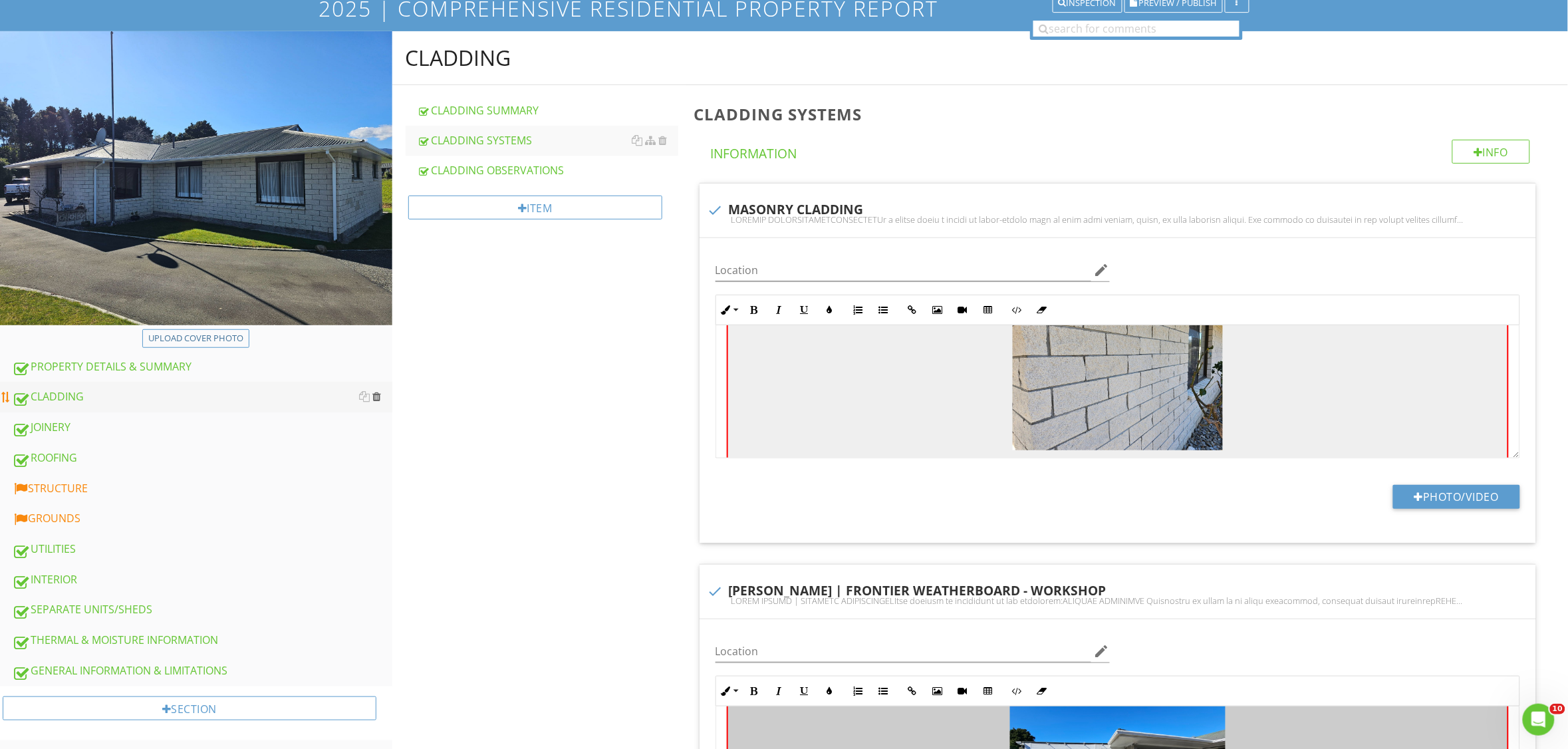
scroll to position [166, 0]
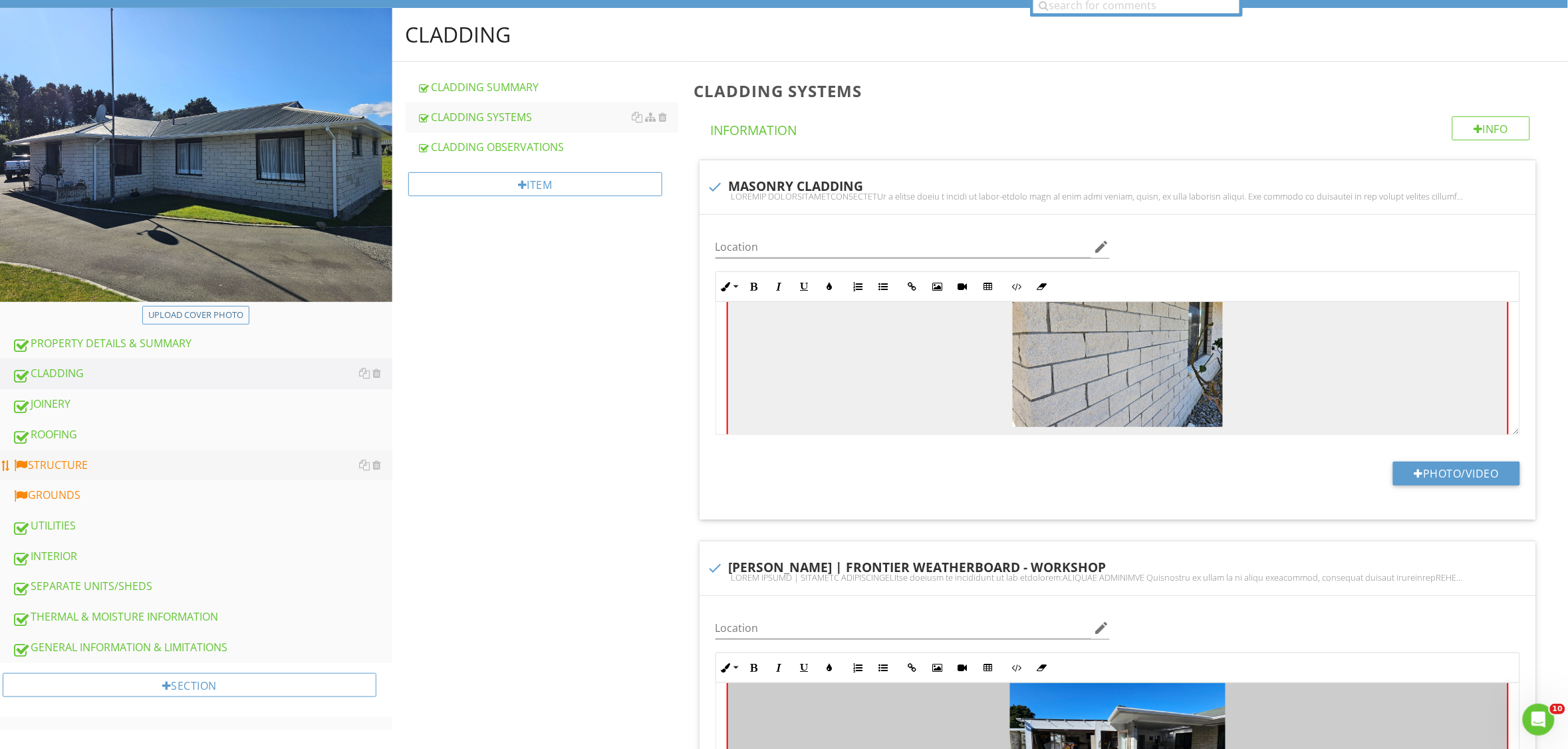
click at [171, 467] on div "STRUCTURE" at bounding box center [202, 465] width 381 height 18
type textarea "<p><br></p><table class="fr-alternate-rows" style="width: 100%;"><tbody><tr><td…"
type textarea "<p><br></p><table style="width: 100%;"><thead><tr><th class="fr-highlighted fr-…"
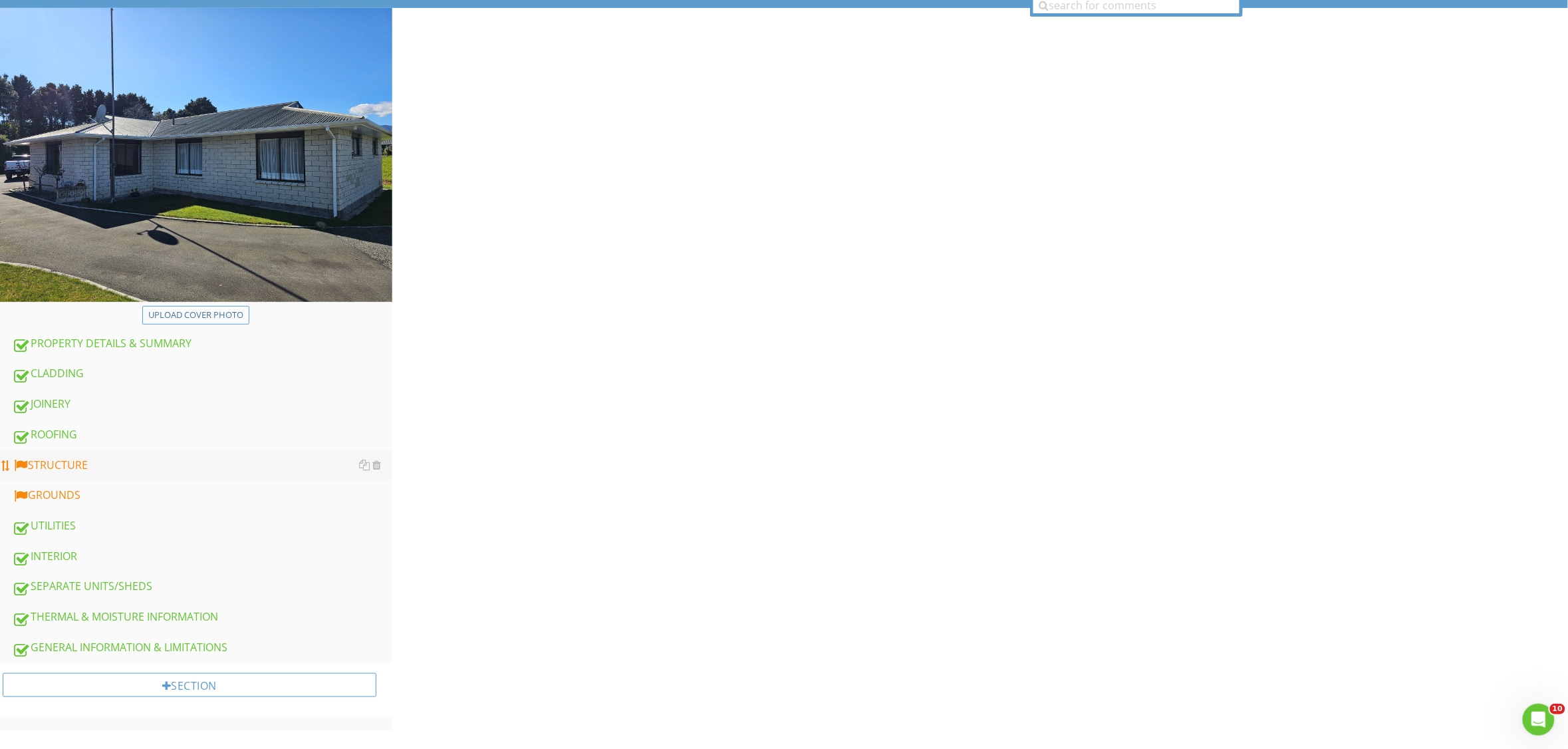
scroll to position [144, 0]
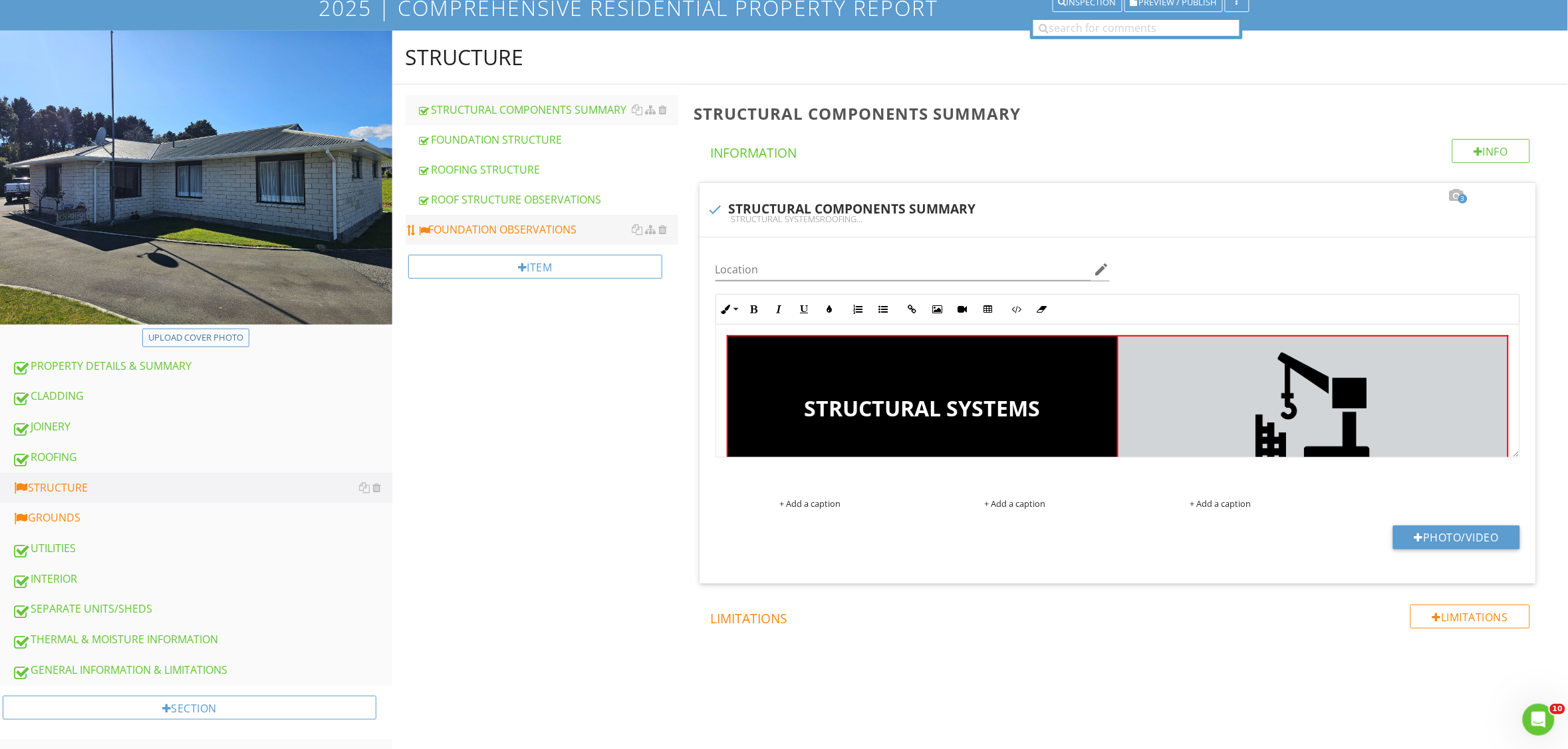
click at [540, 231] on div "FOUNDATION OBSERVATIONS" at bounding box center [548, 229] width 261 height 16
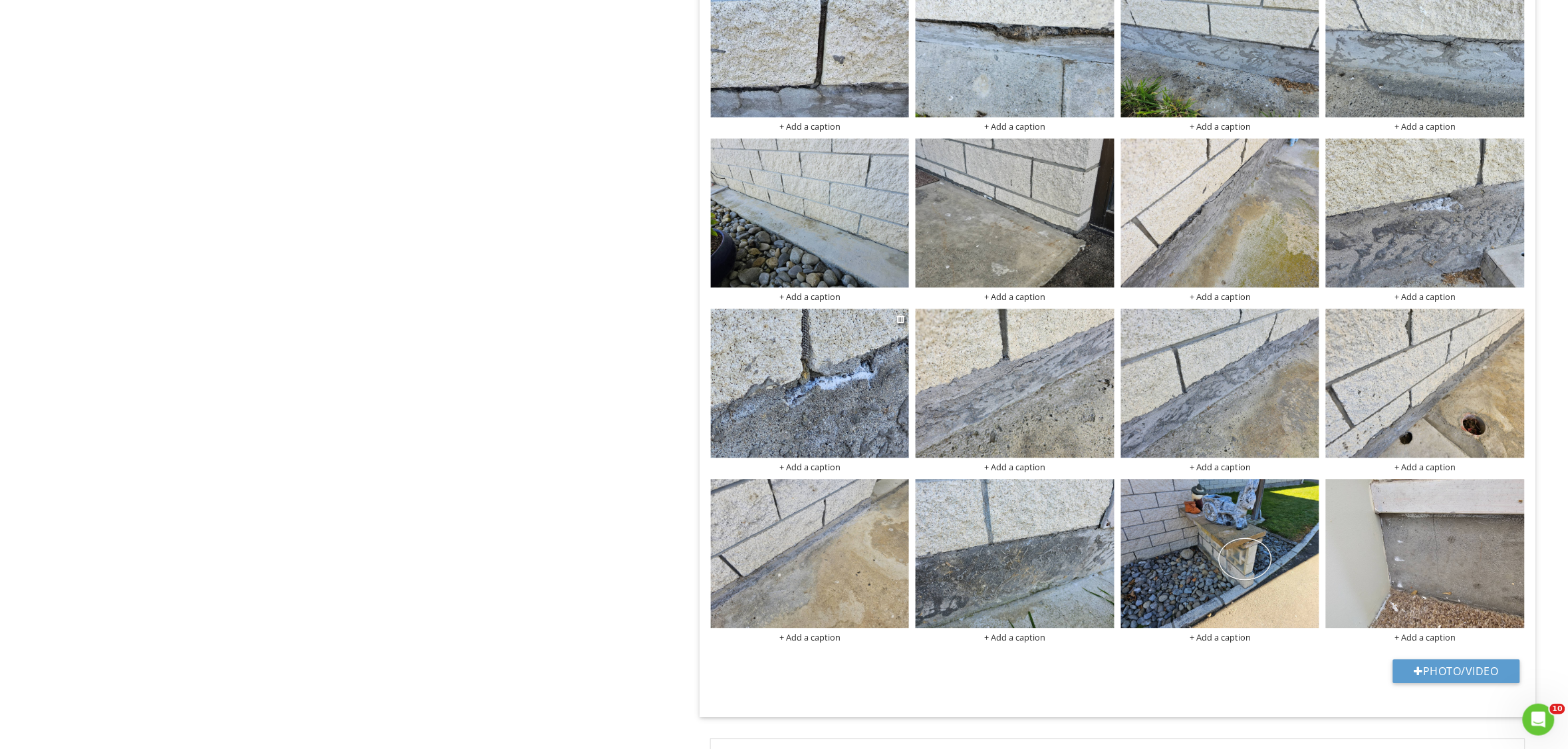
scroll to position [1164, 0]
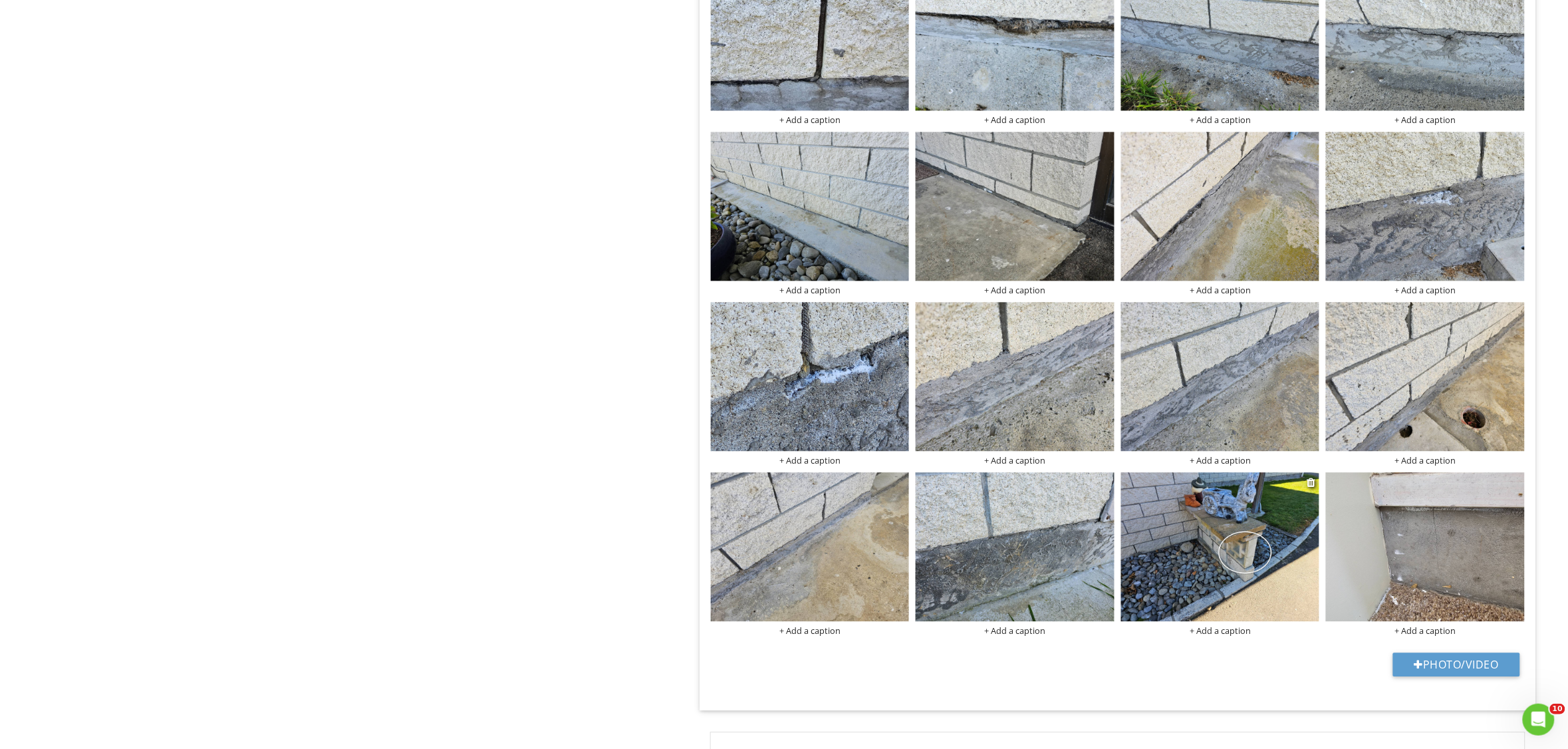
click at [1219, 560] on img at bounding box center [1220, 547] width 199 height 149
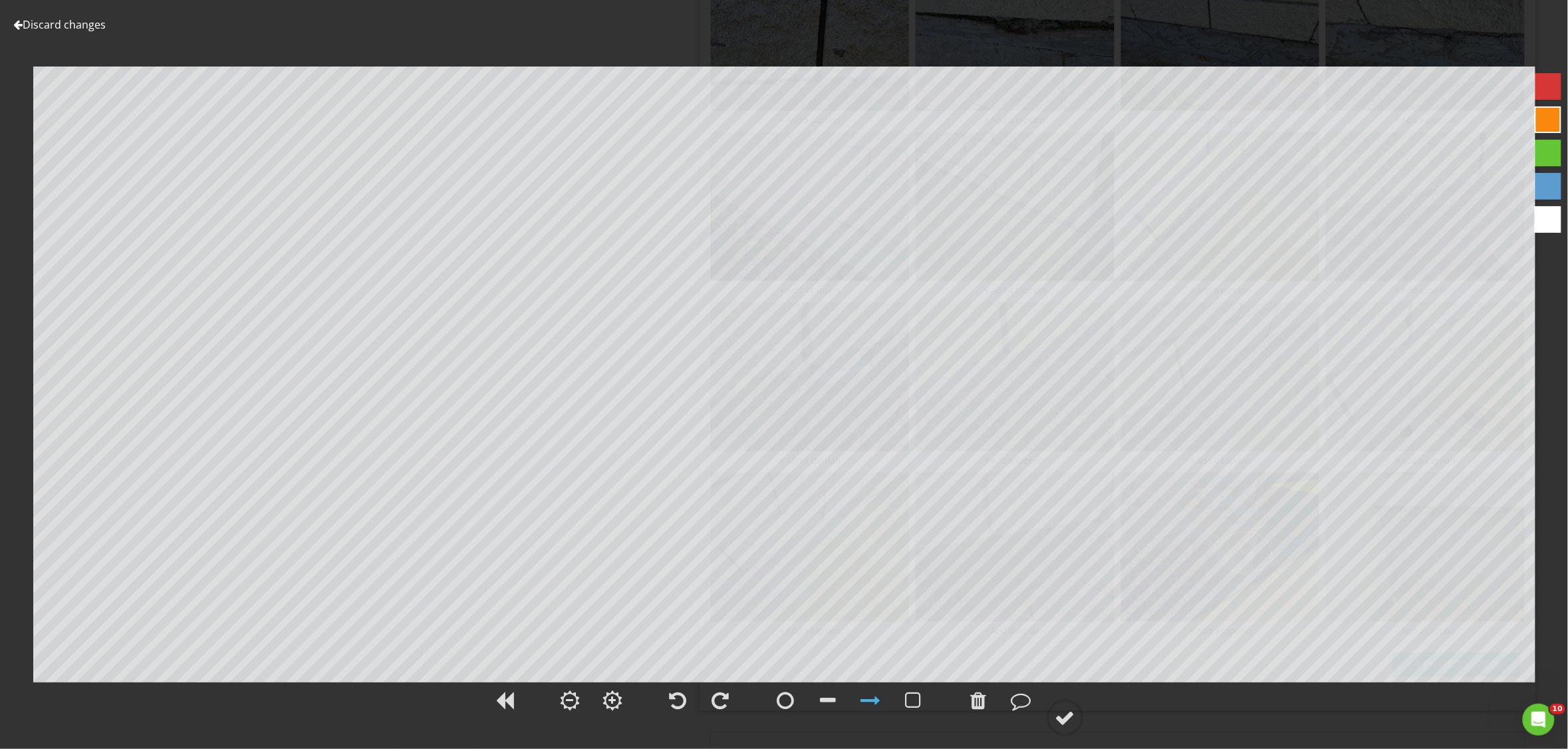
click at [18, 31] on link "Discard changes" at bounding box center [59, 25] width 92 height 15
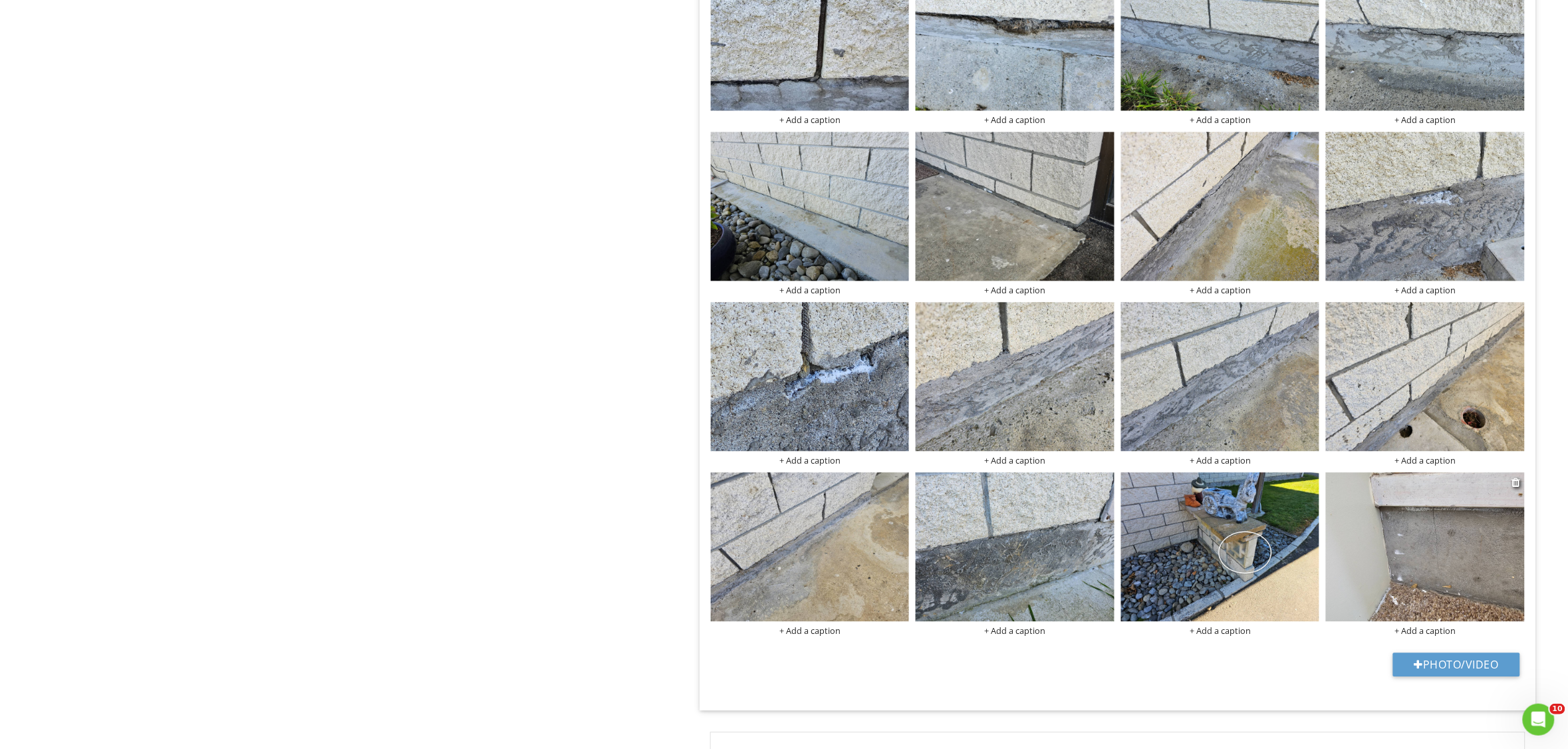
click at [1475, 557] on img at bounding box center [1425, 547] width 199 height 149
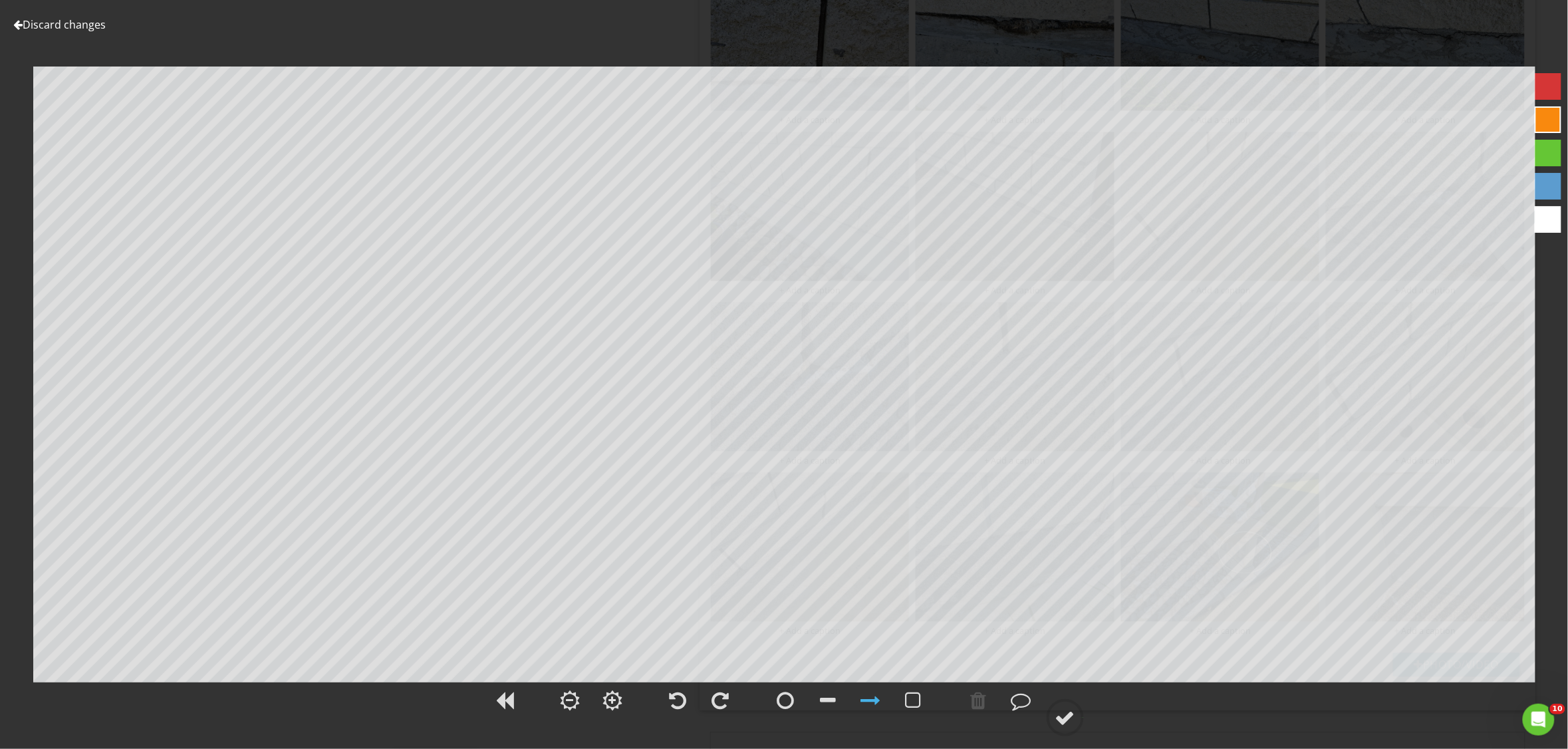
click at [28, 24] on link "Discard changes" at bounding box center [59, 25] width 92 height 15
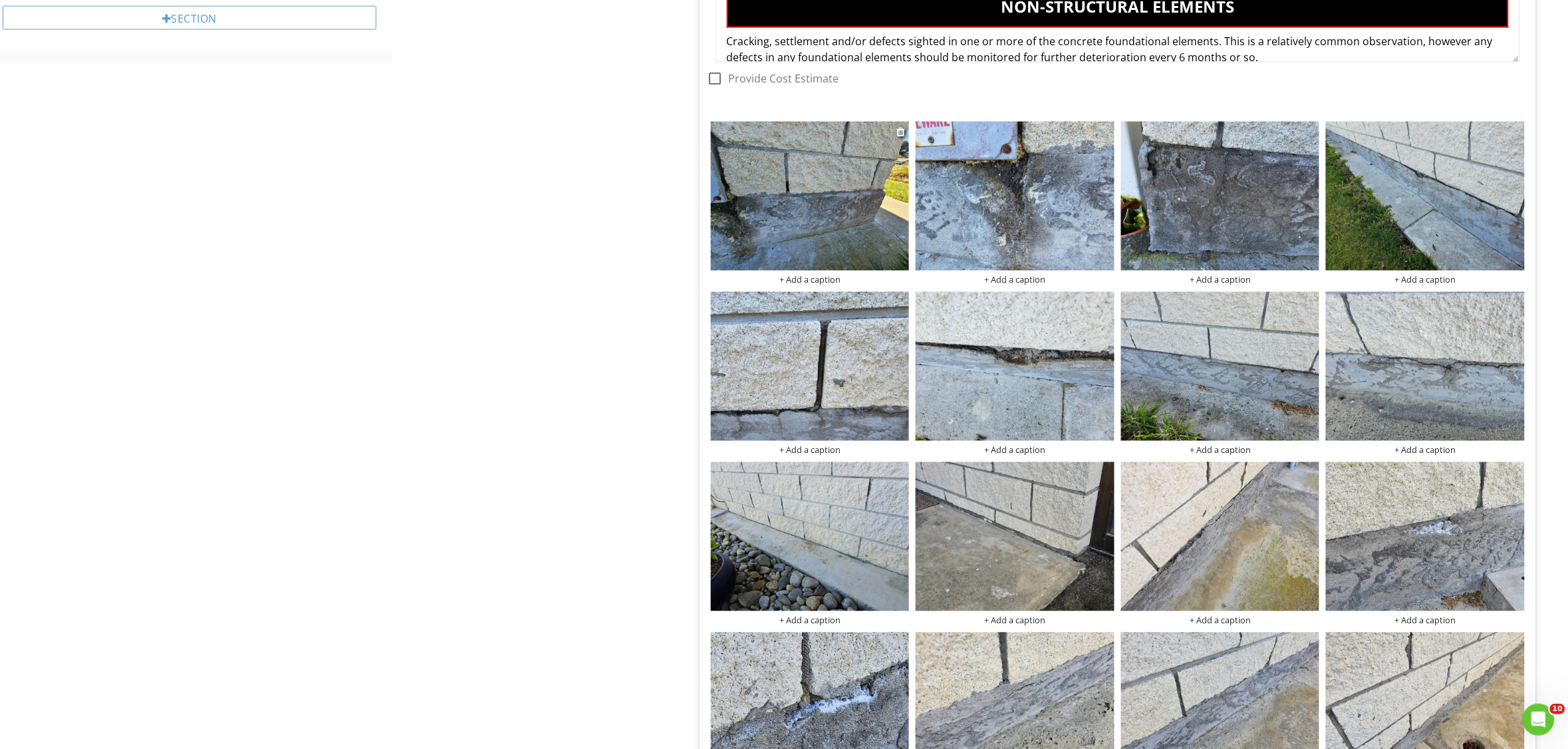
scroll to position [831, 0]
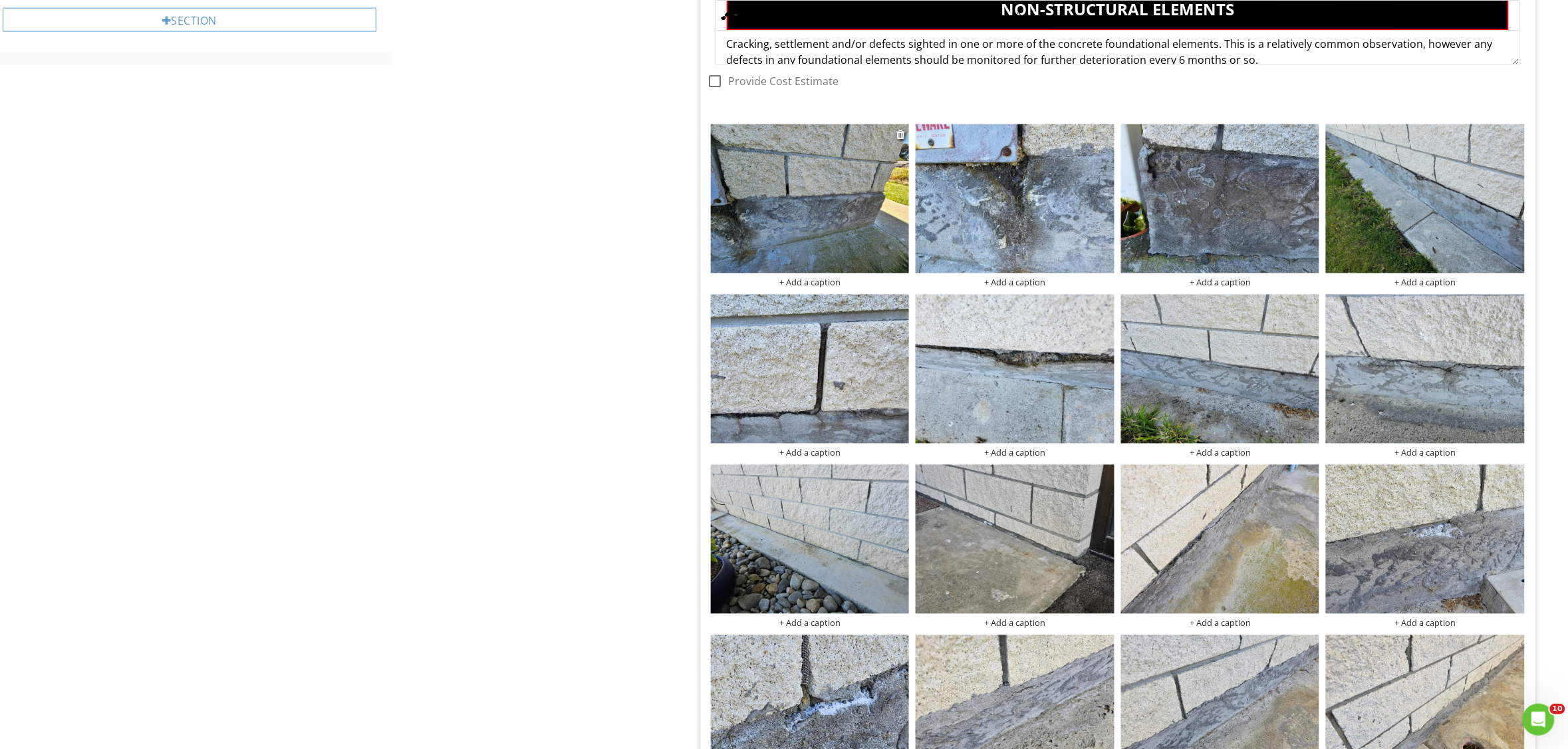
click at [846, 189] on img at bounding box center [810, 199] width 199 height 149
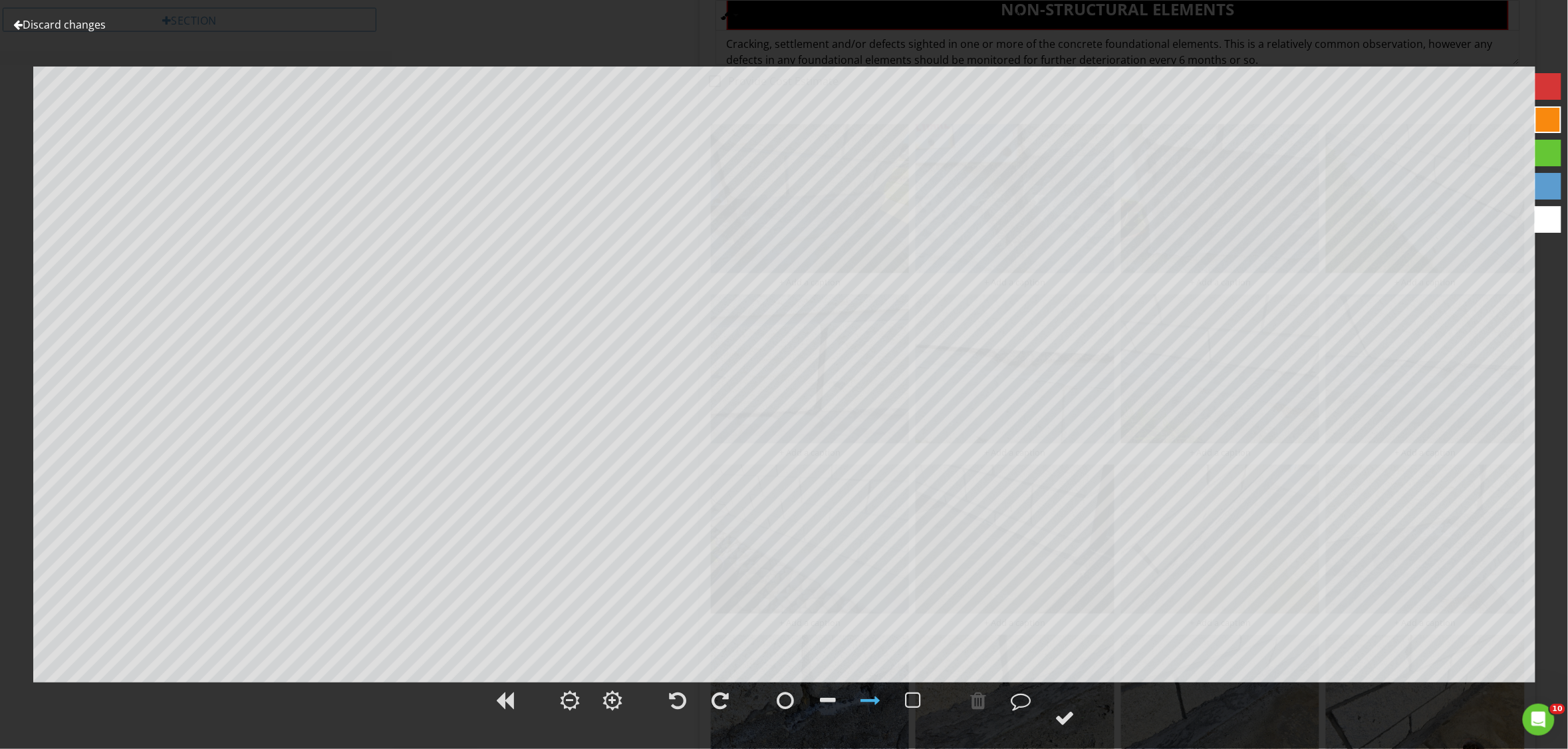
click at [22, 27] on link "Discard changes" at bounding box center [59, 25] width 92 height 15
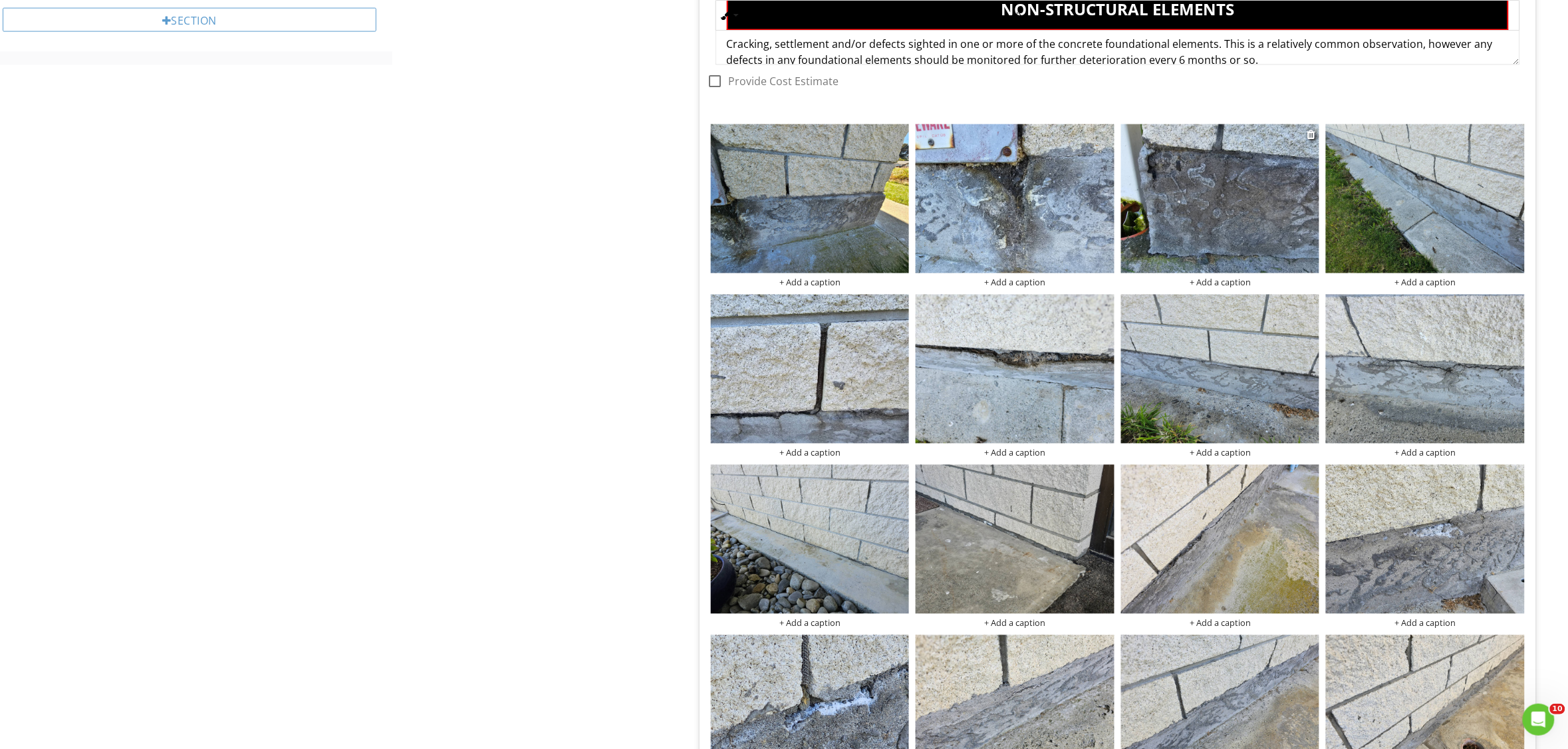
click at [1179, 200] on img at bounding box center [1220, 199] width 199 height 149
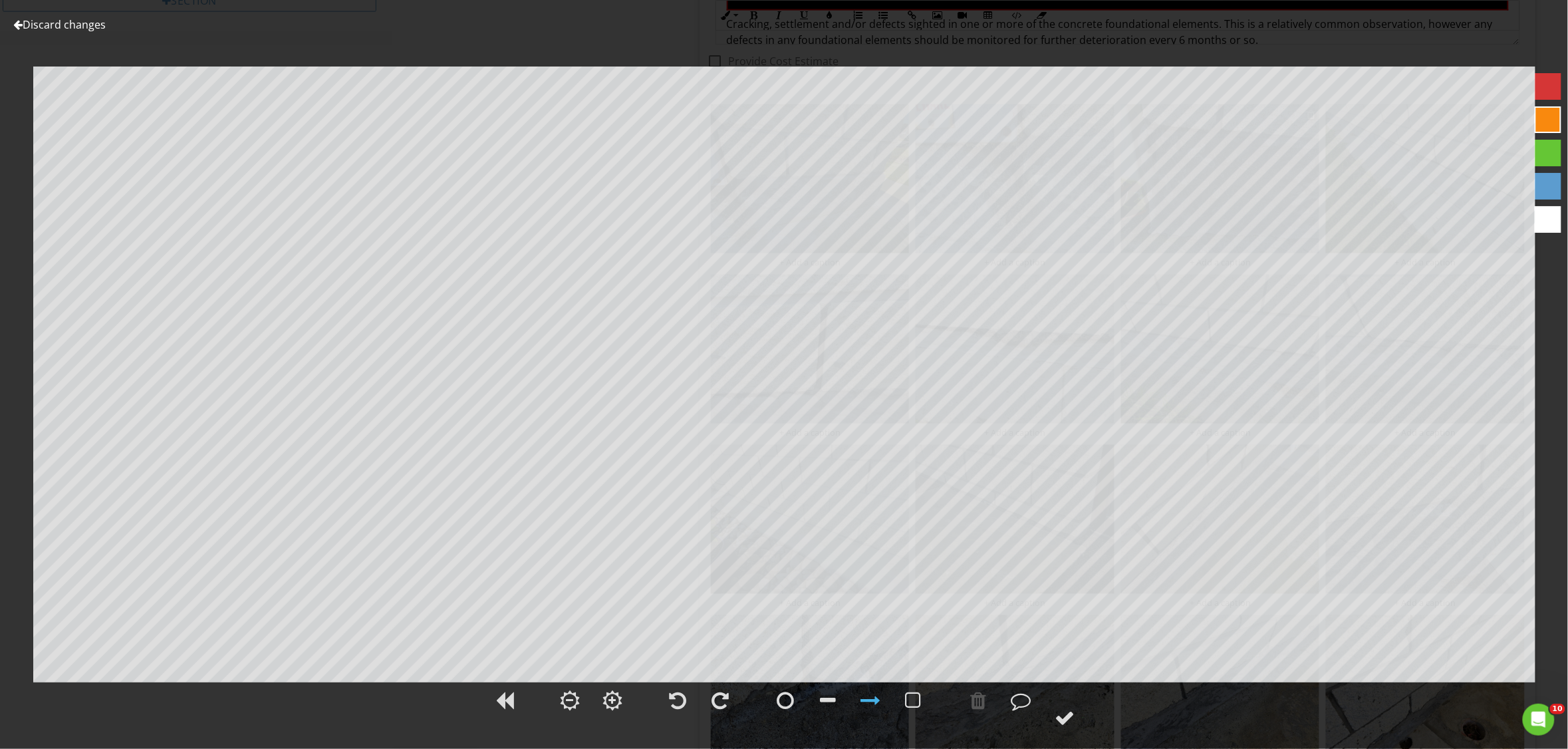
scroll to position [859, 0]
click at [55, 27] on link "Discard changes" at bounding box center [59, 25] width 92 height 15
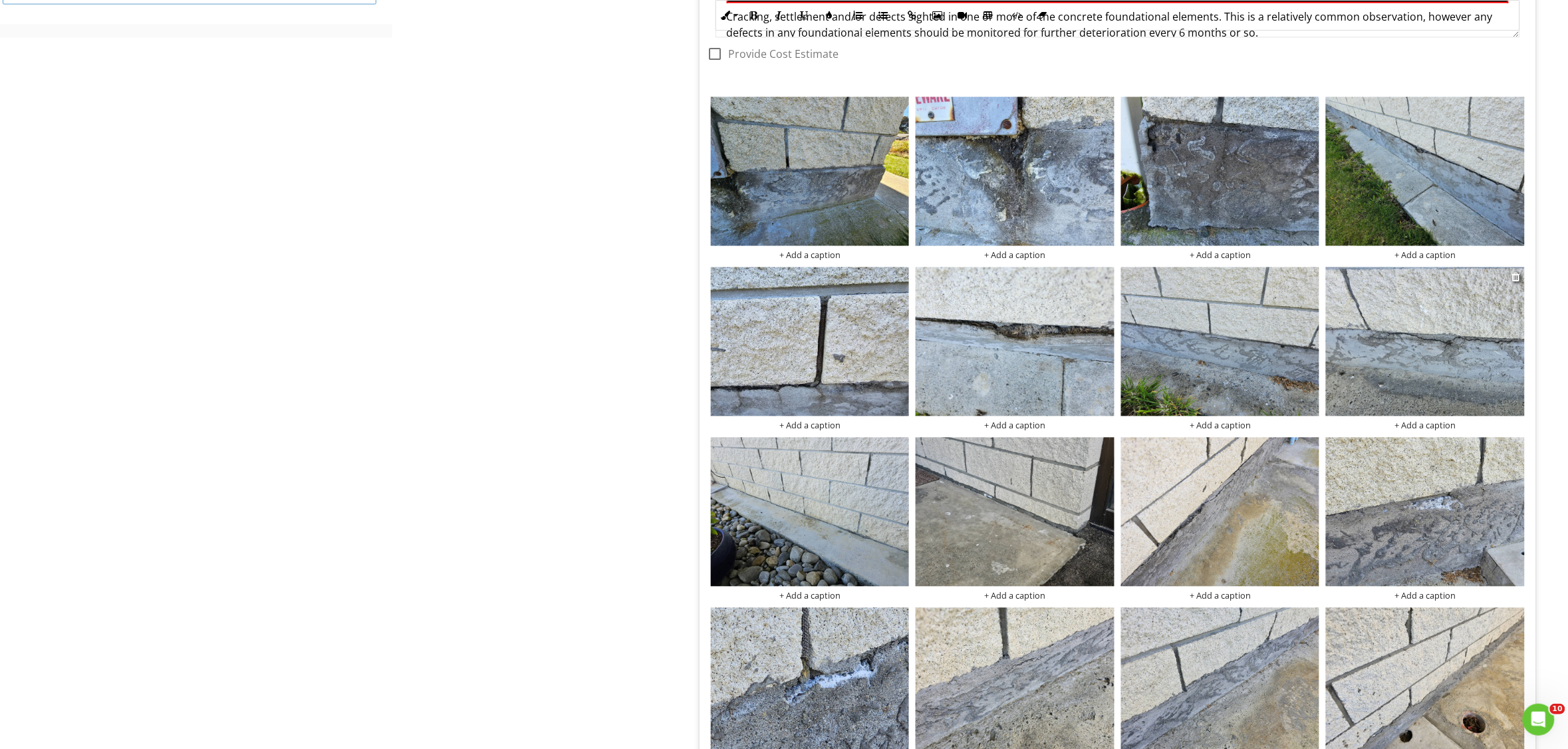
click at [1401, 360] on img at bounding box center [1425, 342] width 199 height 149
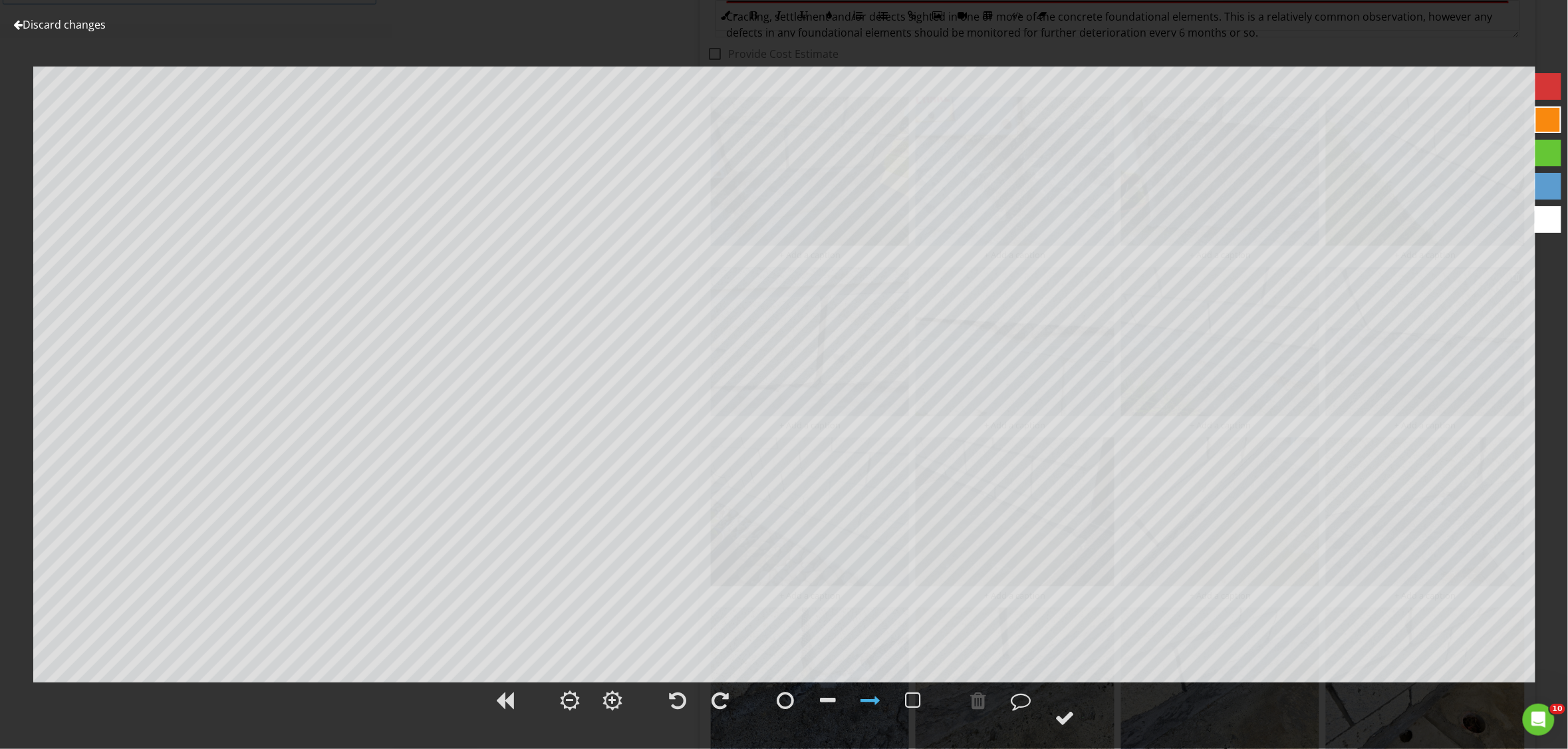
scroll to position [887, 0]
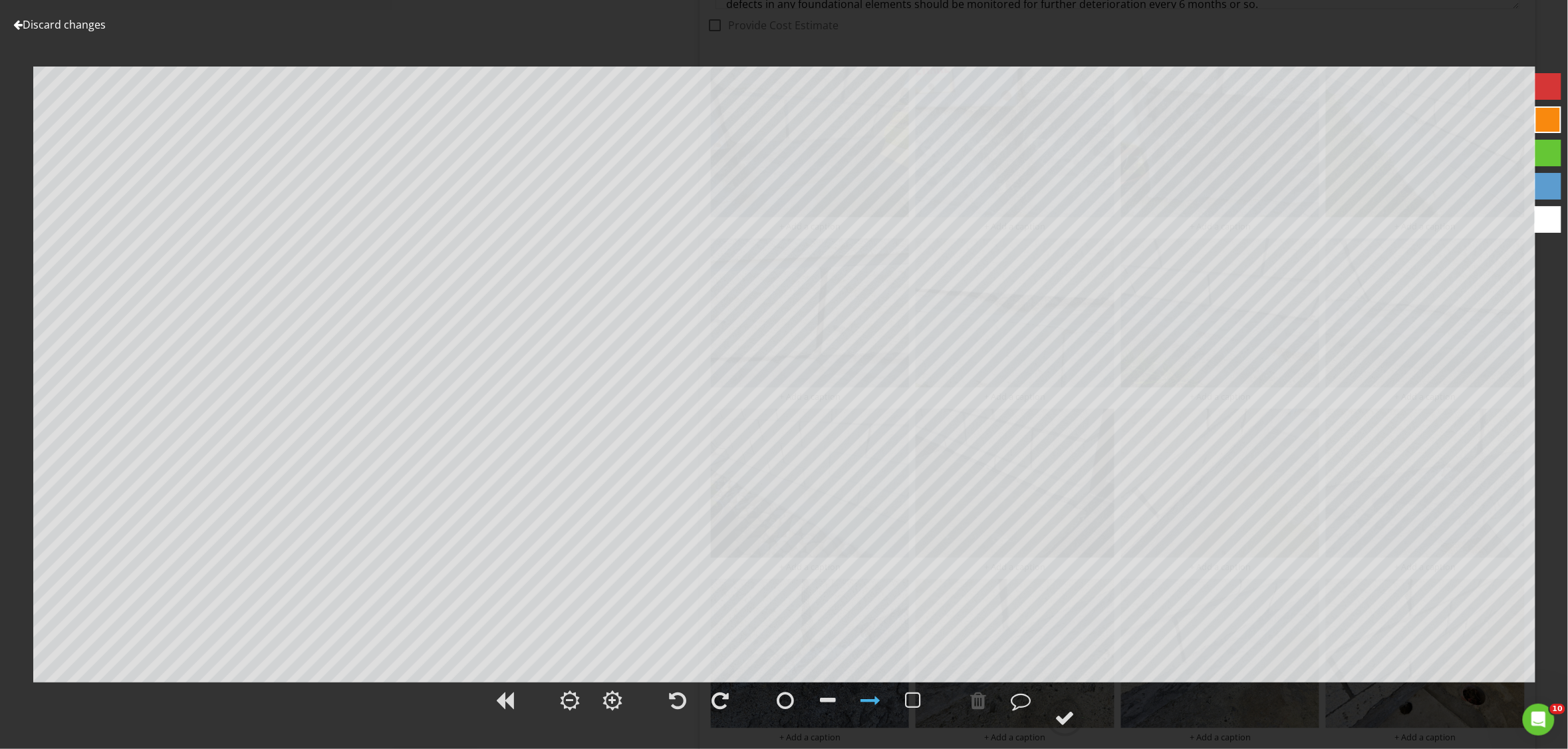
click at [24, 21] on link "Discard changes" at bounding box center [59, 25] width 92 height 15
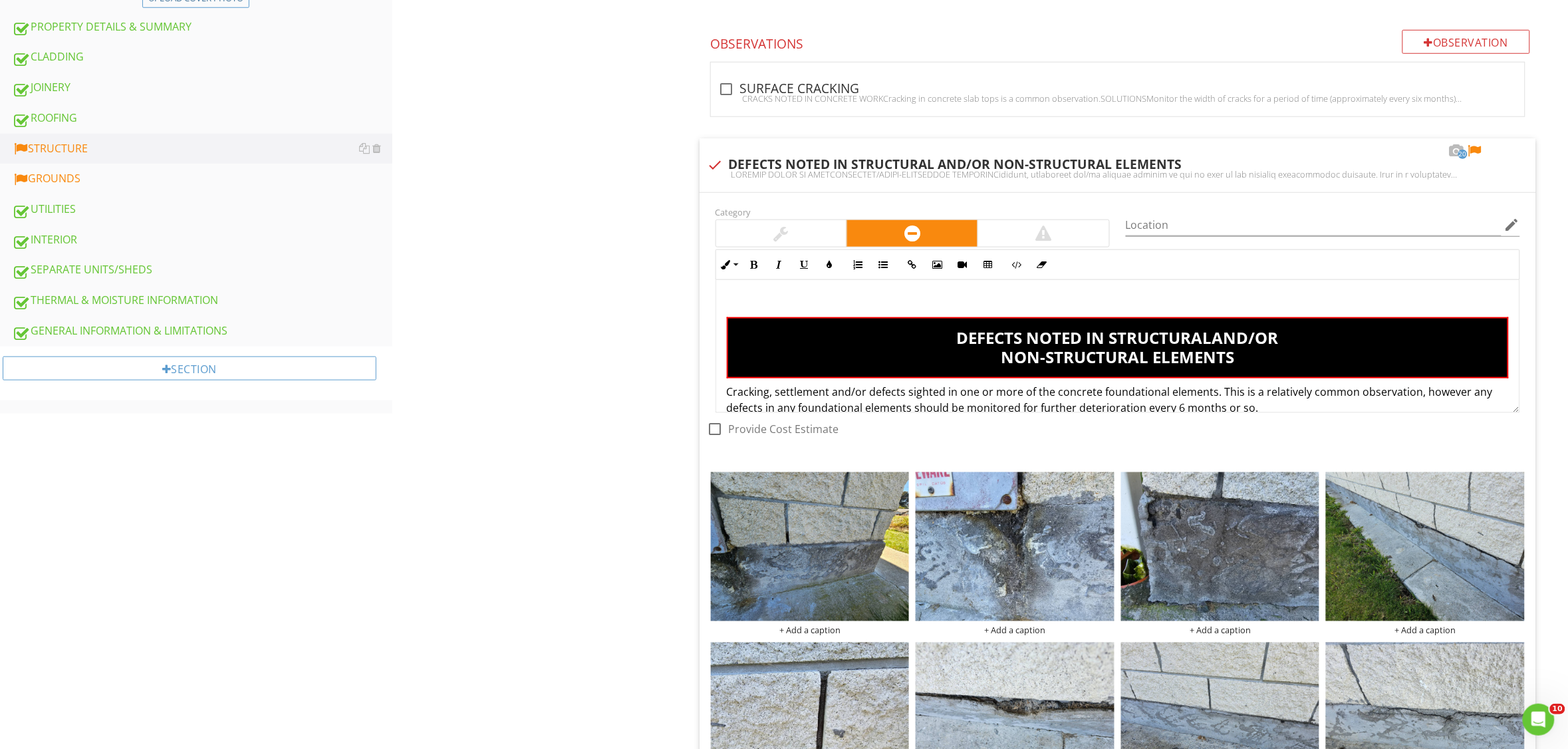
scroll to position [471, 0]
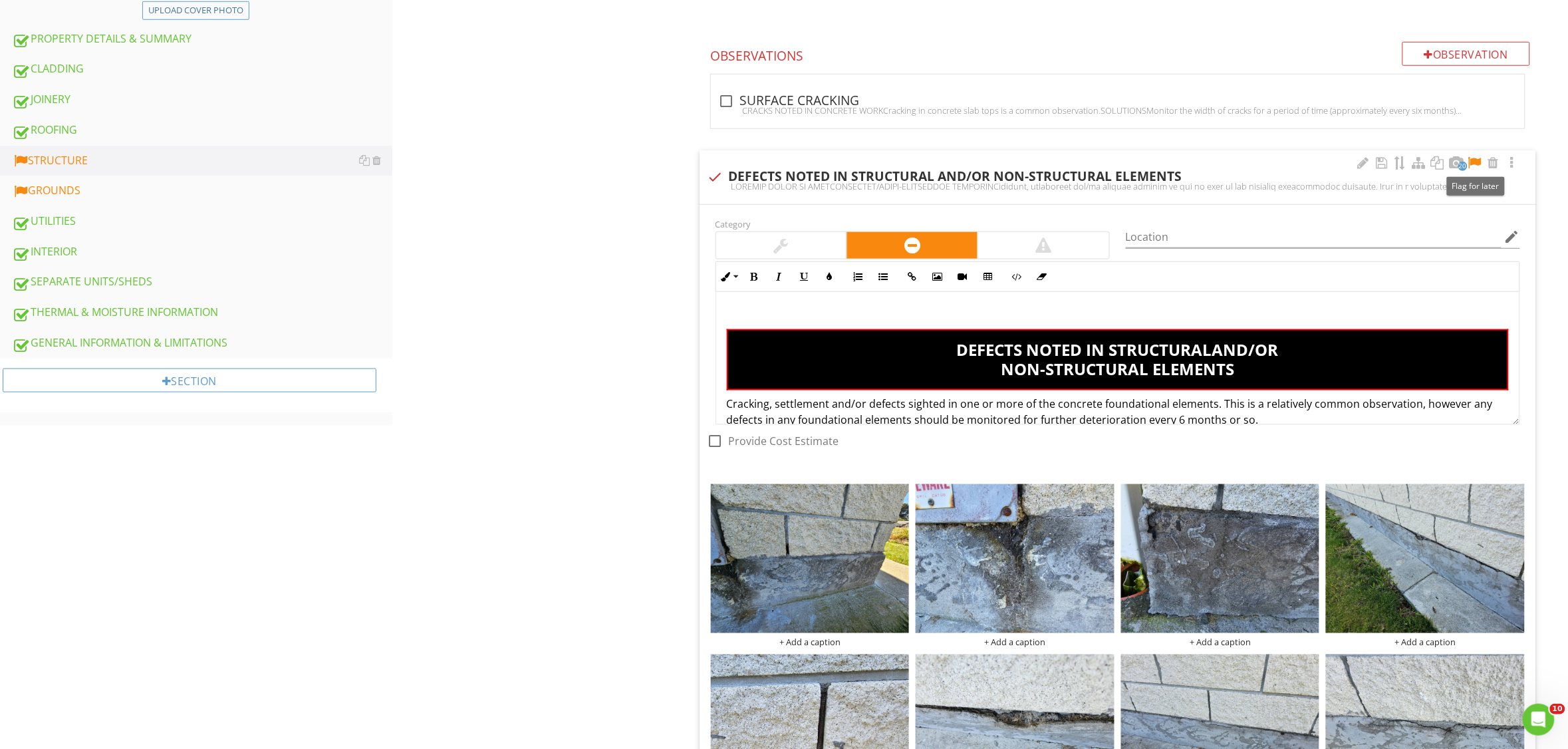
click at [1478, 167] on div at bounding box center [1475, 163] width 16 height 13
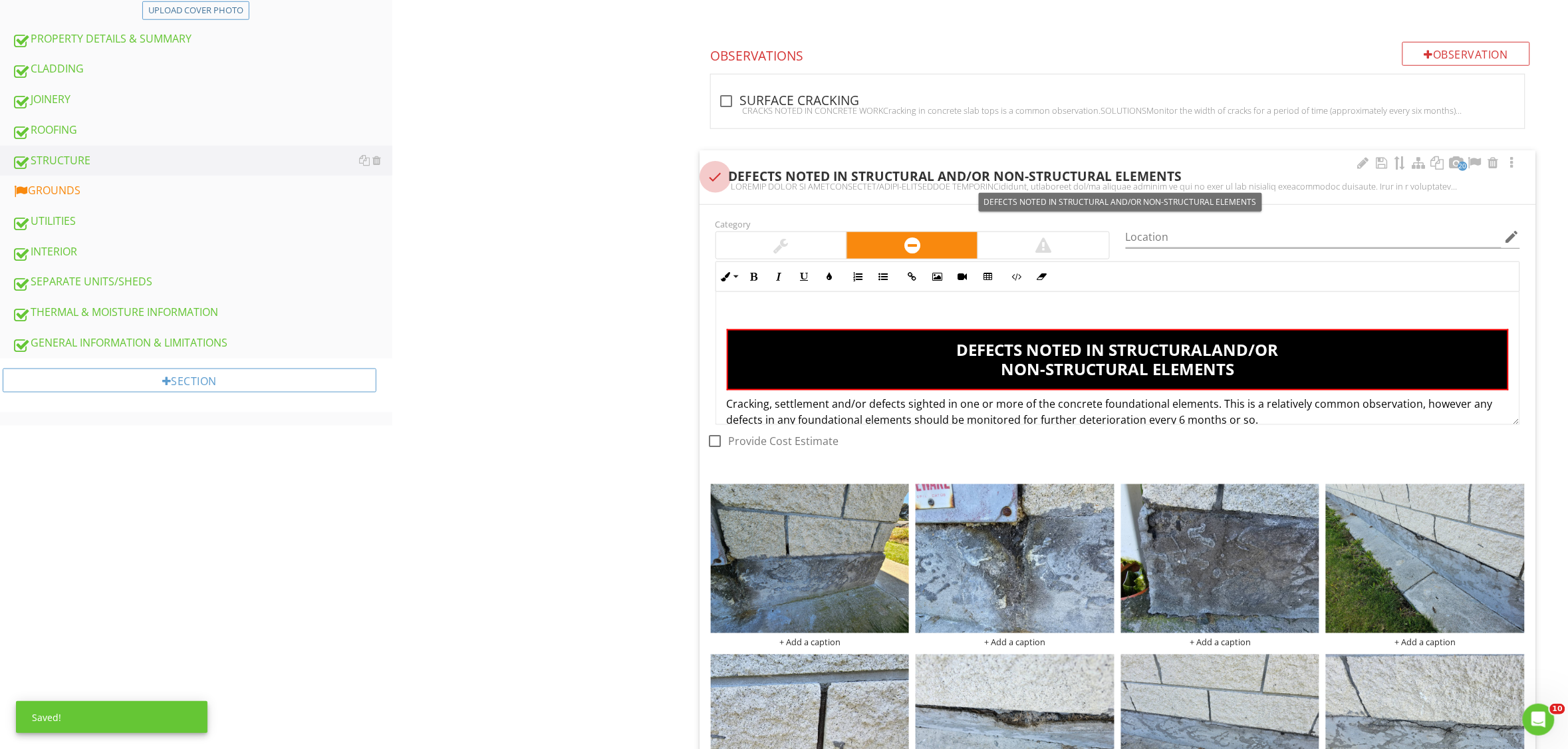
click at [717, 173] on div at bounding box center [715, 177] width 22 height 22
checkbox input "true"
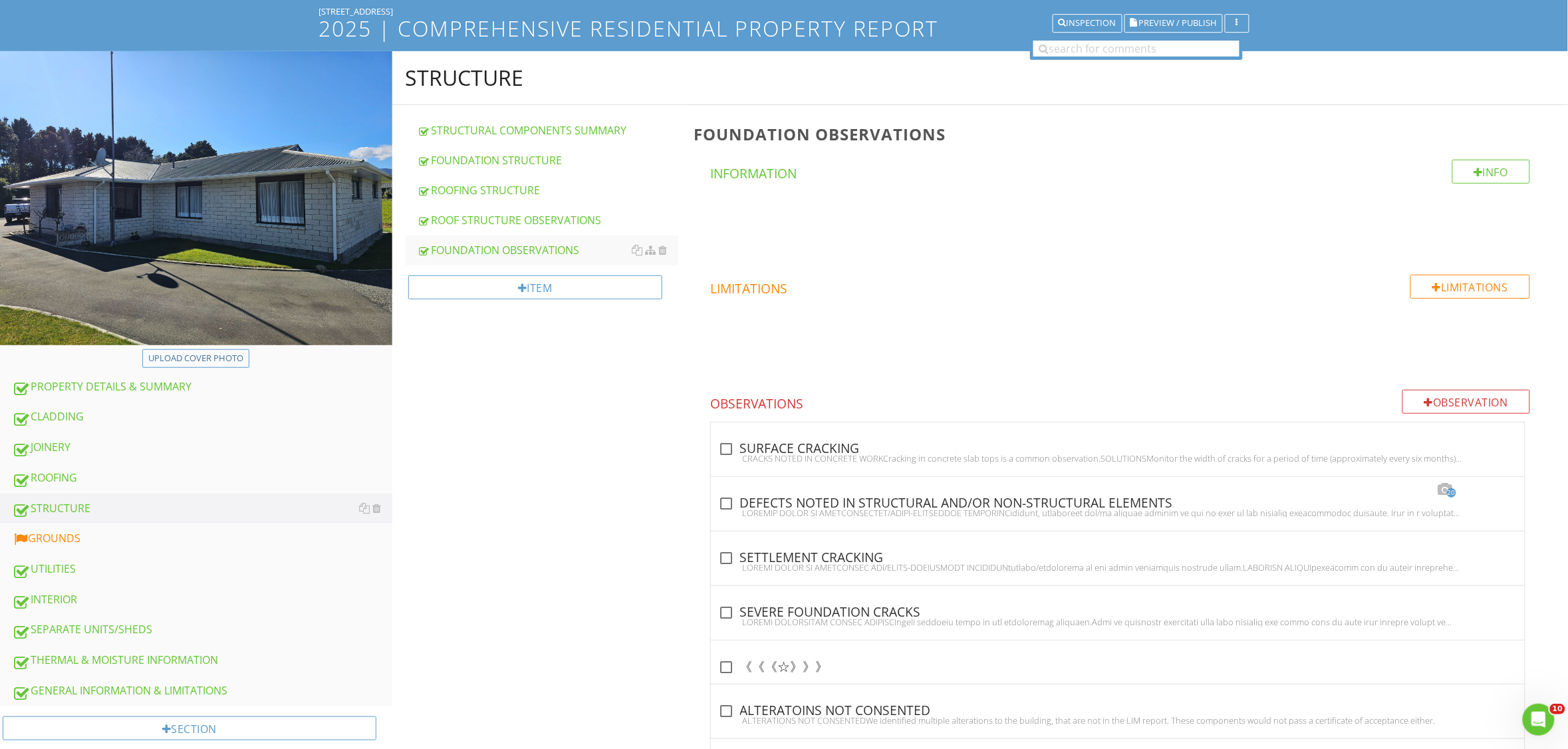
scroll to position [81, 0]
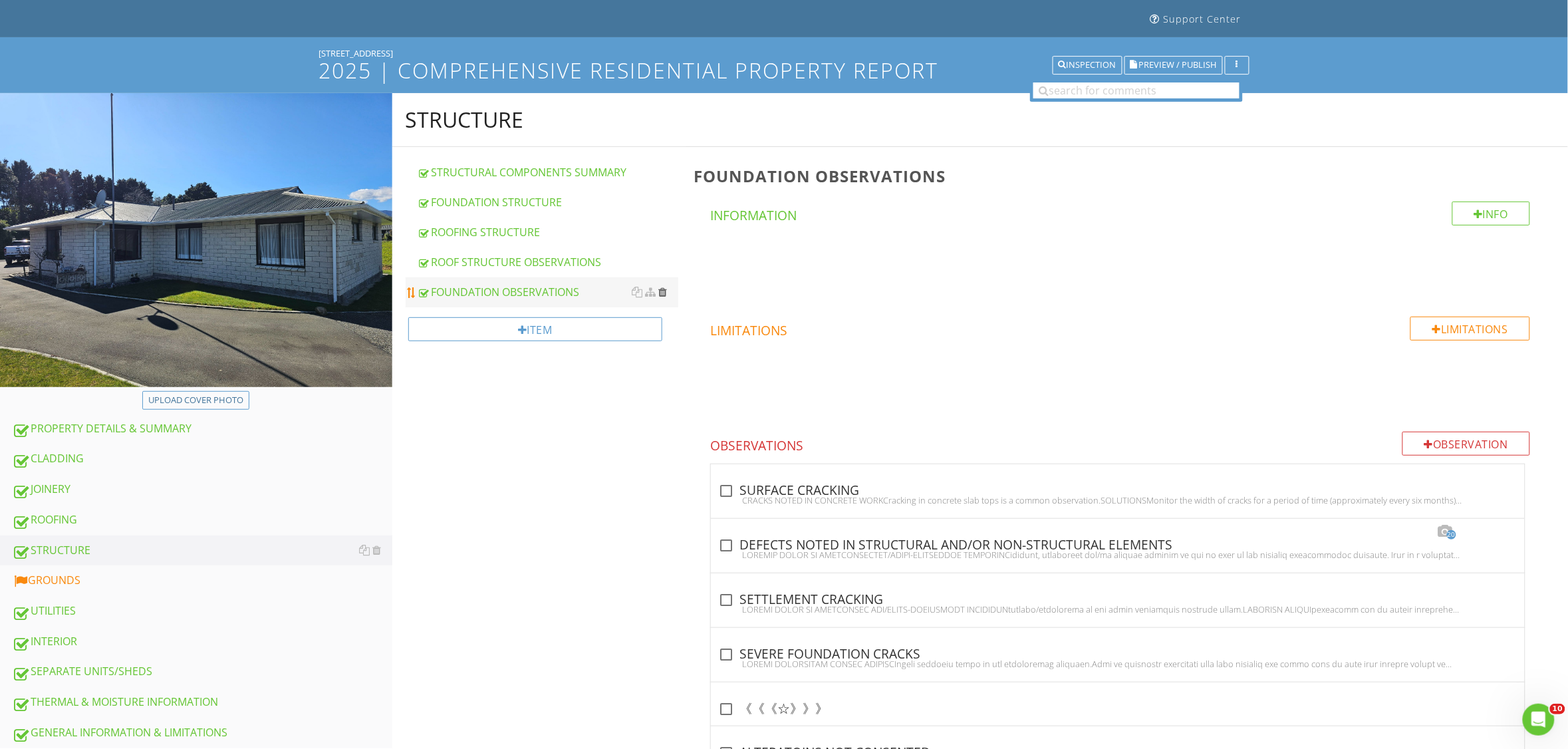
click at [663, 291] on div at bounding box center [663, 291] width 8 height 10
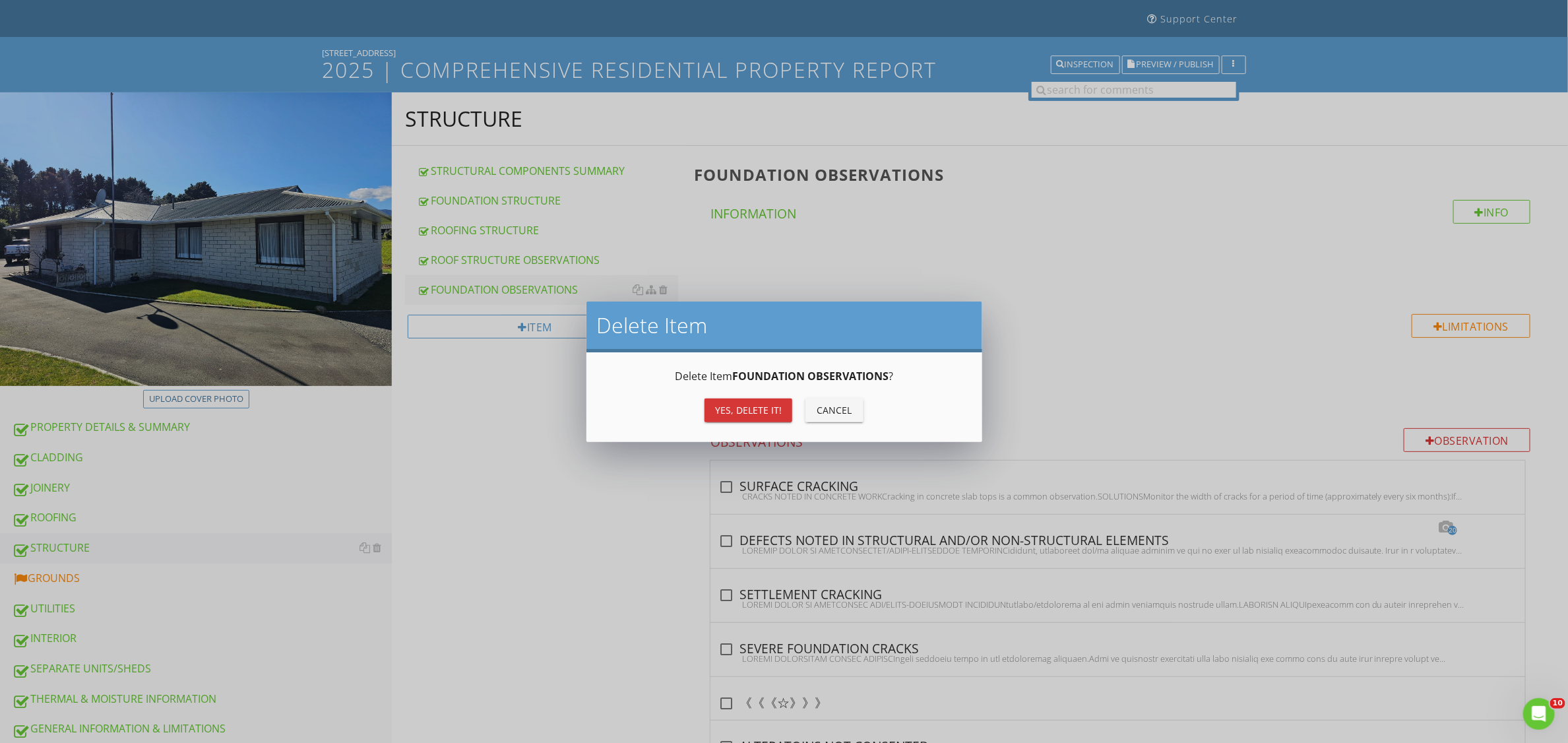
click at [724, 410] on div "Yes, Delete it!" at bounding box center [748, 410] width 67 height 14
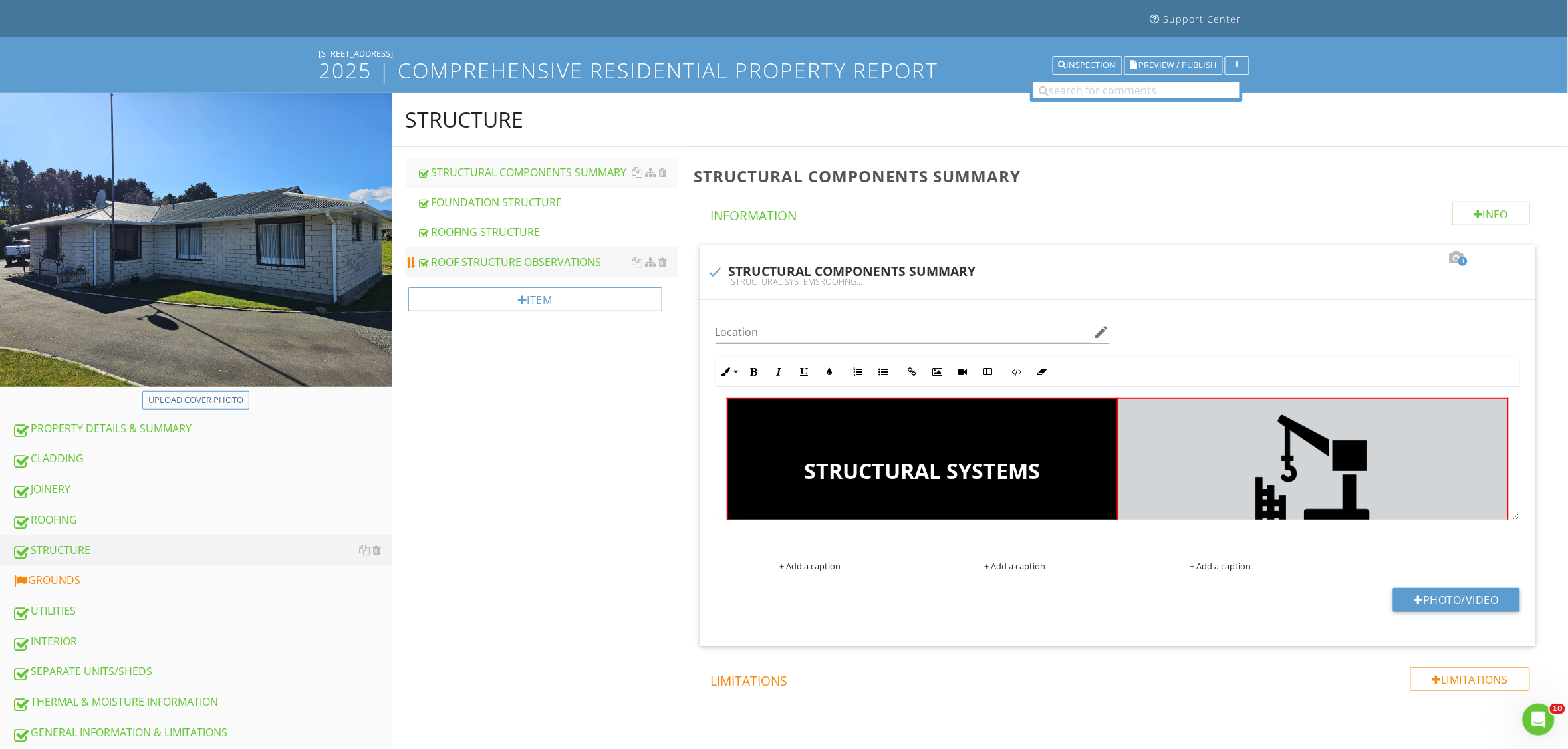
click at [580, 257] on div "ROOF STRUCTURE OBSERVATIONS" at bounding box center [548, 261] width 261 height 16
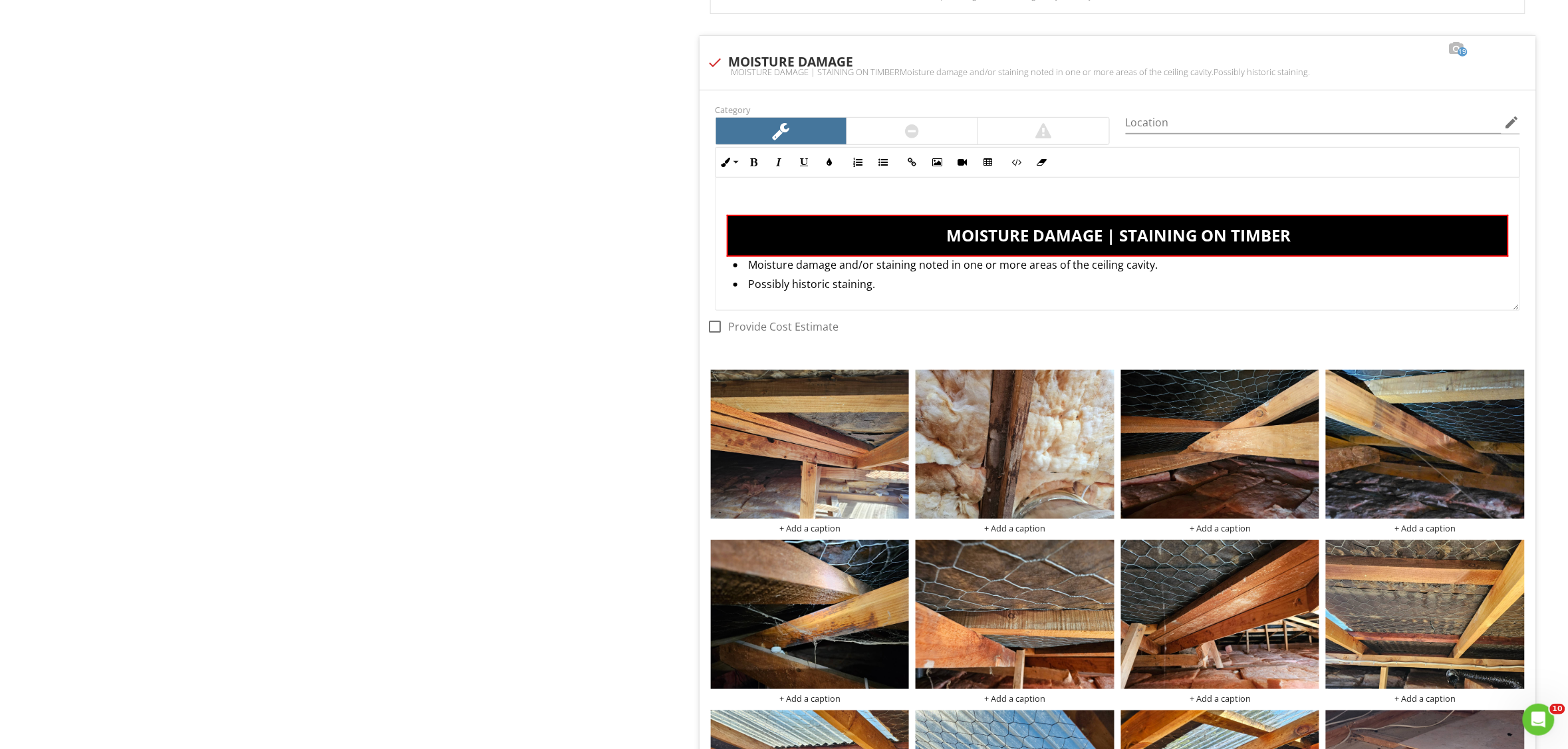
scroll to position [2294, 0]
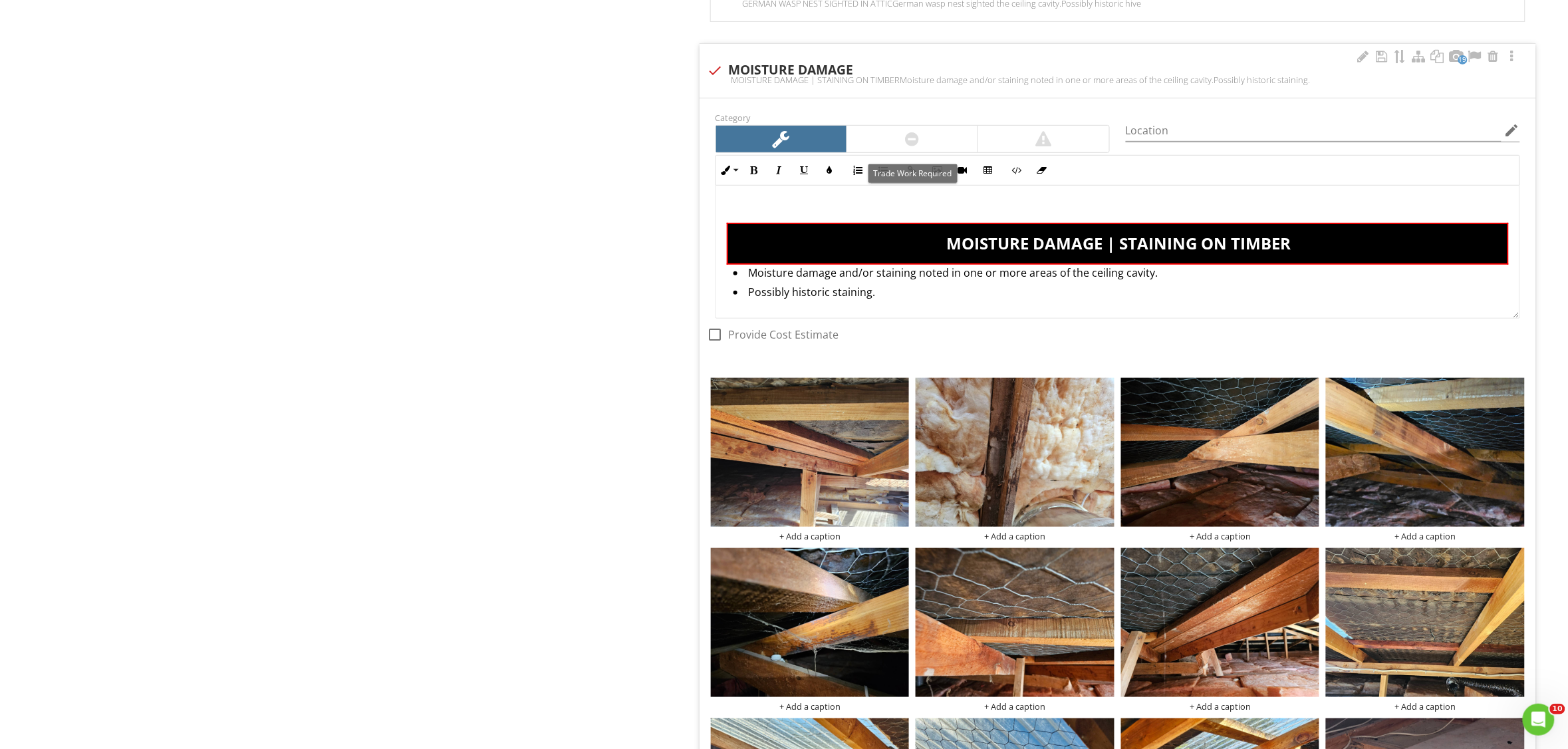
click at [868, 147] on div at bounding box center [912, 139] width 131 height 27
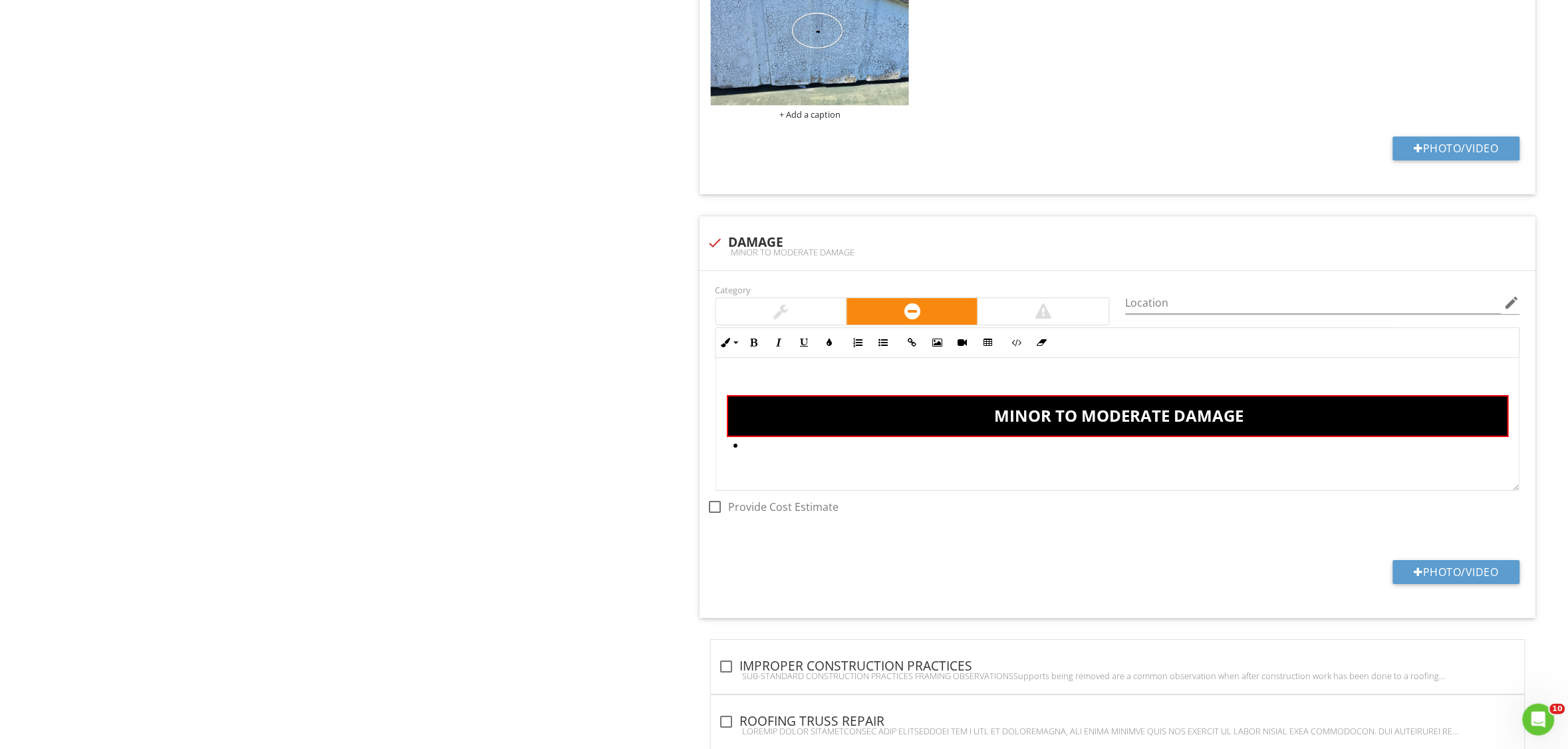
scroll to position [1462, 0]
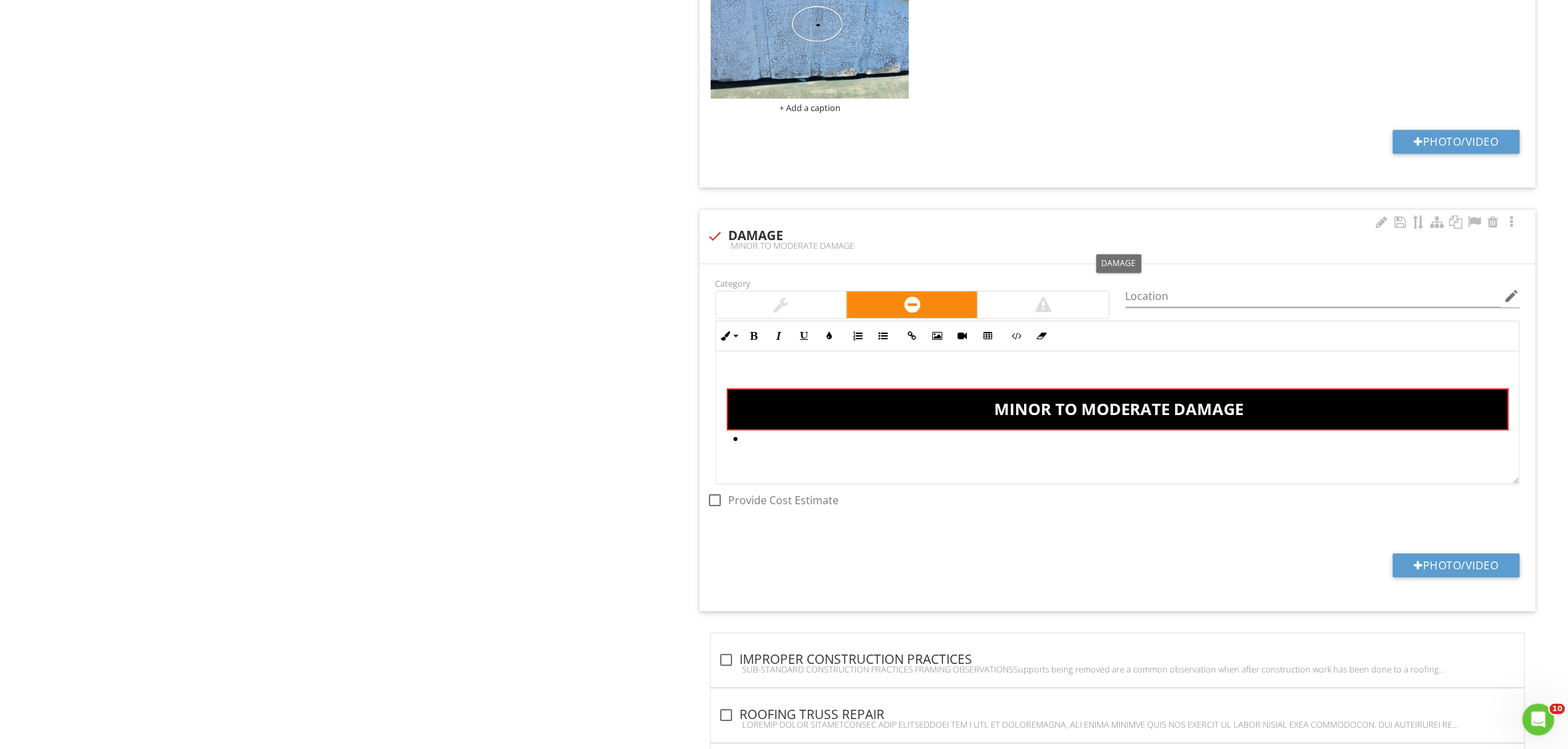
click at [720, 238] on div at bounding box center [715, 236] width 22 height 22
checkbox input "true"
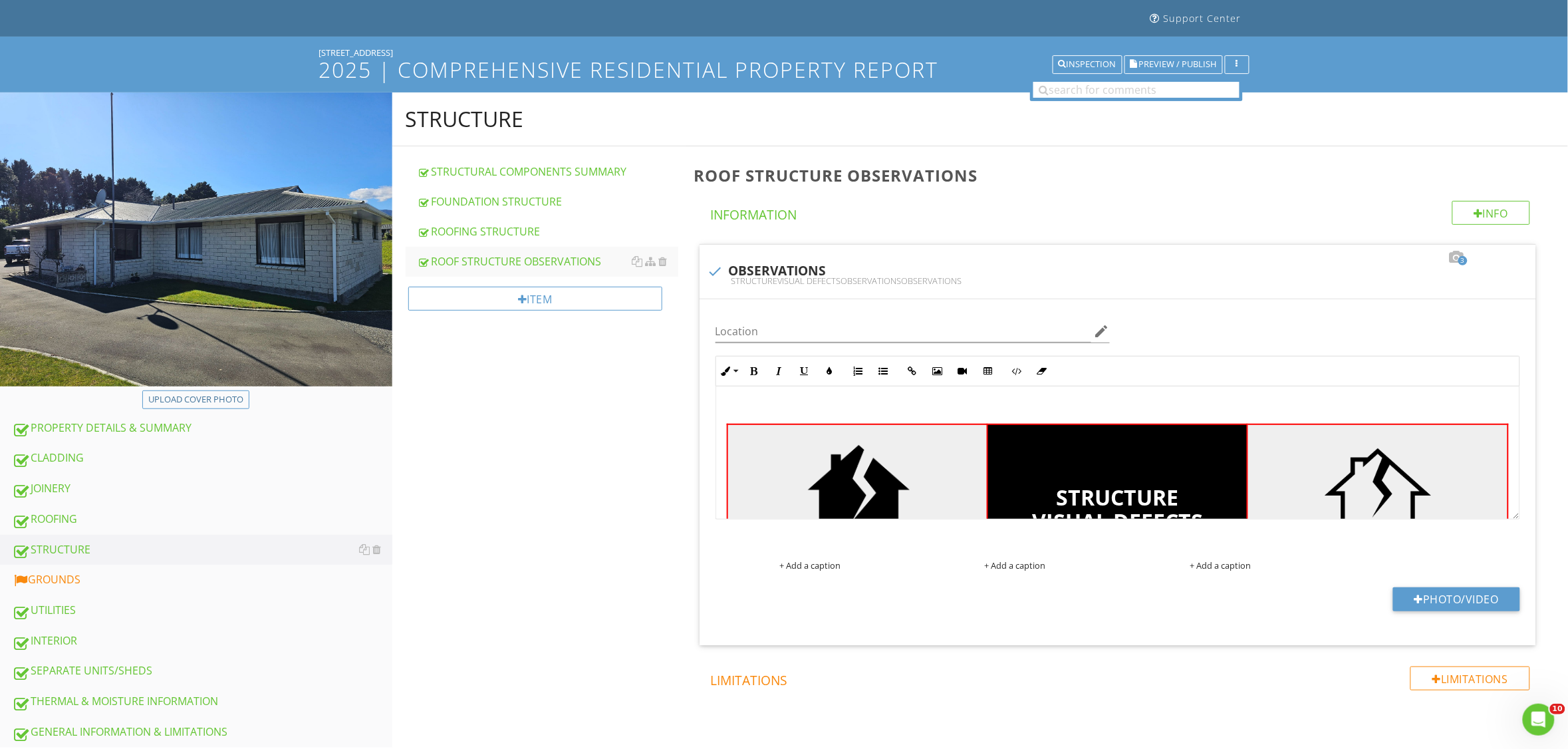
scroll to position [76, 0]
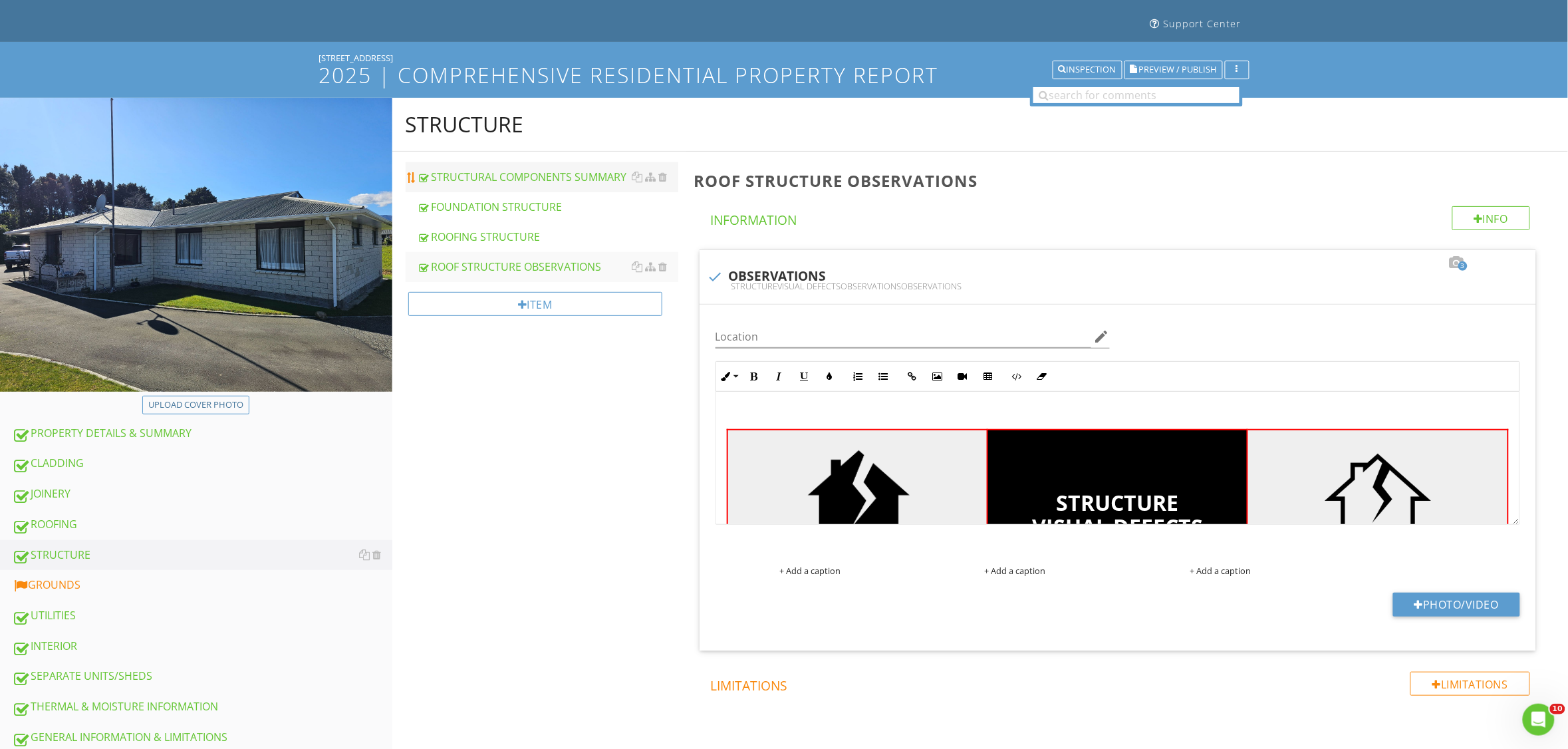
click at [550, 181] on div "STRUCTURAL COMPONENTS SUMMARY" at bounding box center [548, 176] width 261 height 16
type textarea "<p><br></p><table style="width: 100%;"><tbody><tr><td class="fr-highlighted fr-…"
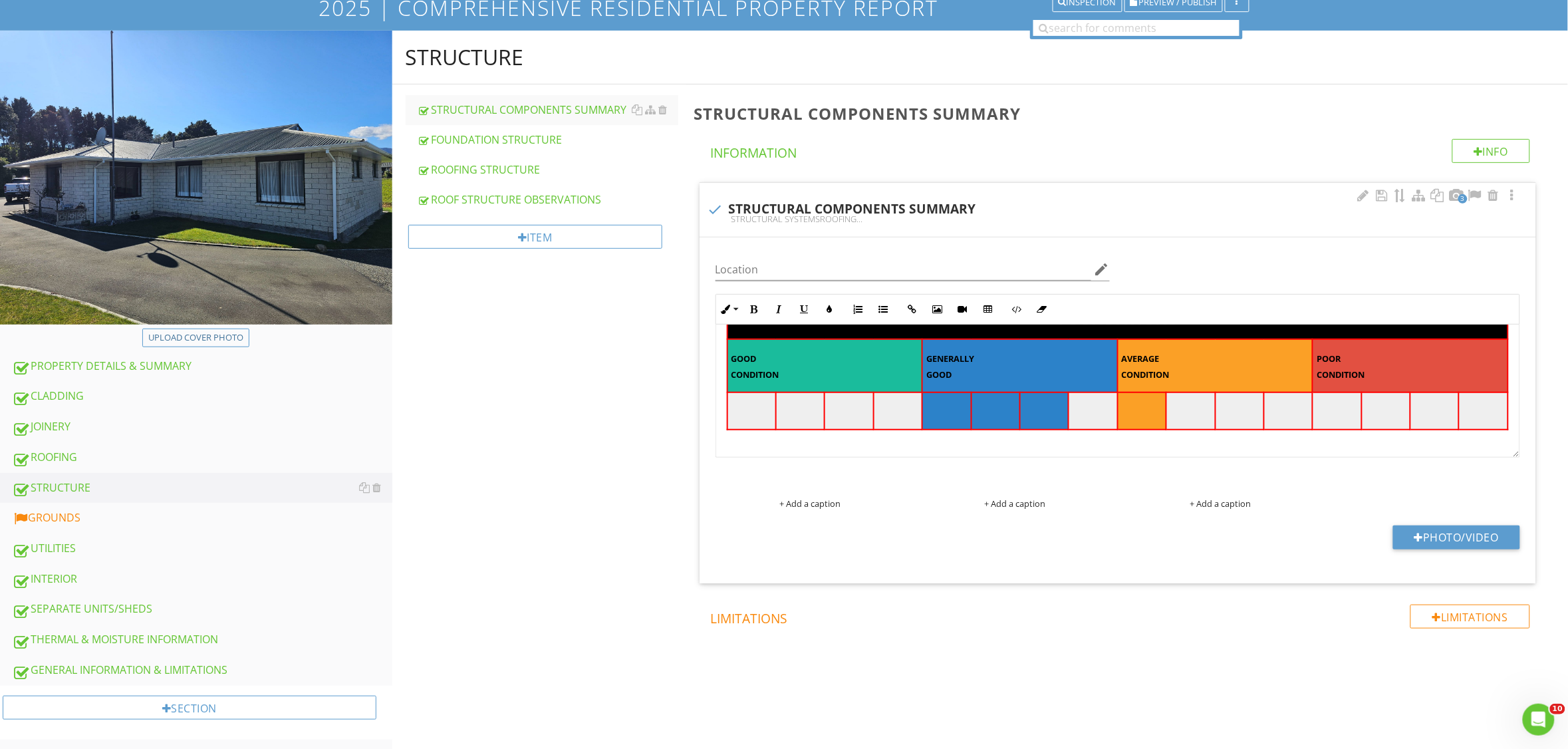
scroll to position [348, 0]
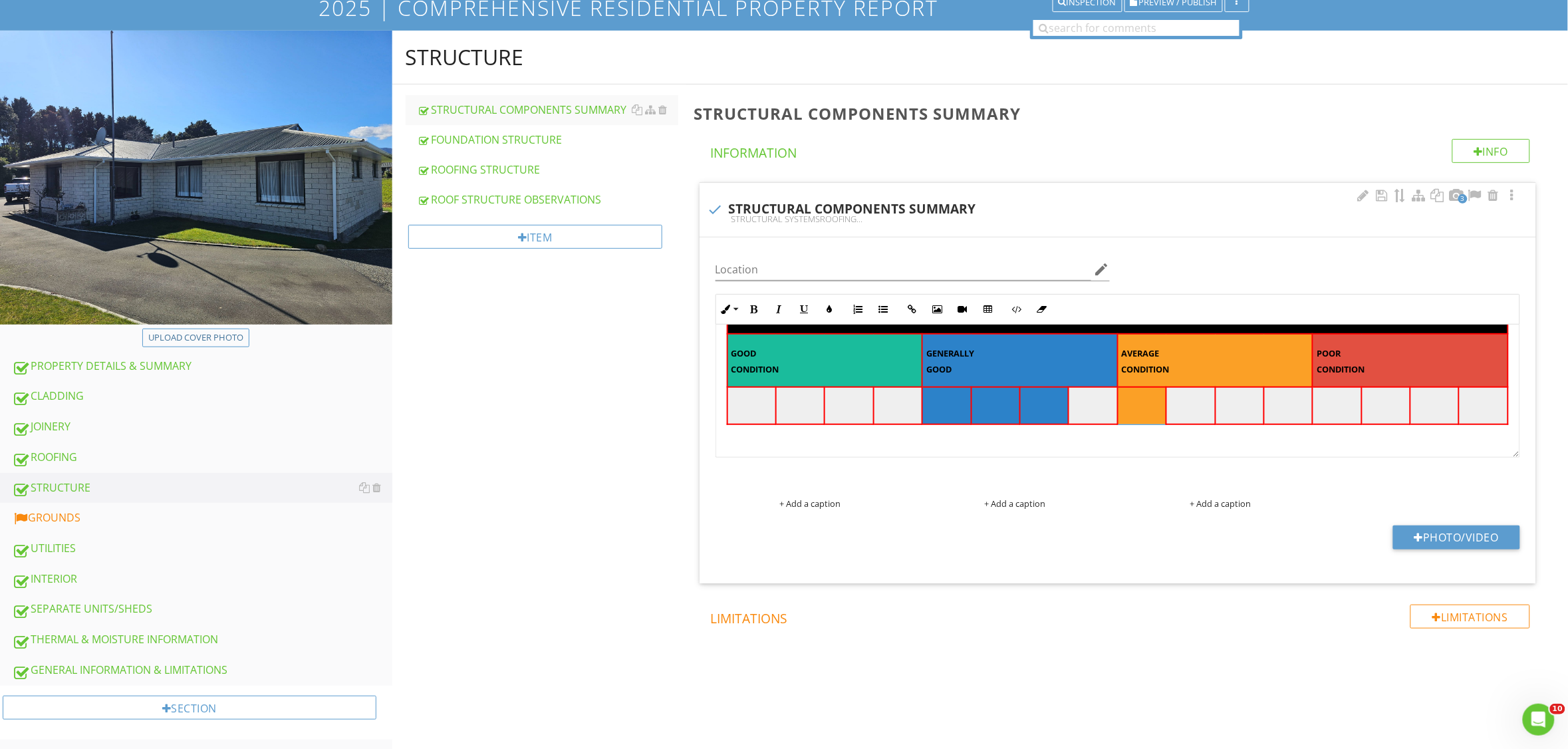
click at [1156, 405] on td at bounding box center [1143, 406] width 49 height 37
click at [1112, 469] on button "Cell Background" at bounding box center [1106, 468] width 25 height 25
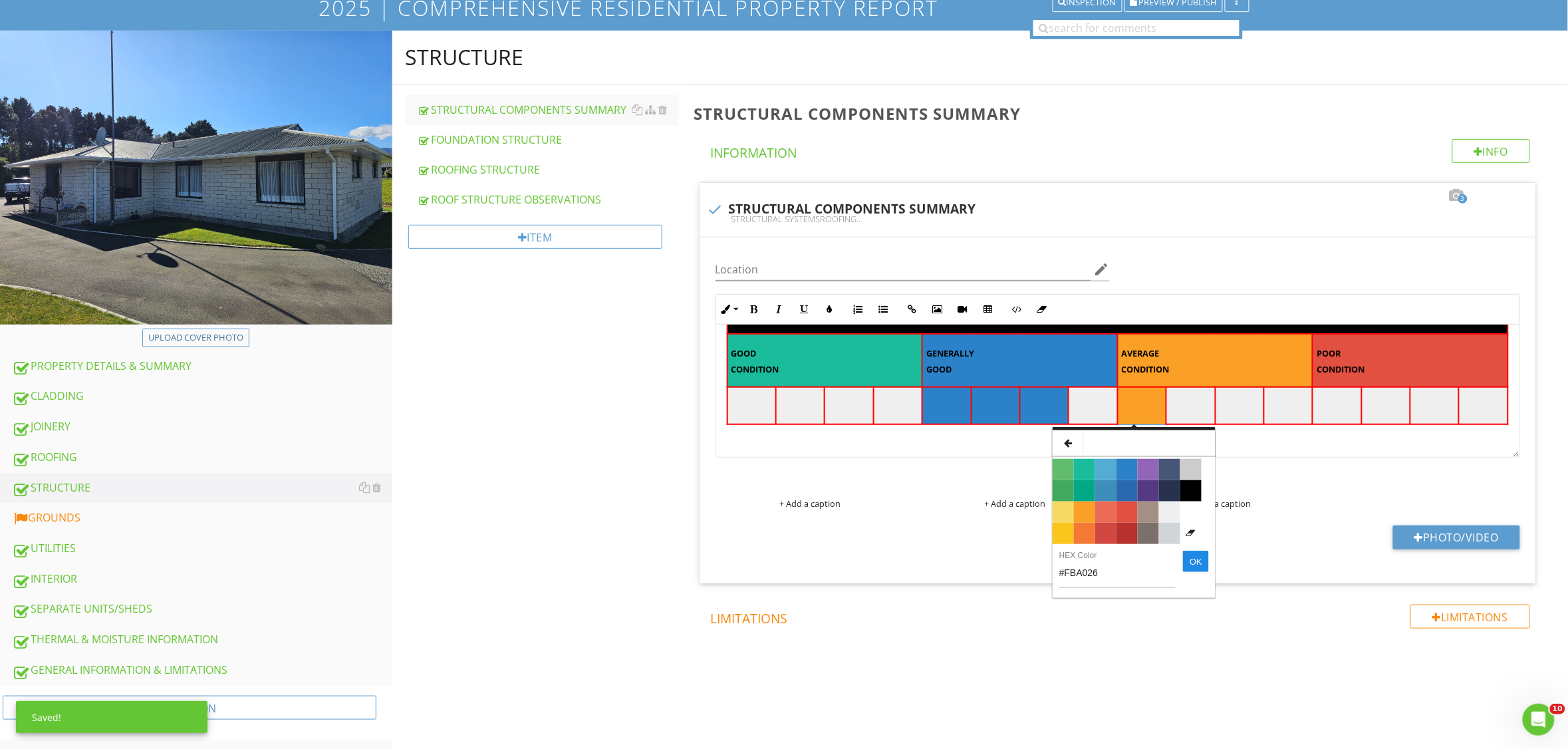
click at [1168, 511] on span "Color #EFEFEF" at bounding box center [1170, 512] width 21 height 21
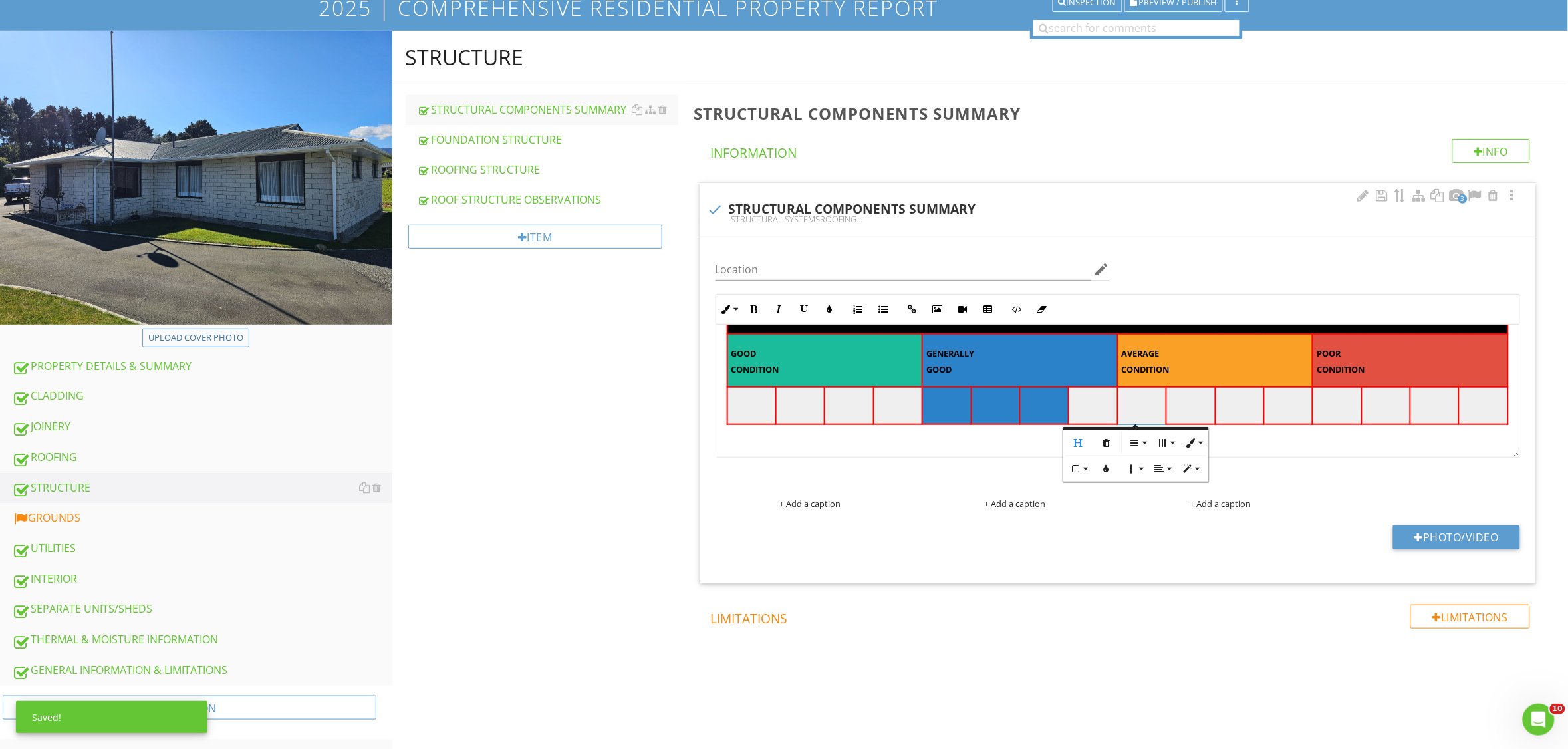
click at [1089, 399] on td at bounding box center [1093, 406] width 49 height 37
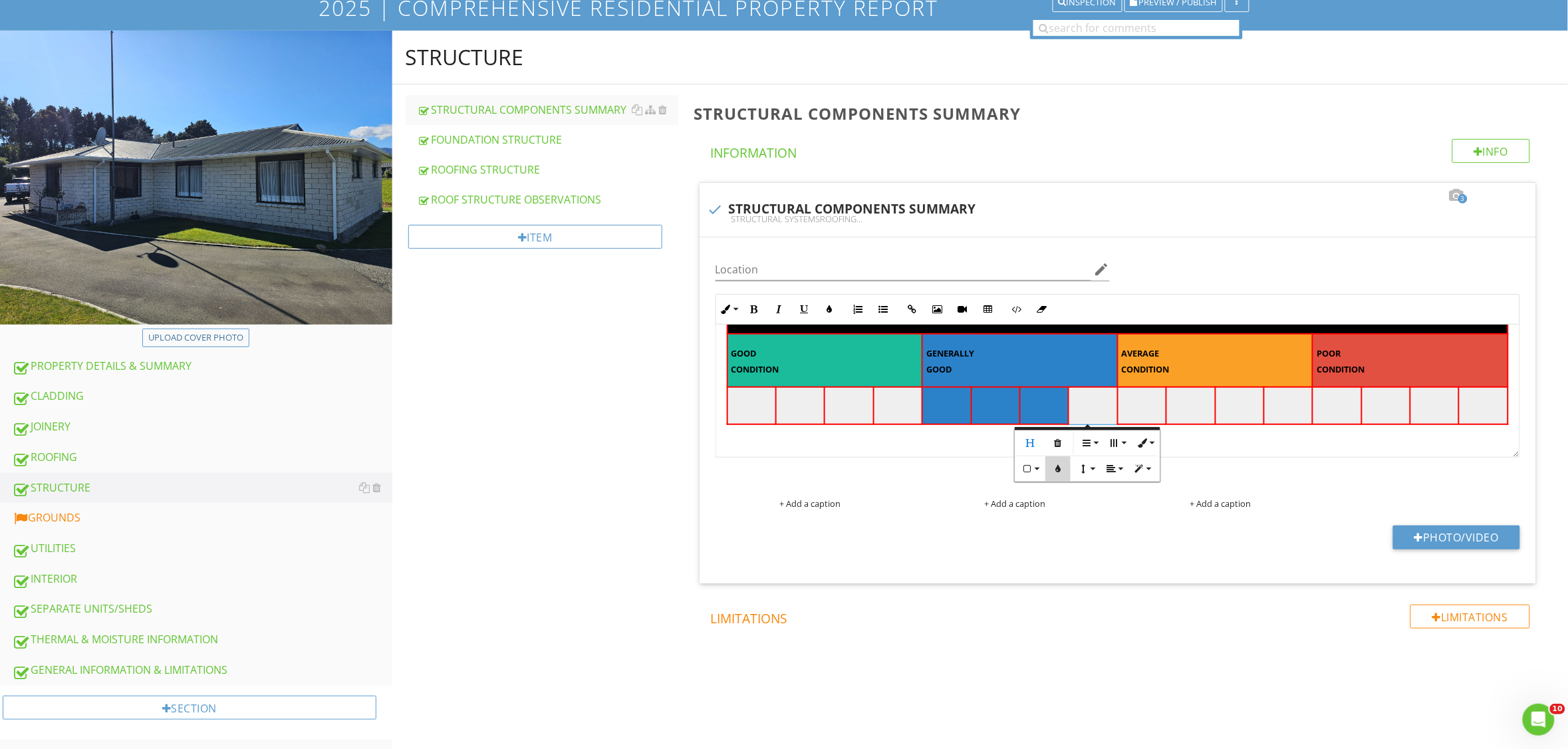
click at [1058, 472] on icon "button" at bounding box center [1059, 469] width 9 height 9
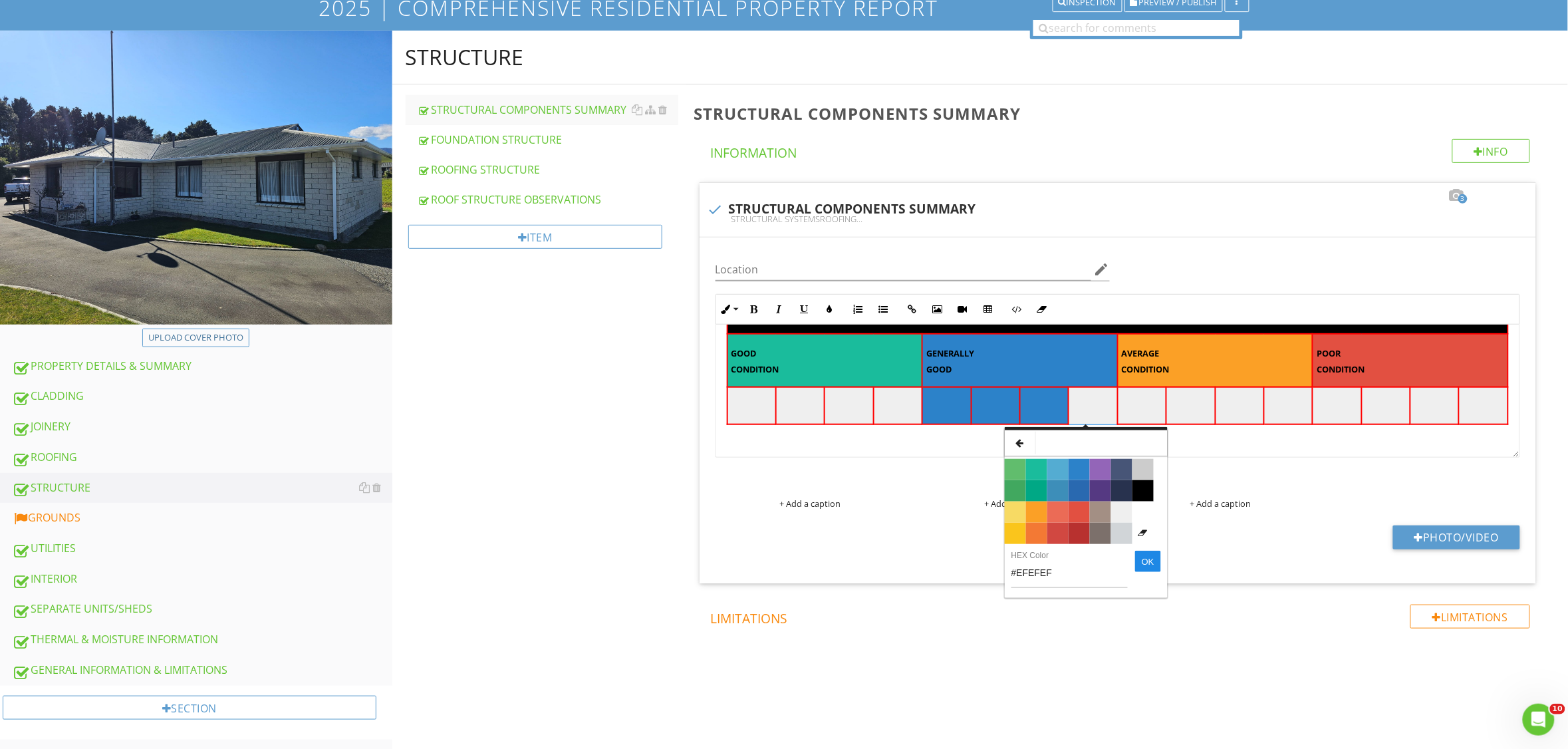
click at [1076, 493] on span "Color #2969B0" at bounding box center [1079, 491] width 21 height 21
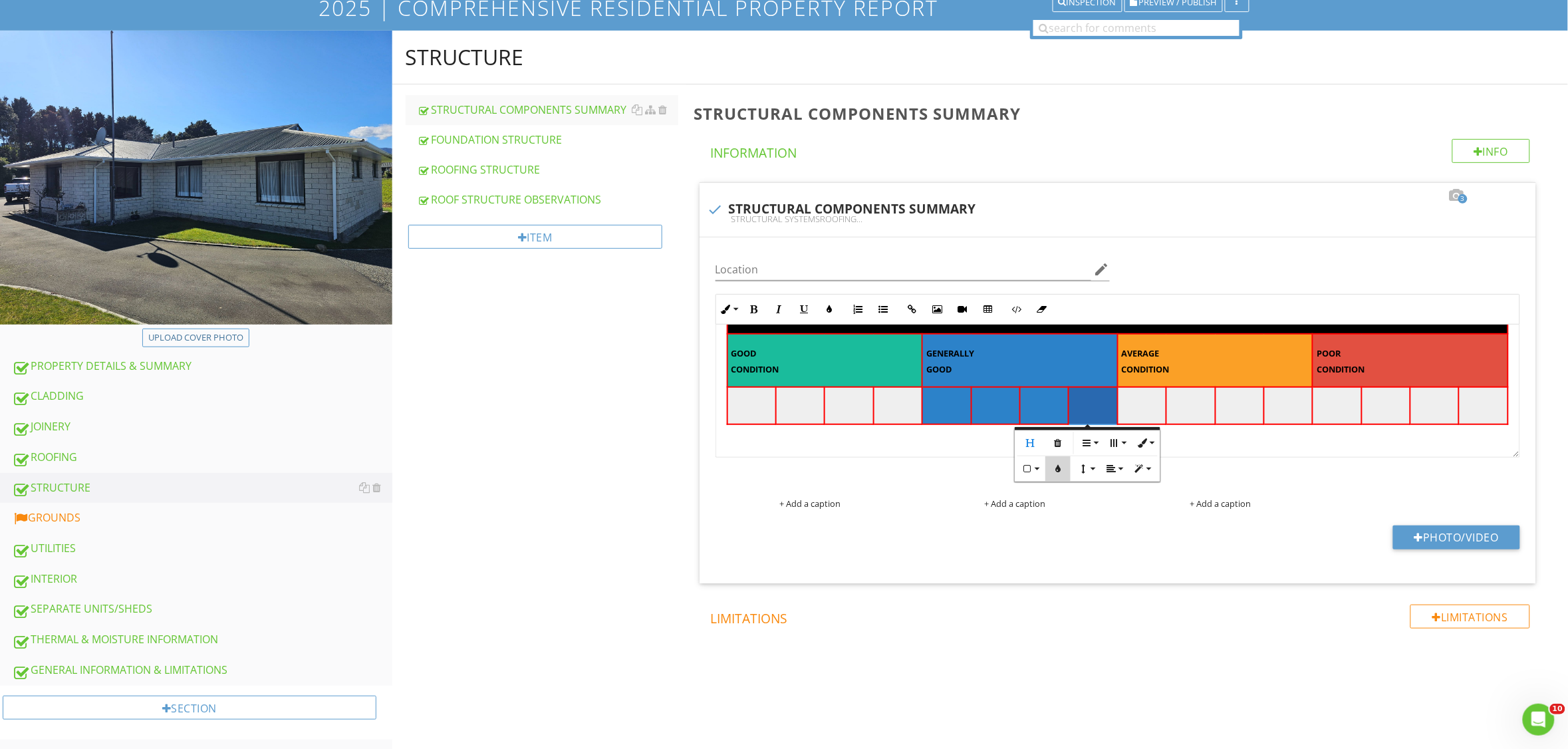
click at [1056, 469] on icon "button" at bounding box center [1059, 469] width 9 height 9
type input "#2969B0"
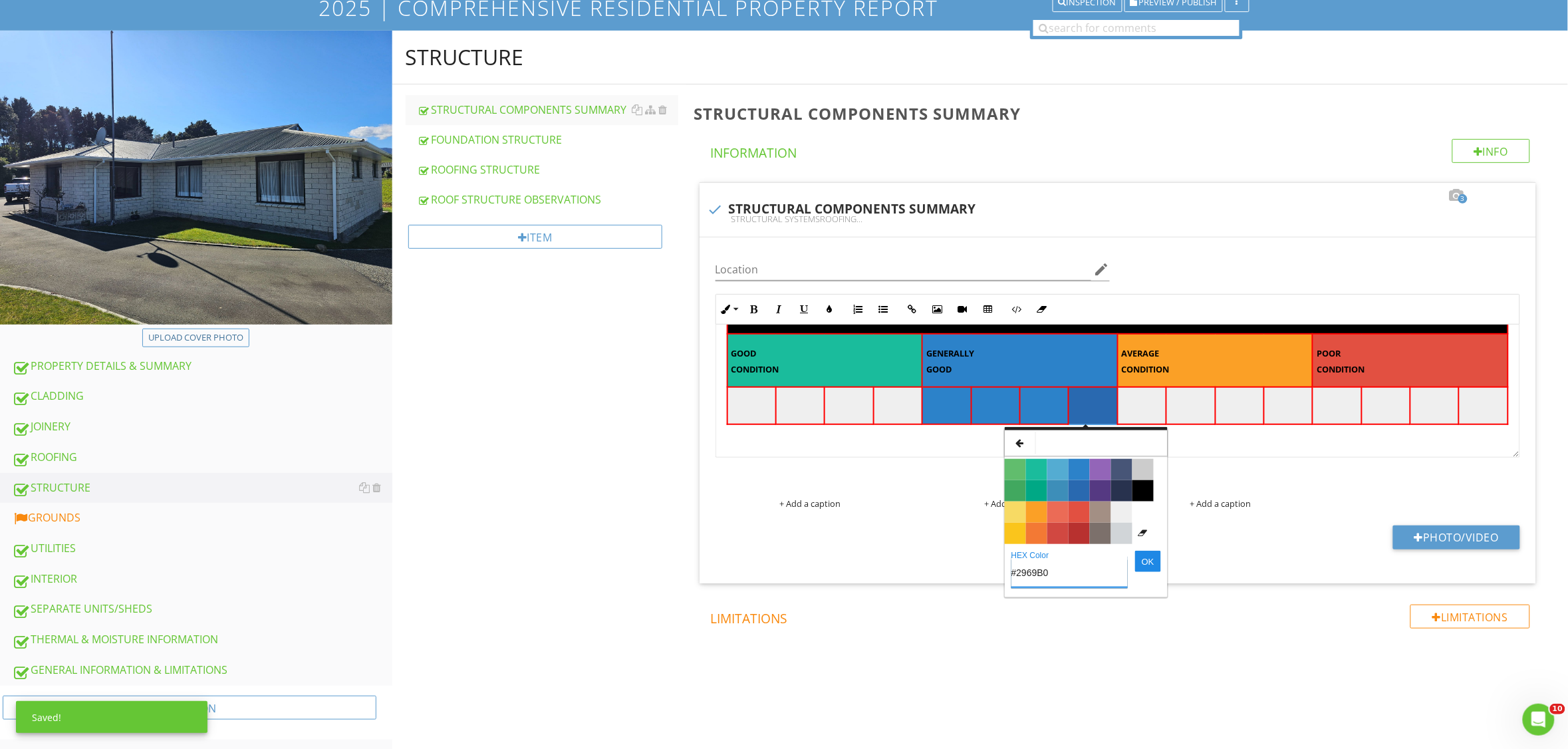
drag, startPoint x: 1077, startPoint y: 474, endPoint x: 1073, endPoint y: 469, distance: 6.4
click at [1075, 472] on span "Color #2C82C9" at bounding box center [1079, 469] width 21 height 21
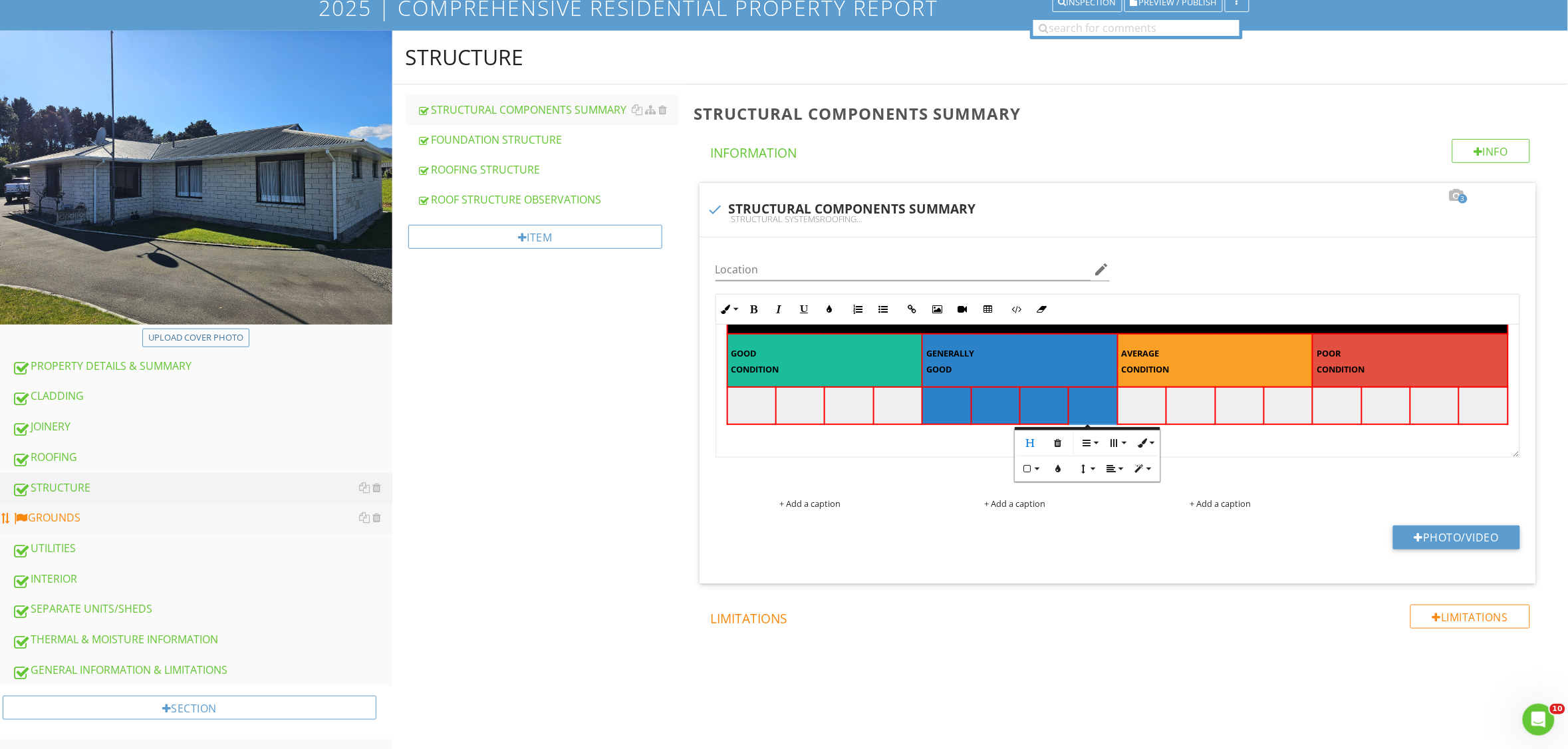
click at [238, 520] on div "GROUNDS" at bounding box center [202, 518] width 381 height 18
type textarea "<table style="width: 100%;"><thead><tr><th class="fr-highlighted fr-thick " sty…"
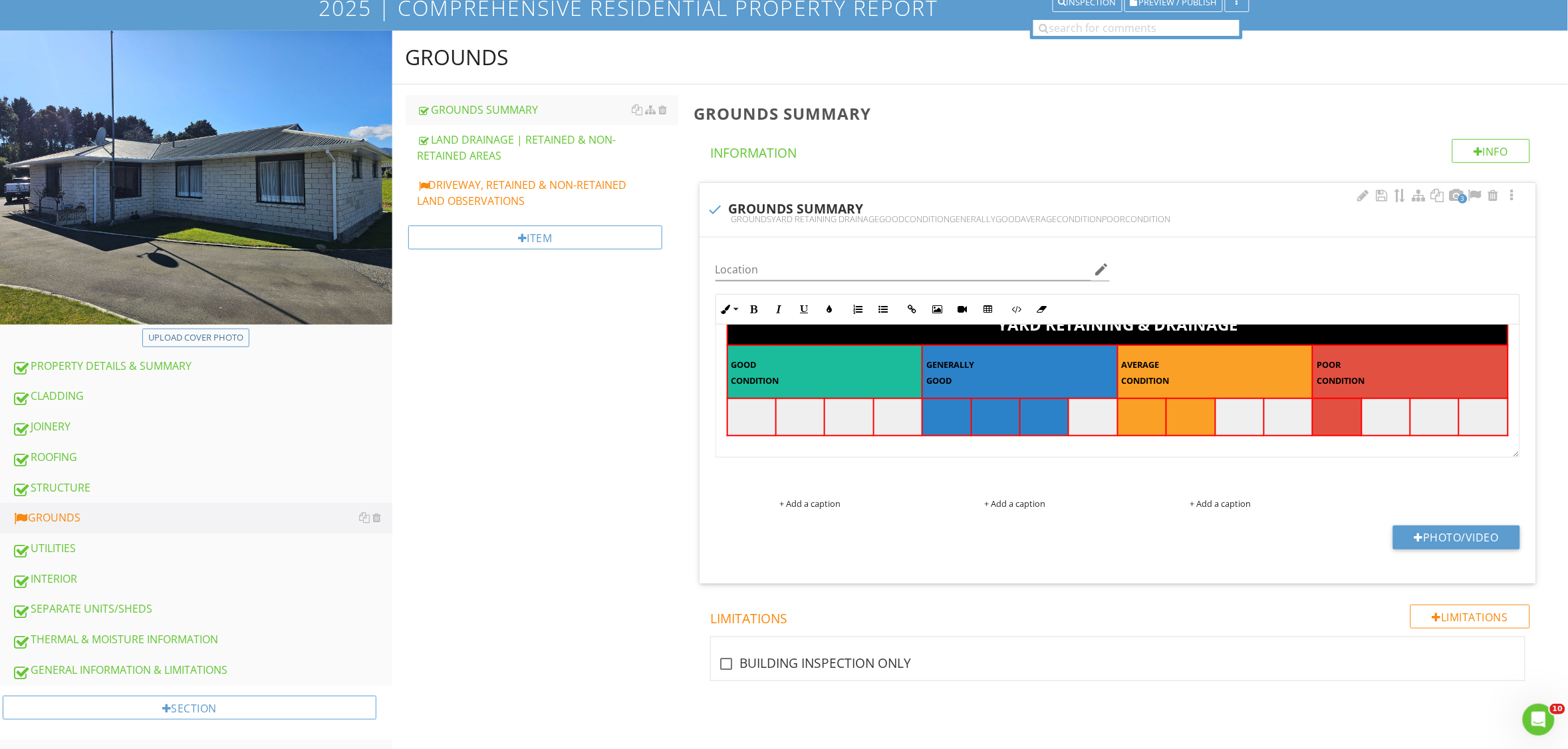
scroll to position [194, 0]
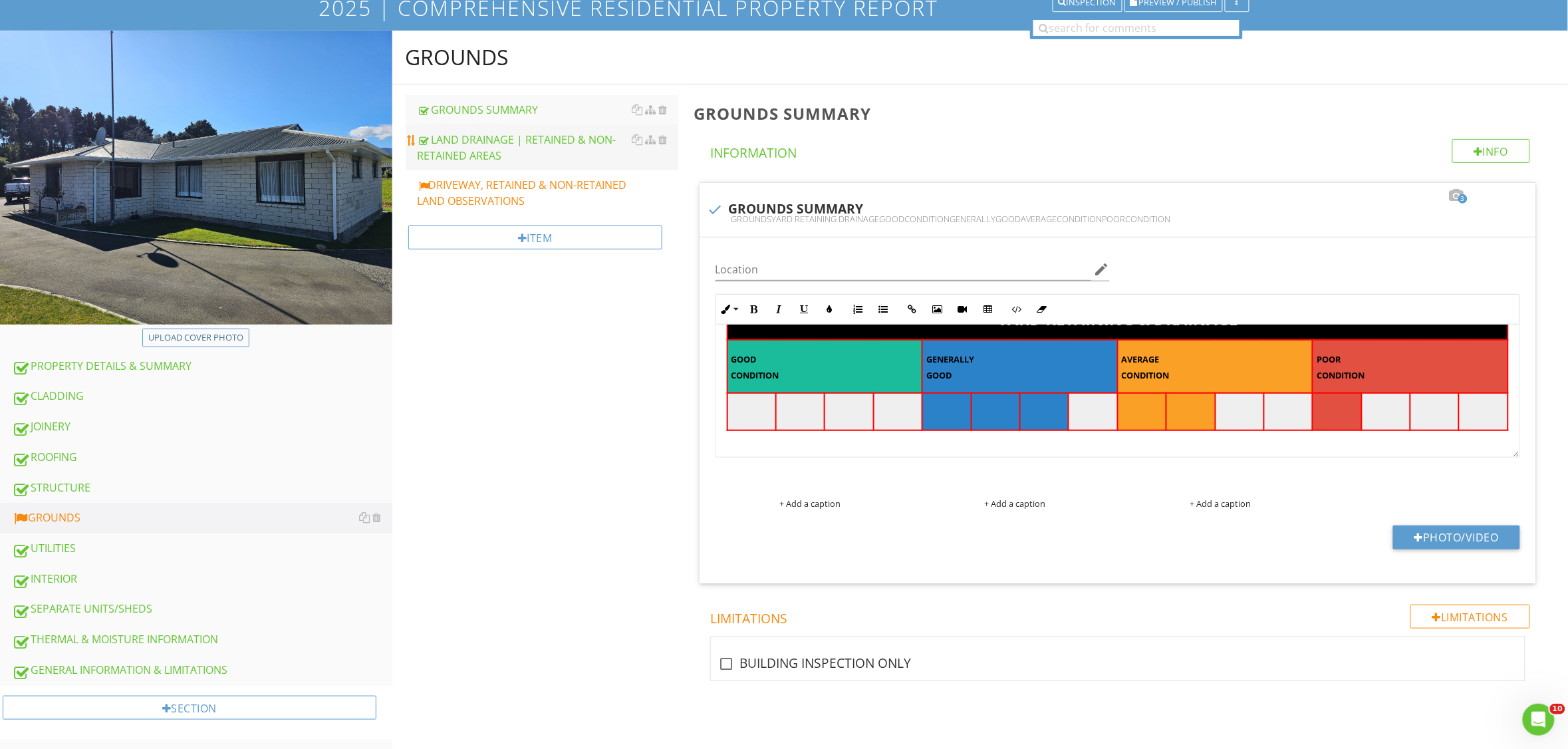
click at [529, 159] on div "LAND DRAINAGE | RETAINED & NON-RETAINED AREAS" at bounding box center [548, 147] width 261 height 32
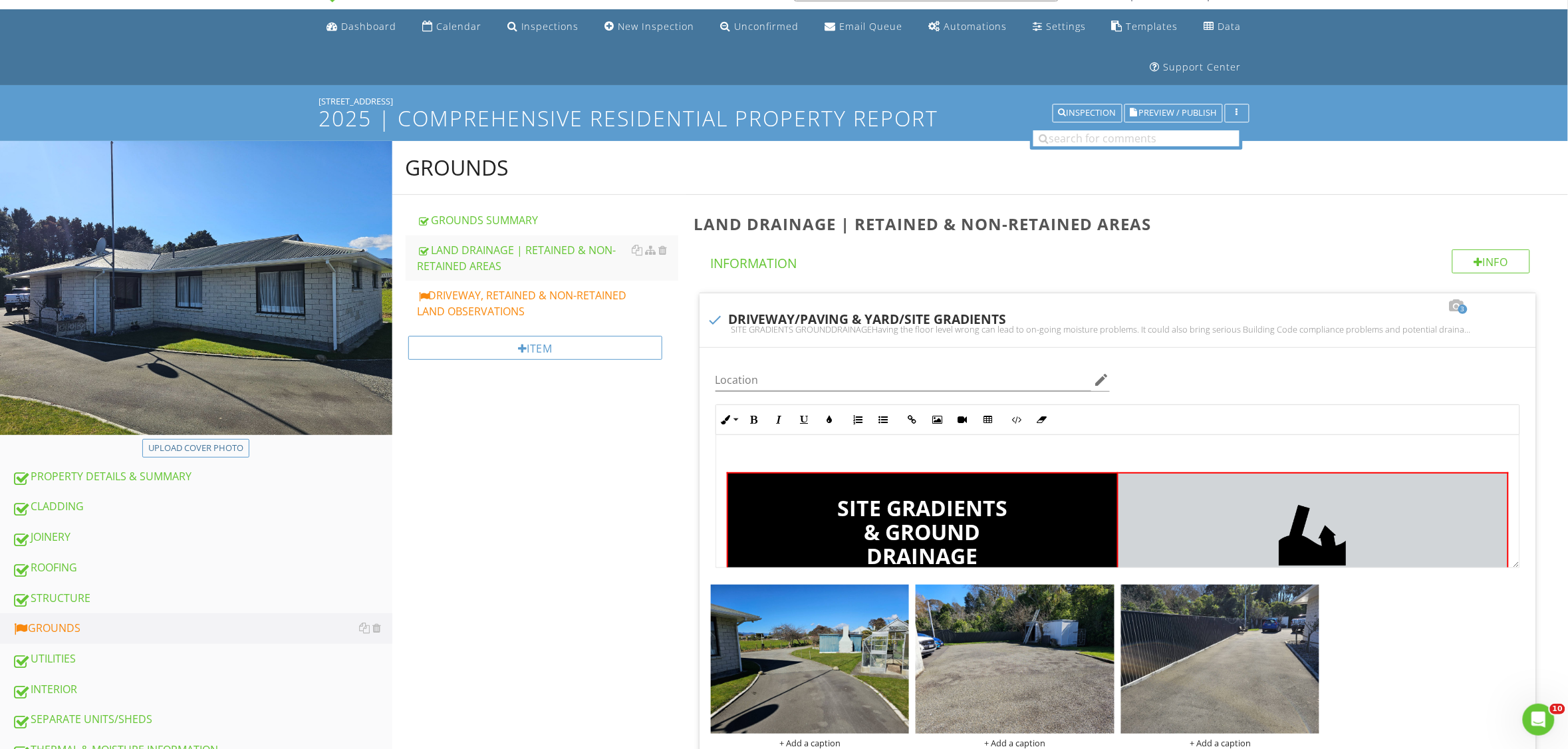
scroll to position [29, 0]
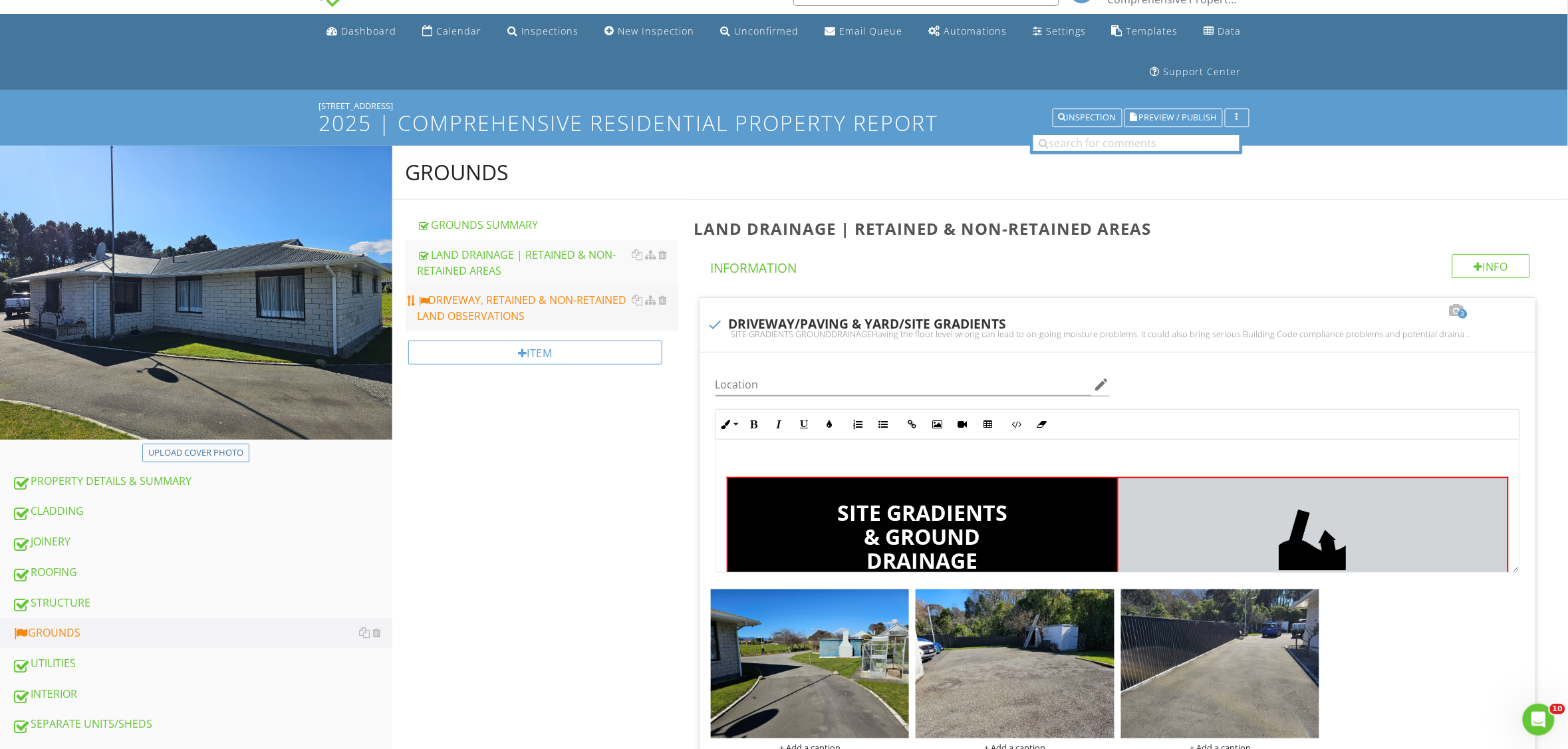
click at [548, 304] on div "DRIVEWAY, RETAINED & NON-RETAINED LAND OBSERVATIONS" at bounding box center [548, 308] width 261 height 32
type textarea "<p><br></p><table style="width: 100%;"><thead><tr><th class="fr-highlighted fr-…"
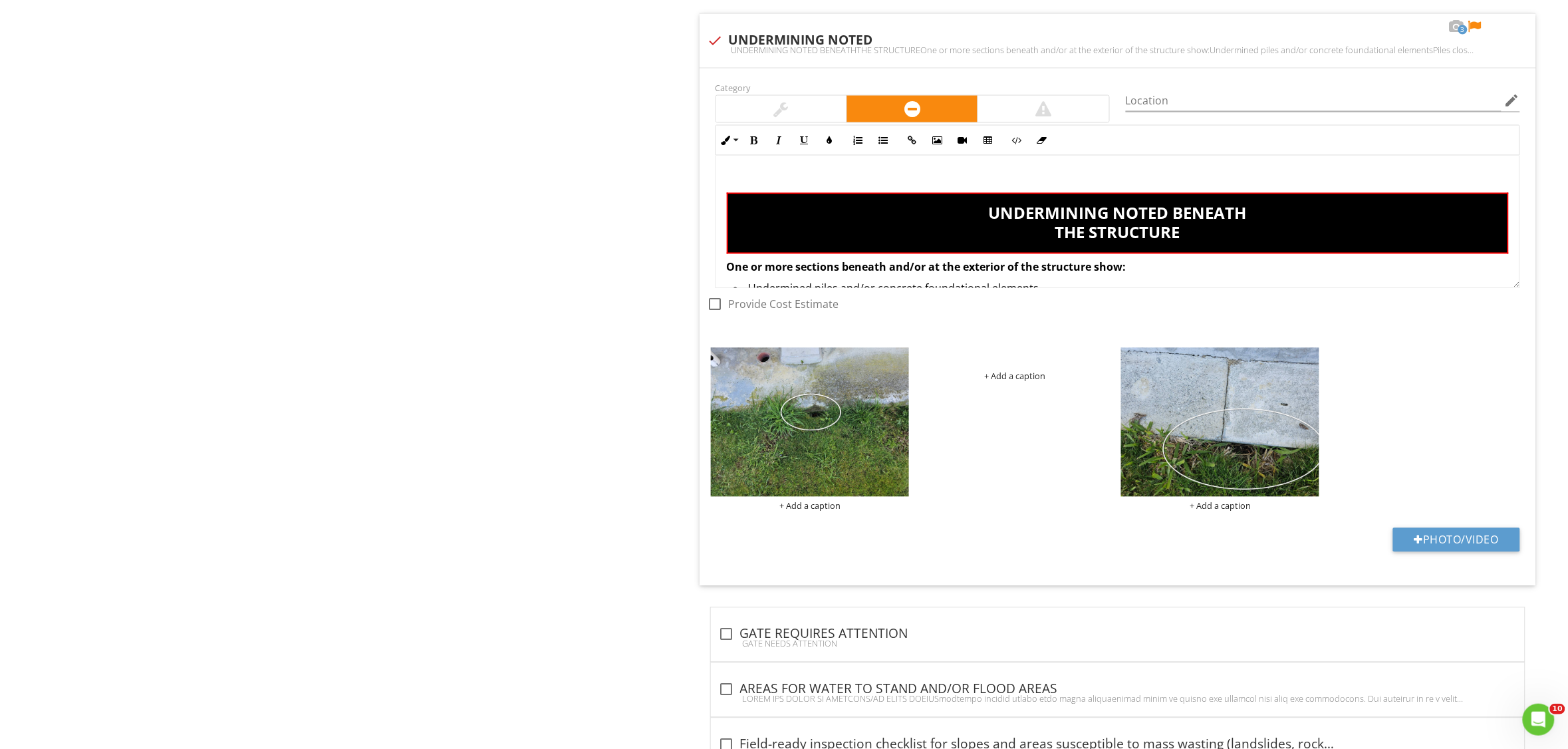
scroll to position [2938, 0]
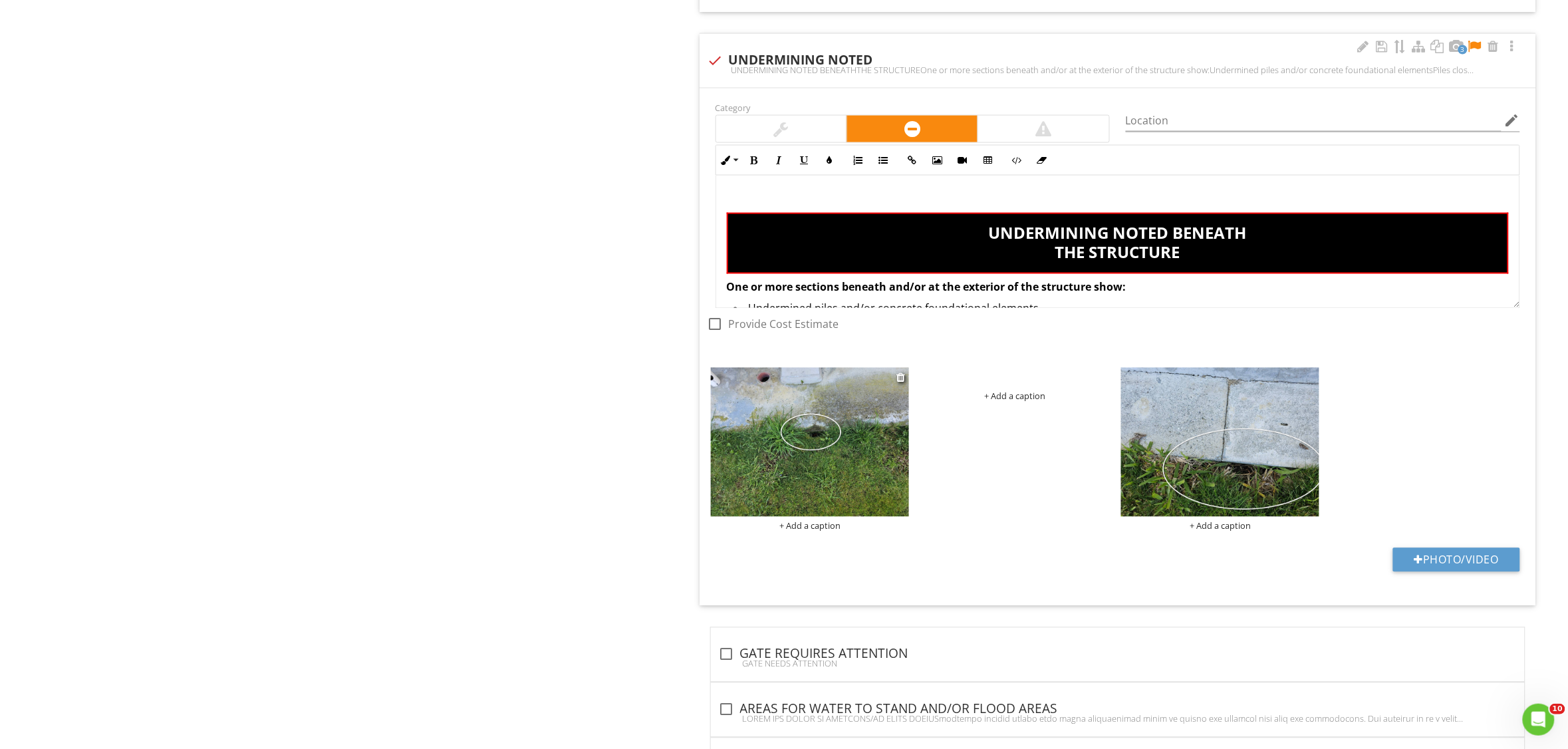
click at [860, 463] on img at bounding box center [810, 442] width 199 height 149
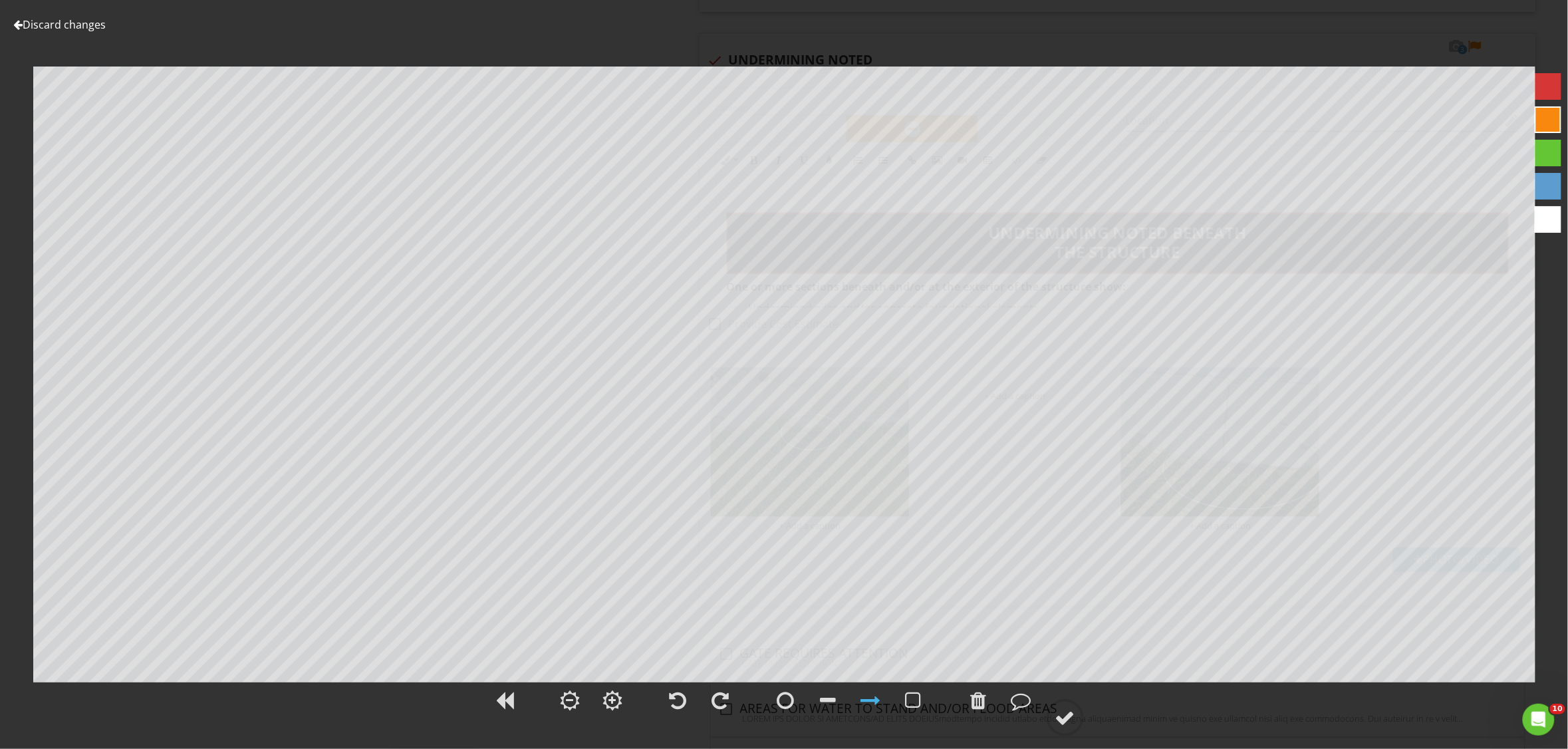
click at [76, 23] on link "Discard changes" at bounding box center [59, 25] width 92 height 15
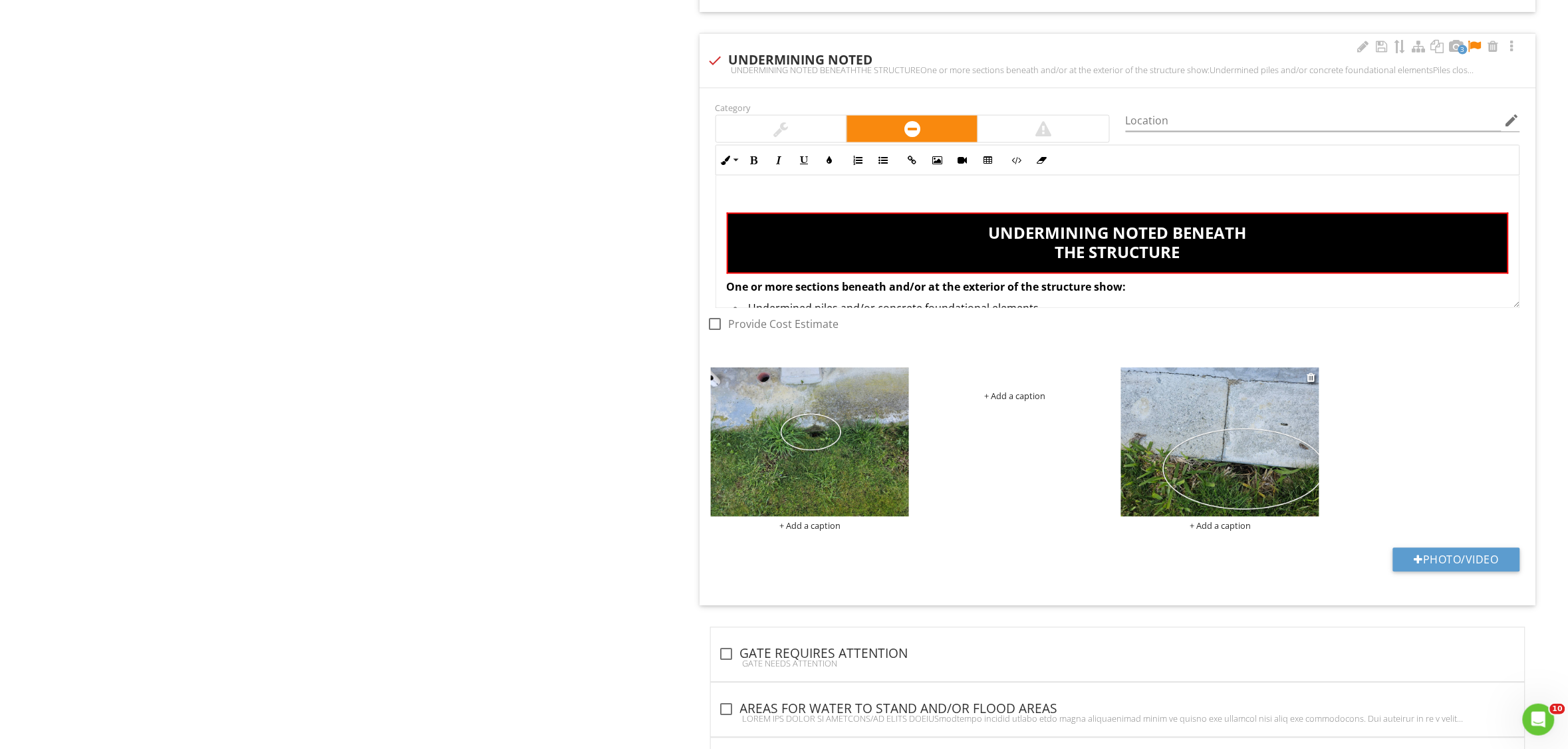
click at [1219, 464] on img at bounding box center [1220, 442] width 199 height 149
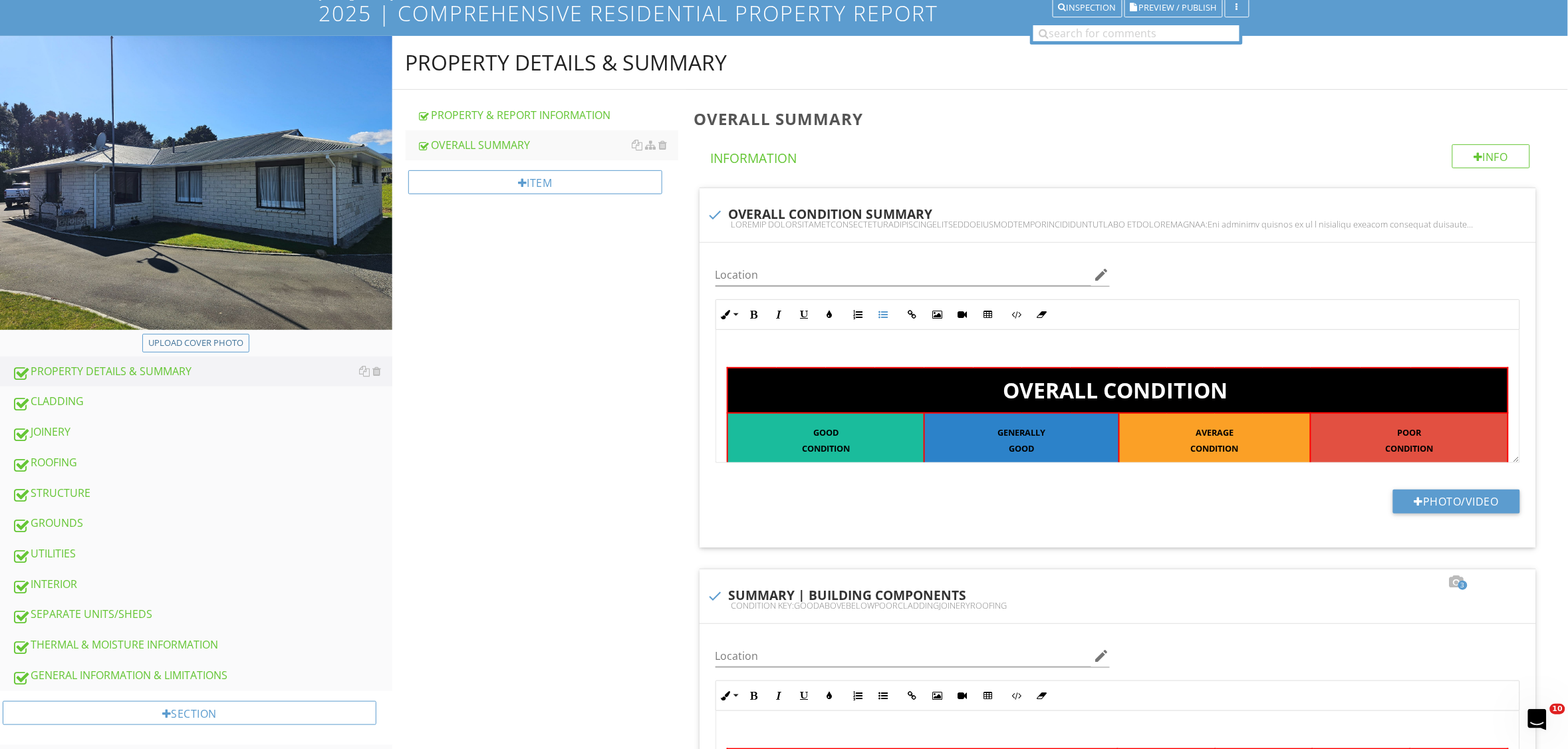
scroll to position [412, 0]
